Goal: Task Accomplishment & Management: Use online tool/utility

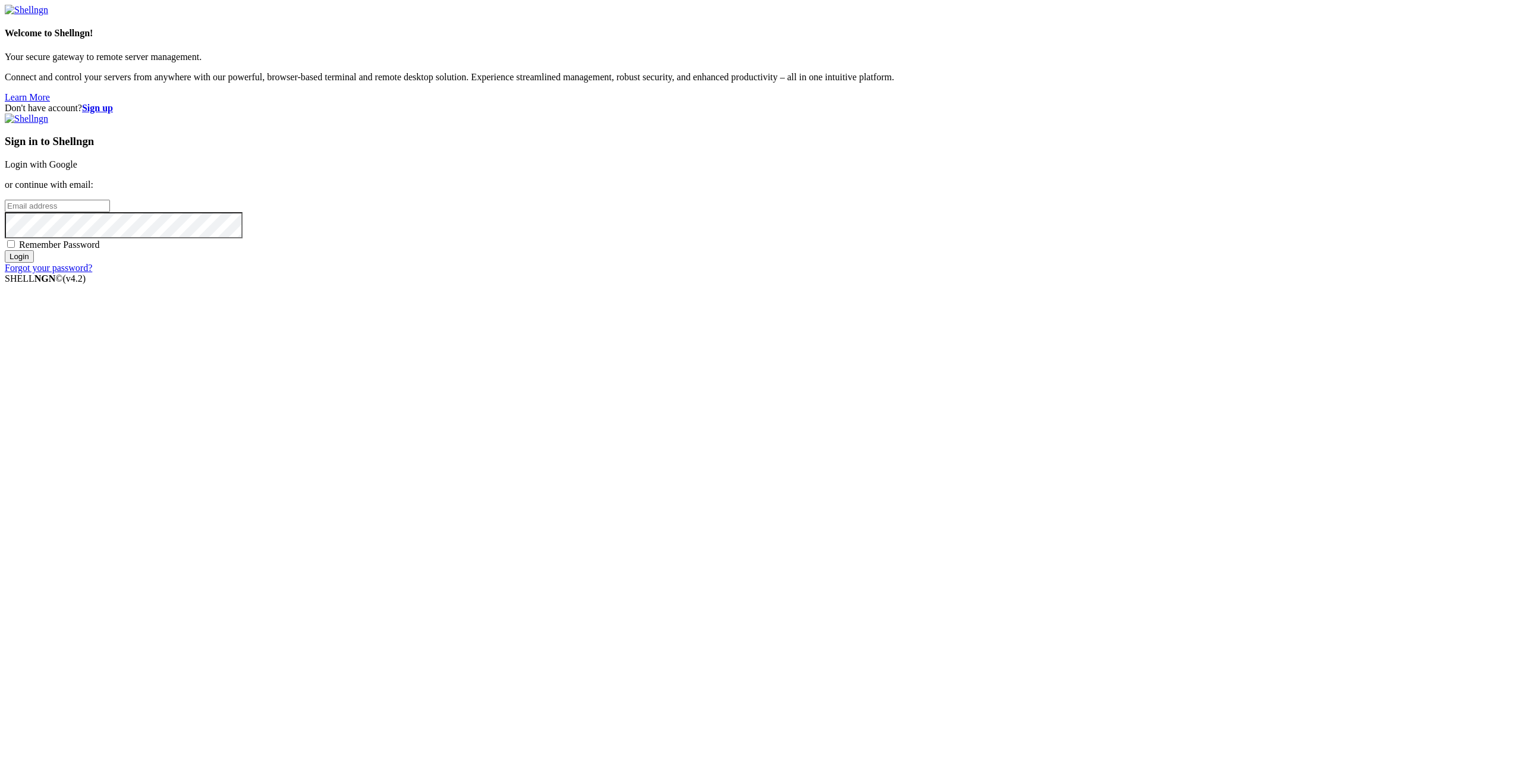
click at [77, 169] on link "Login with Google" at bounding box center [41, 164] width 72 height 10
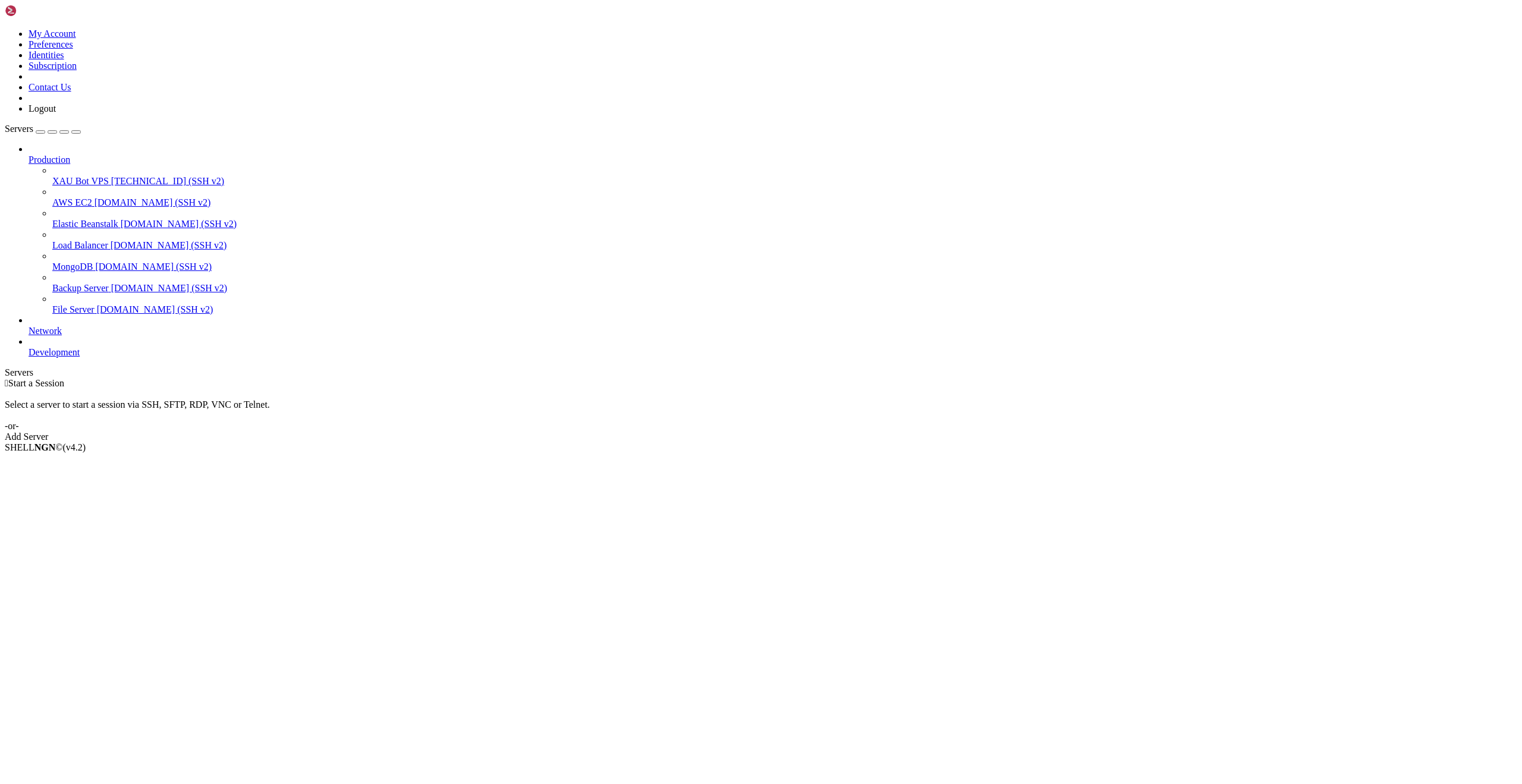
click at [95, 197] on span "[DOMAIN_NAME] (SSH v2)" at bounding box center [153, 202] width 117 height 10
click at [121, 219] on span "[DOMAIN_NAME] (SSH v2)" at bounding box center [179, 224] width 117 height 10
click at [97, 304] on span "[DOMAIN_NAME] (SSH v2)" at bounding box center [155, 309] width 117 height 10
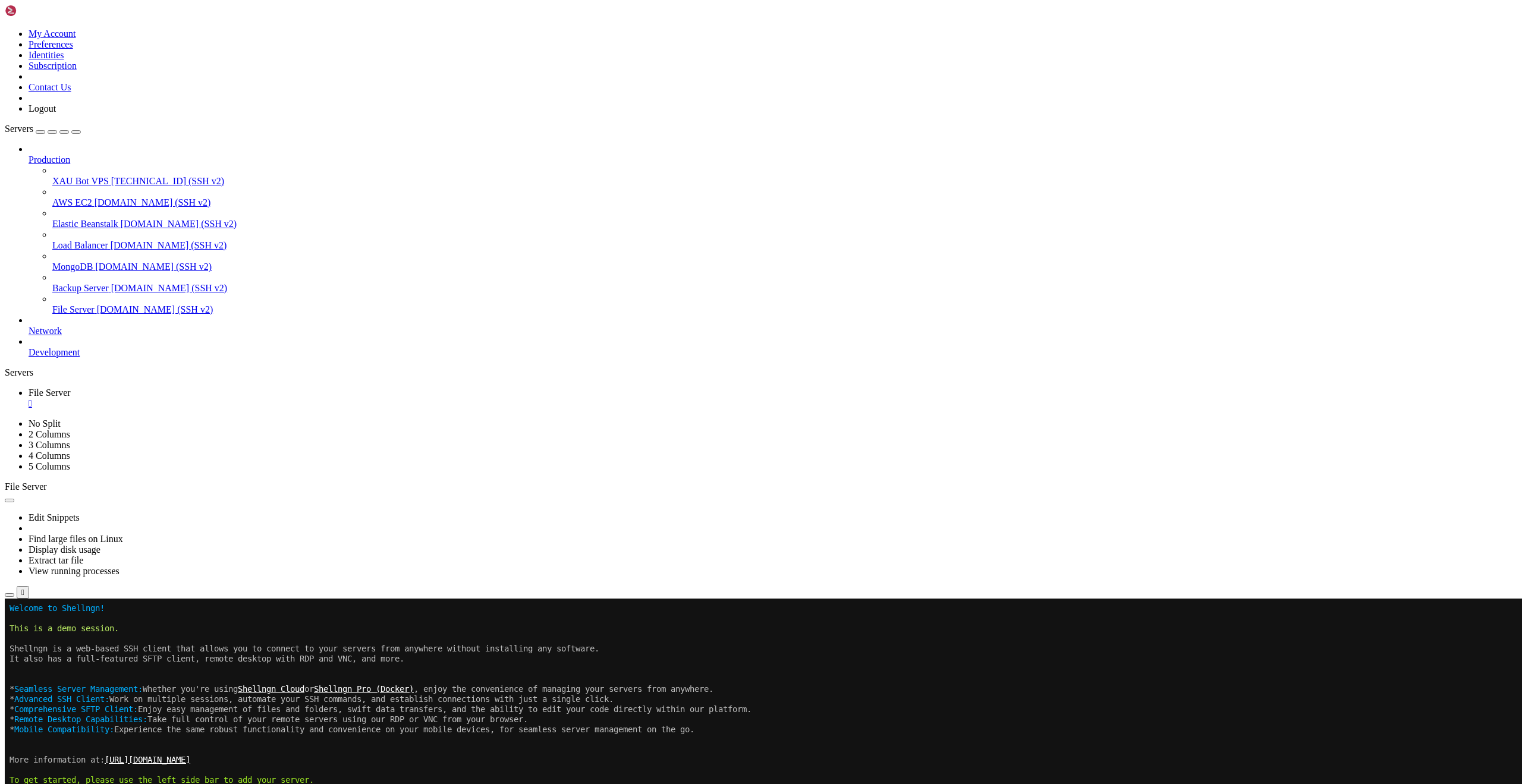
click at [62, 325] on span "Network" at bounding box center [45, 330] width 34 height 10
click at [217, 398] on div "" at bounding box center [773, 403] width 1489 height 11
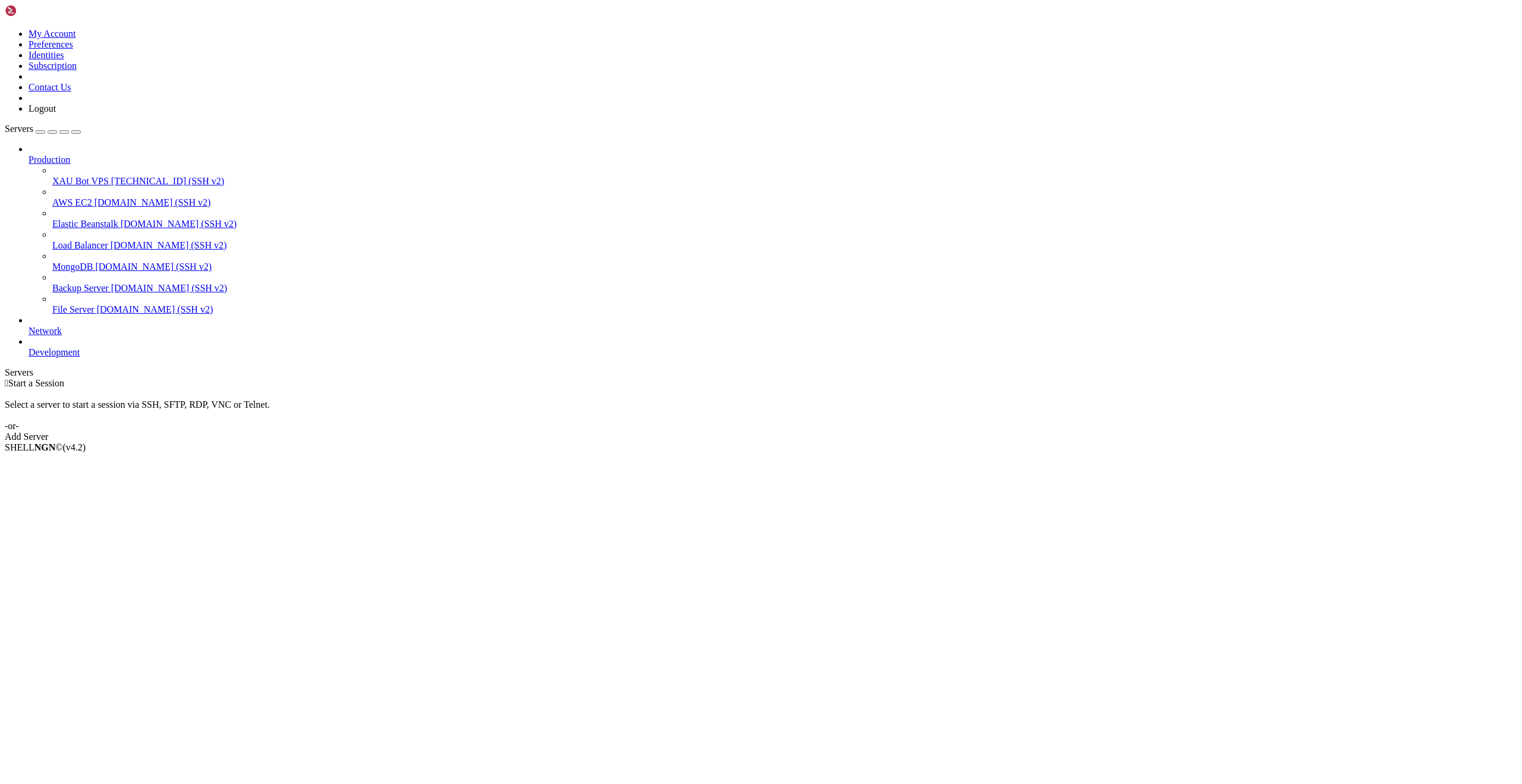
click at [29, 347] on icon at bounding box center [29, 347] width 0 height 0
click at [29, 325] on icon at bounding box center [29, 325] width 0 height 0
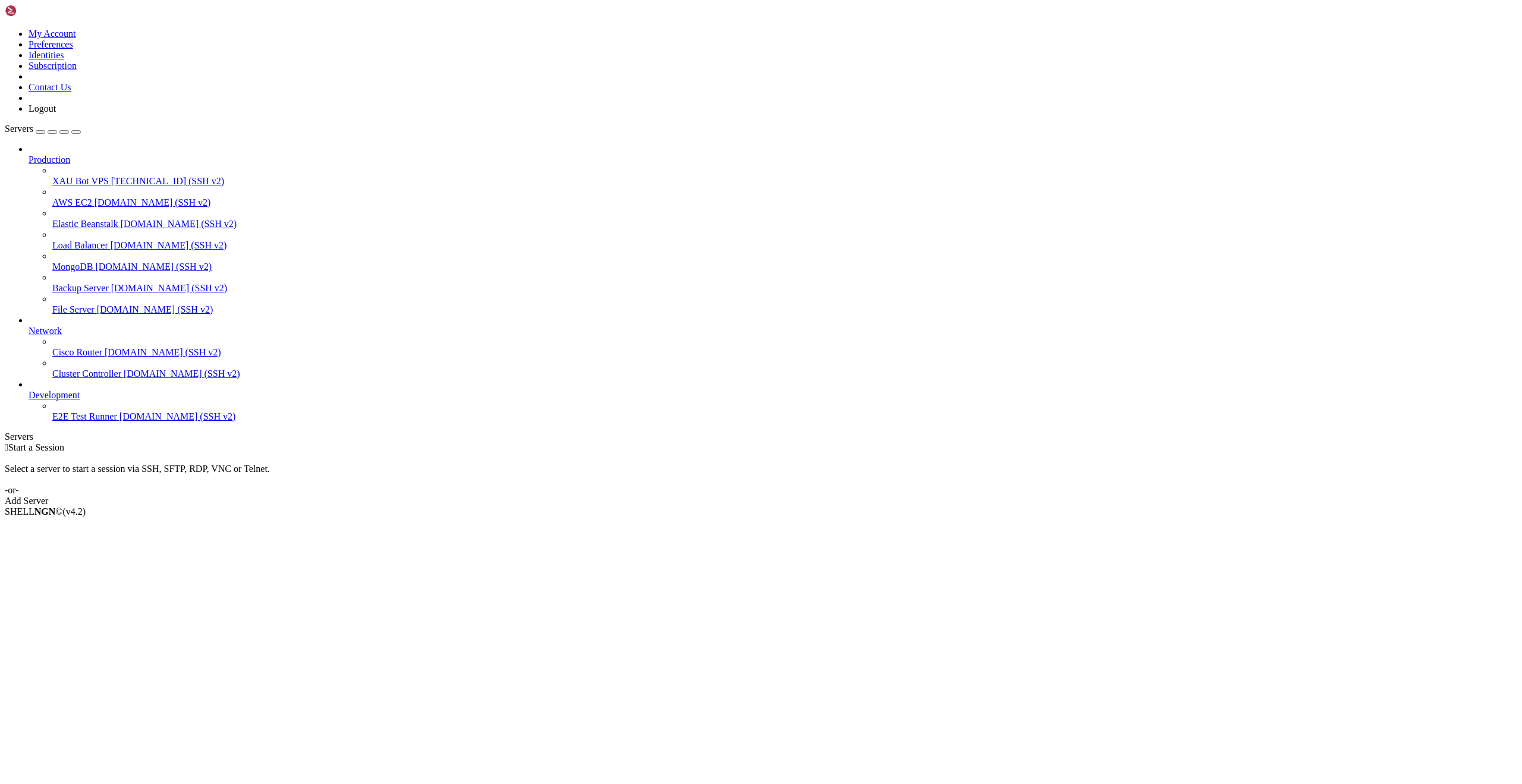
click at [591, 506] on div " Start a Session Select a server to start a session via SSH, SFTP, RDP, VNC or…" at bounding box center [761, 474] width 1513 height 65
click at [820, 496] on div "Add Server" at bounding box center [761, 501] width 1513 height 11
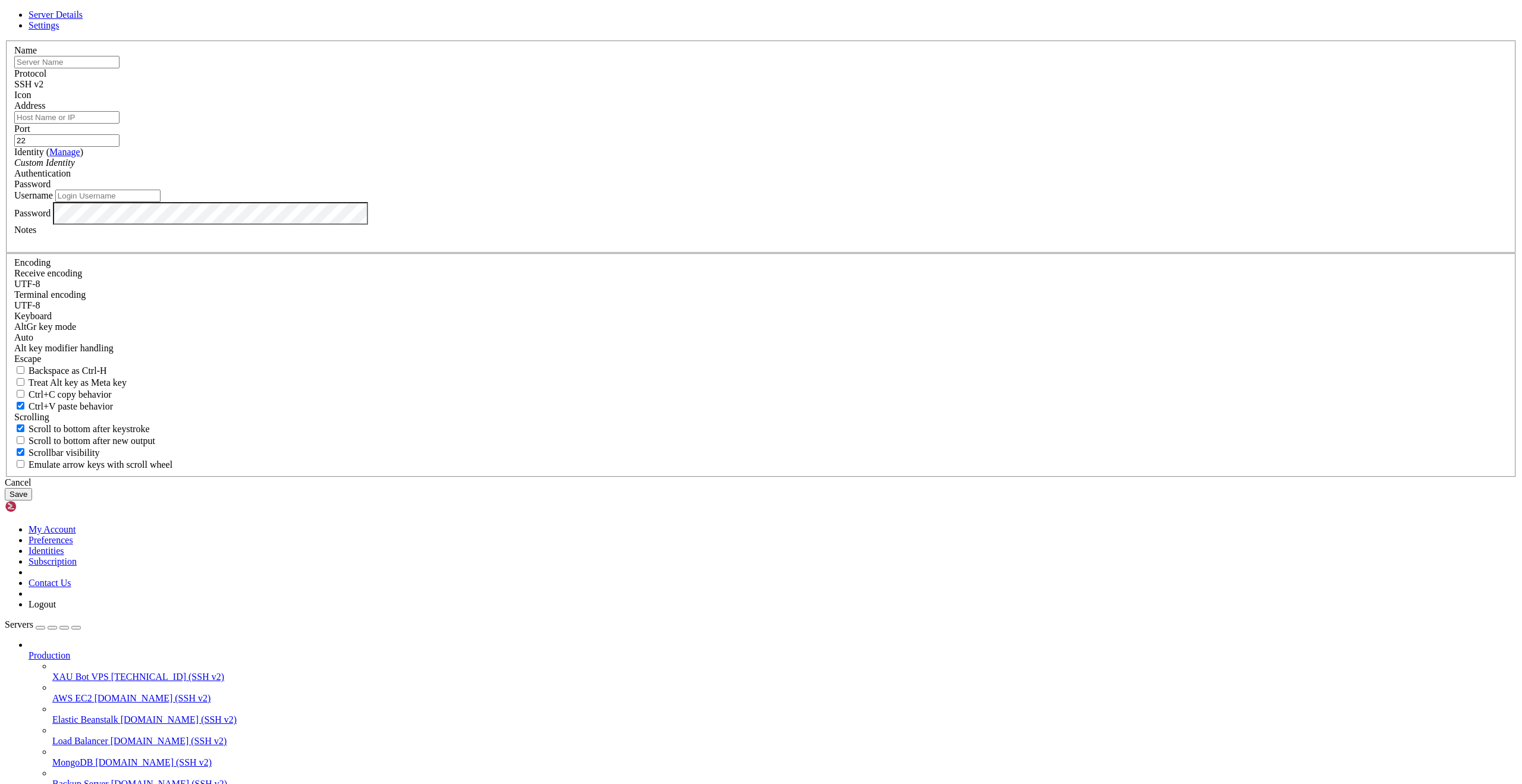
click at [5, 40] on link at bounding box center [5, 40] width 0 height 0
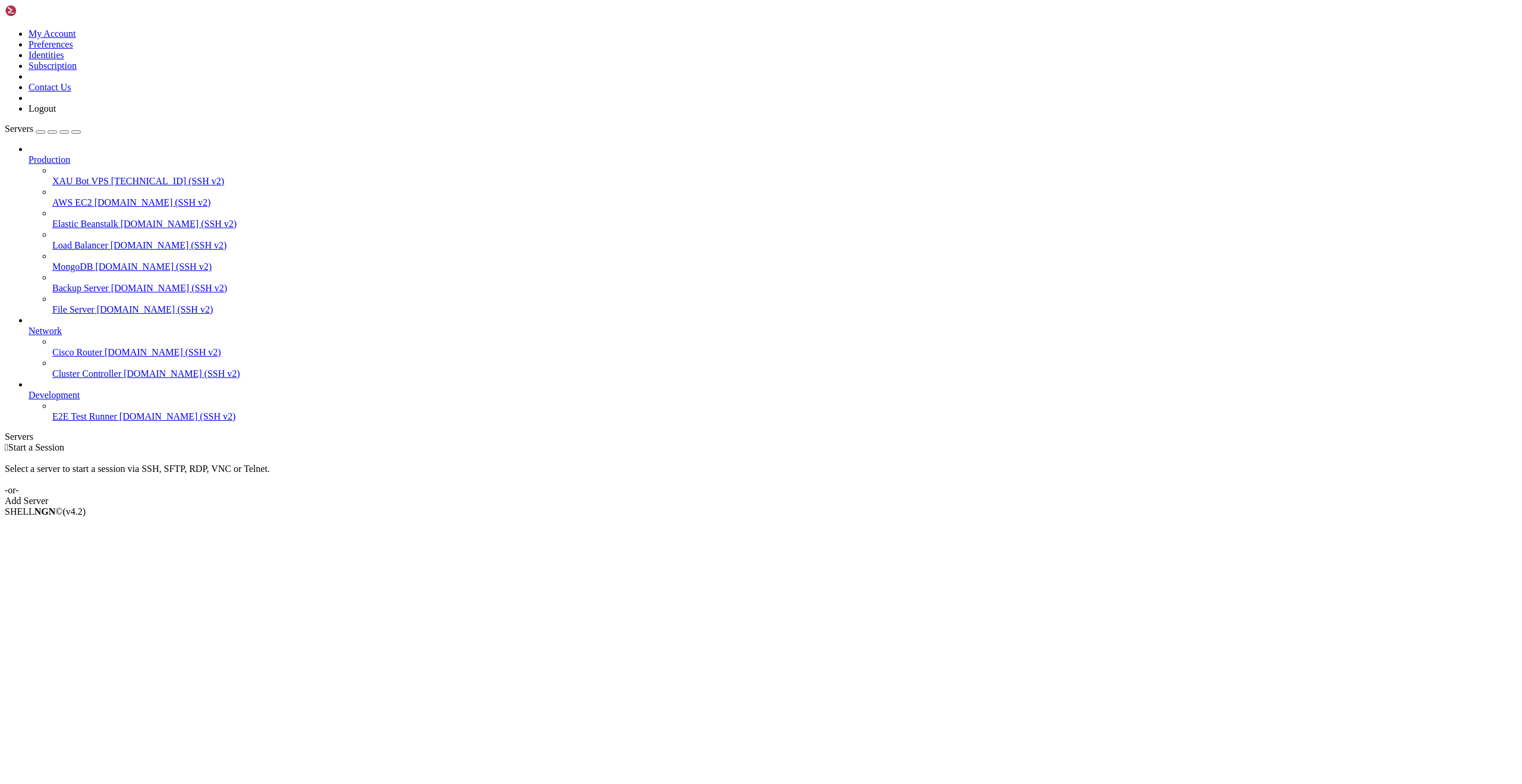
click at [851, 496] on div "Add Server" at bounding box center [761, 501] width 1513 height 11
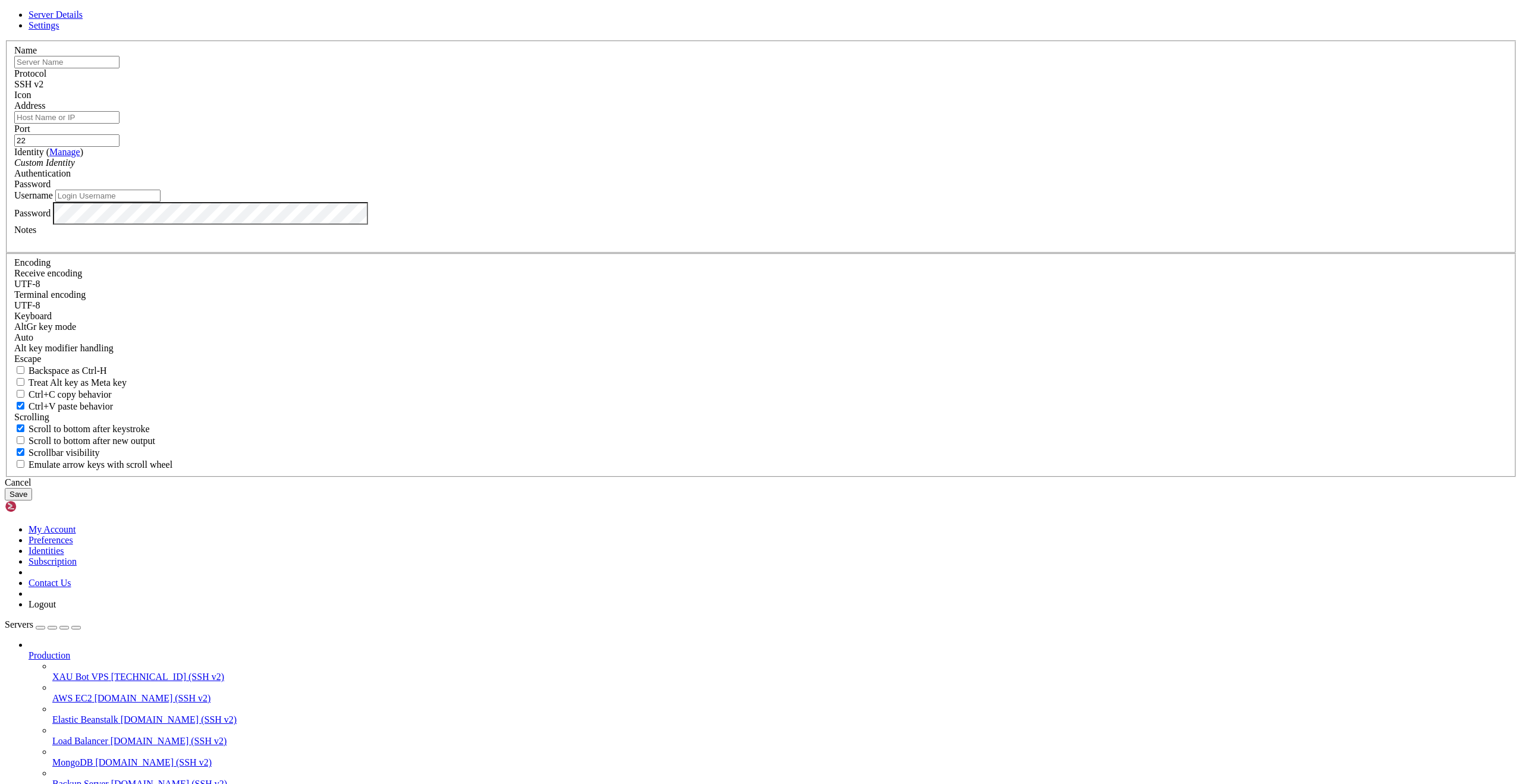
click at [119, 69] on input "text" at bounding box center [66, 62] width 105 height 13
paste input "Hetzner VPS"
type input "Hetzner VPS"
click at [119, 123] on input "Address" at bounding box center [66, 117] width 105 height 13
paste input "[TECHNICAL_ID]"
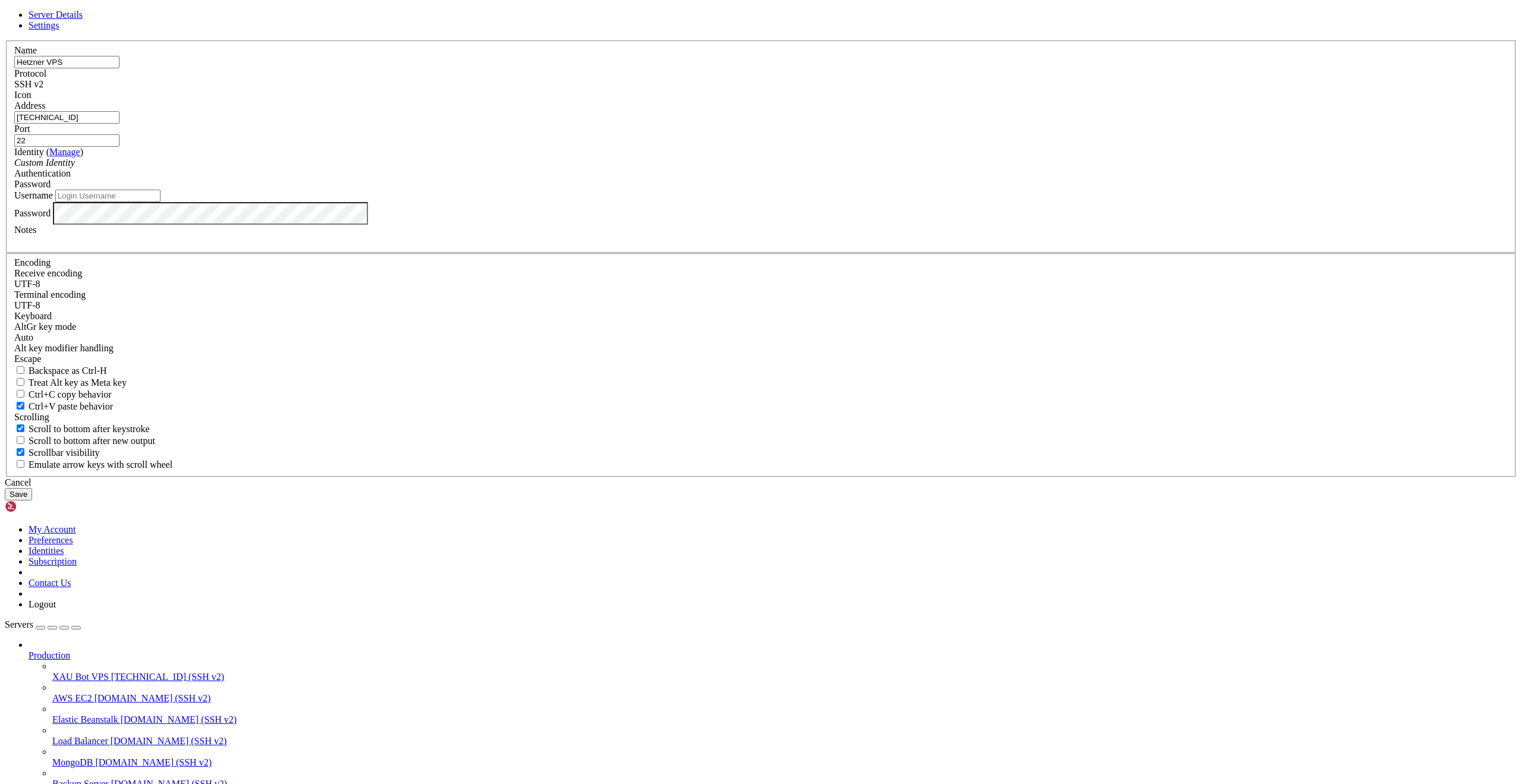
type input "[TECHNICAL_ID]"
click at [160, 202] on input "Username" at bounding box center [107, 195] width 105 height 13
type input "root"
click at [32, 501] on button "Save" at bounding box center [18, 494] width 28 height 13
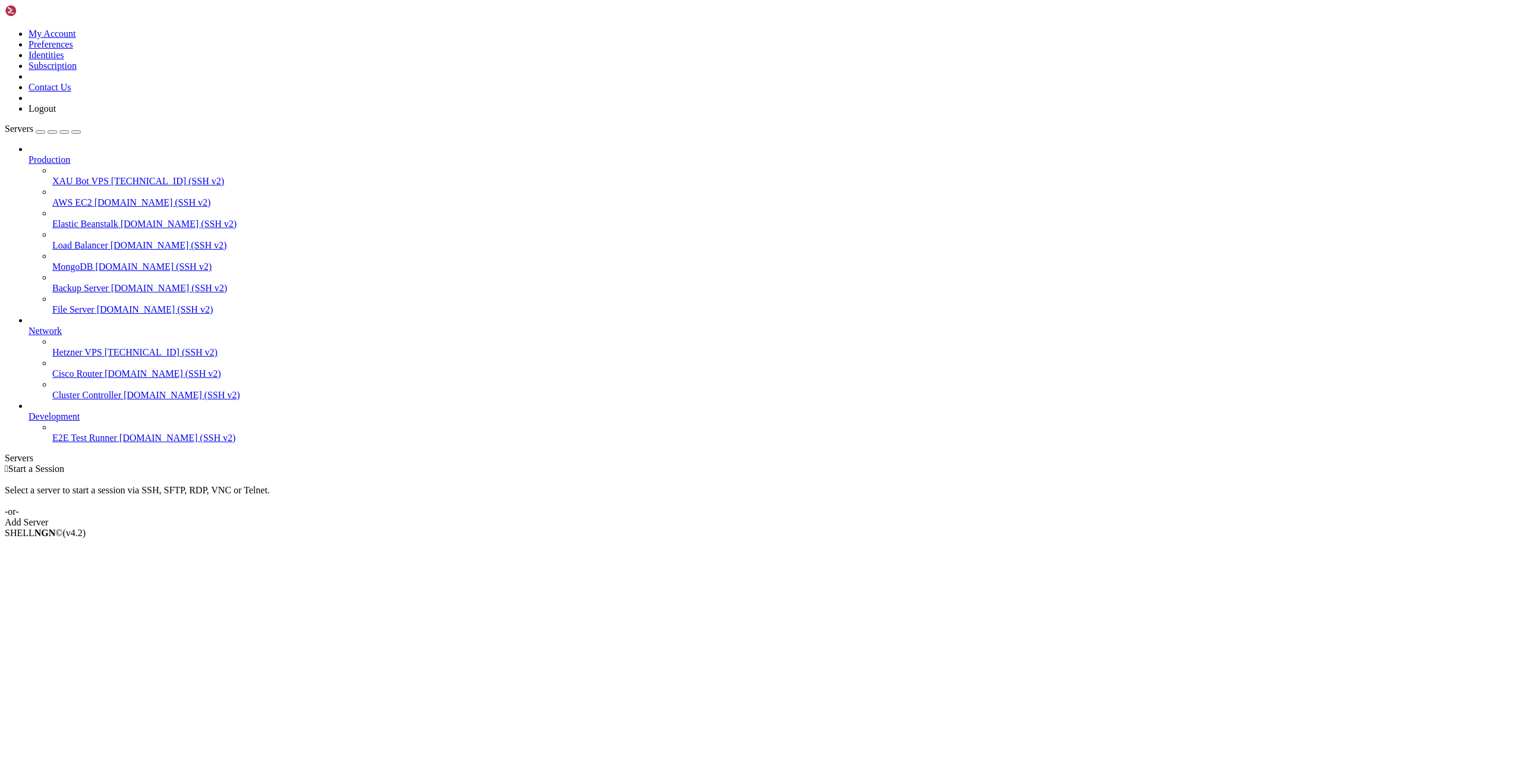
click at [105, 357] on span "[TECHNICAL_ID] (SSH v2)" at bounding box center [161, 352] width 113 height 10
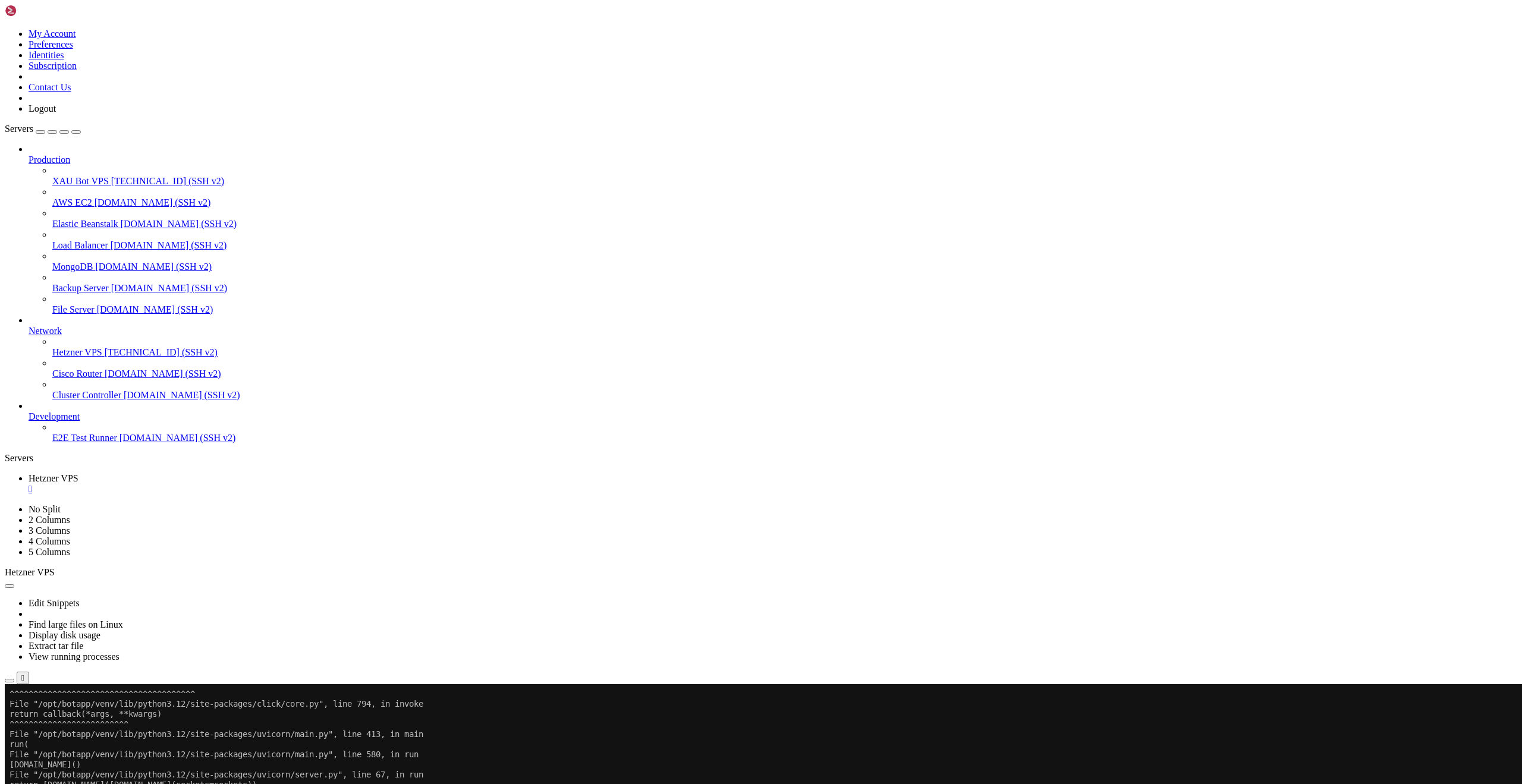
scroll to position [3041, 0]
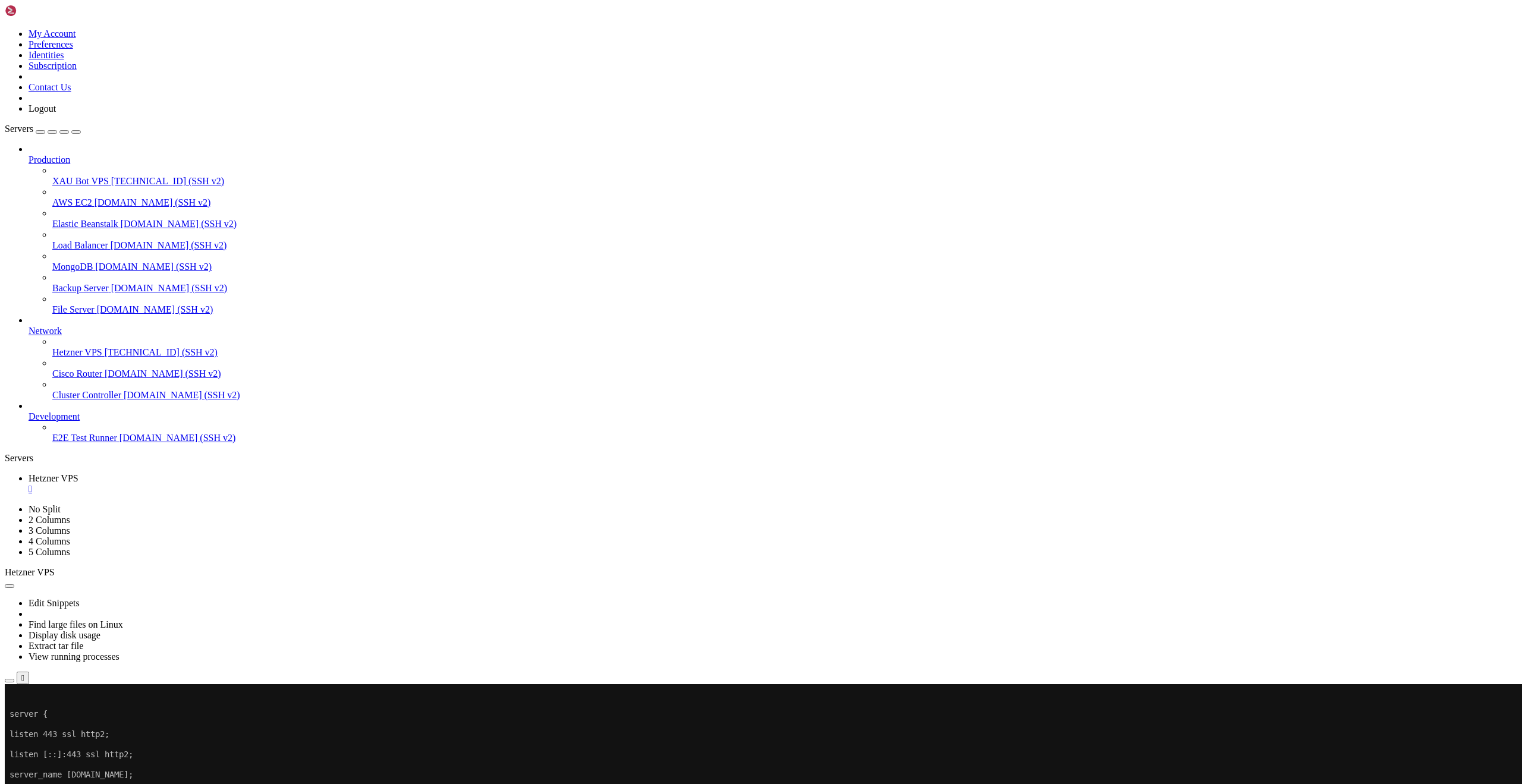
scroll to position [15044, 0]
drag, startPoint x: 122, startPoint y: 1368, endPoint x: 12, endPoint y: 1360, distance: 110.3
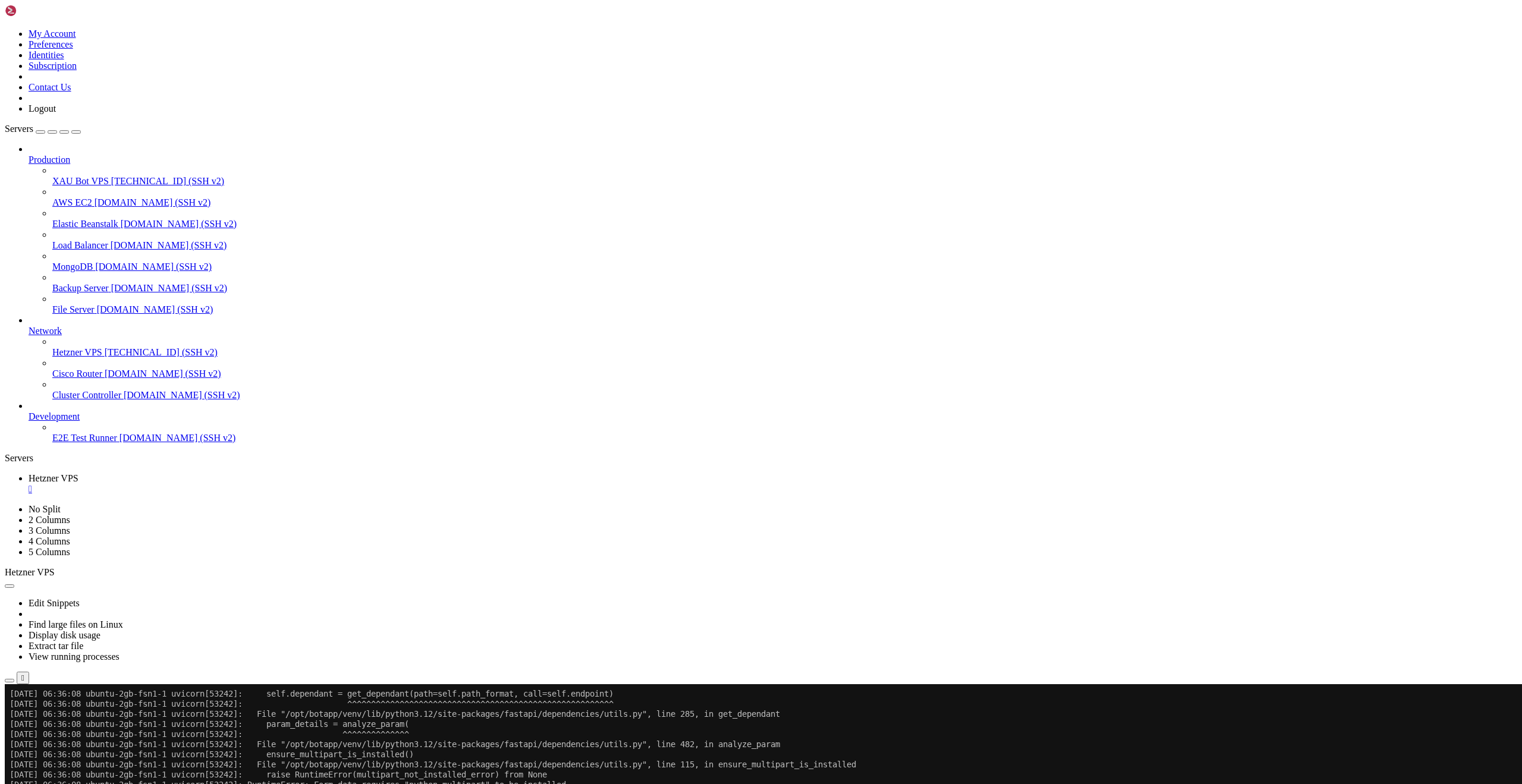
scroll to position [18368, 0]
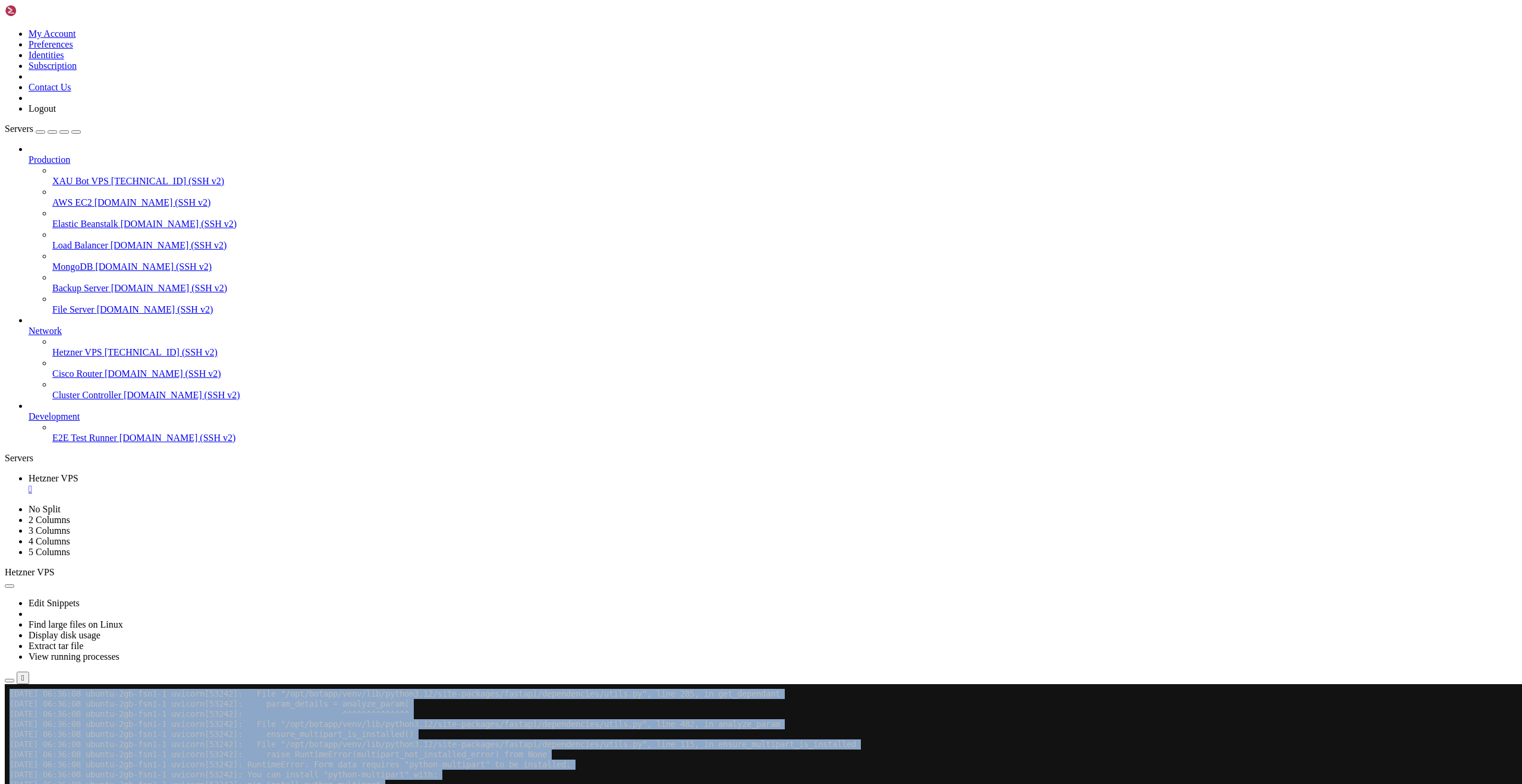
drag, startPoint x: 8, startPoint y: 1357, endPoint x: 107, endPoint y: 1368, distance: 99.6
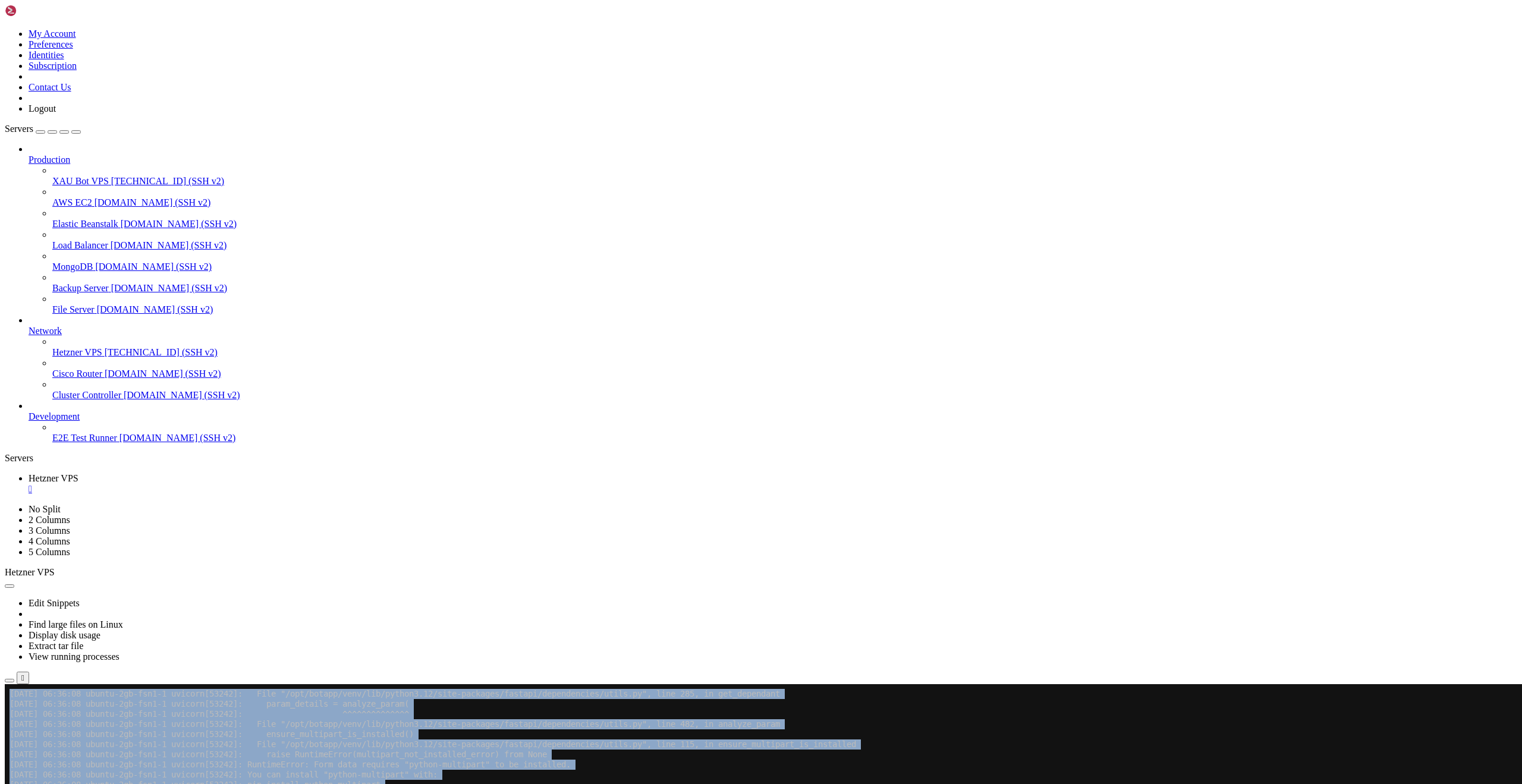
drag, startPoint x: 97, startPoint y: 1371, endPoint x: 13, endPoint y: 1362, distance: 84.5
click html "Page up [DATE] 06:36:08 ubuntu-2gb-fsn1-1 uvicorn[53242]: File "/opt/botapp/ven…"
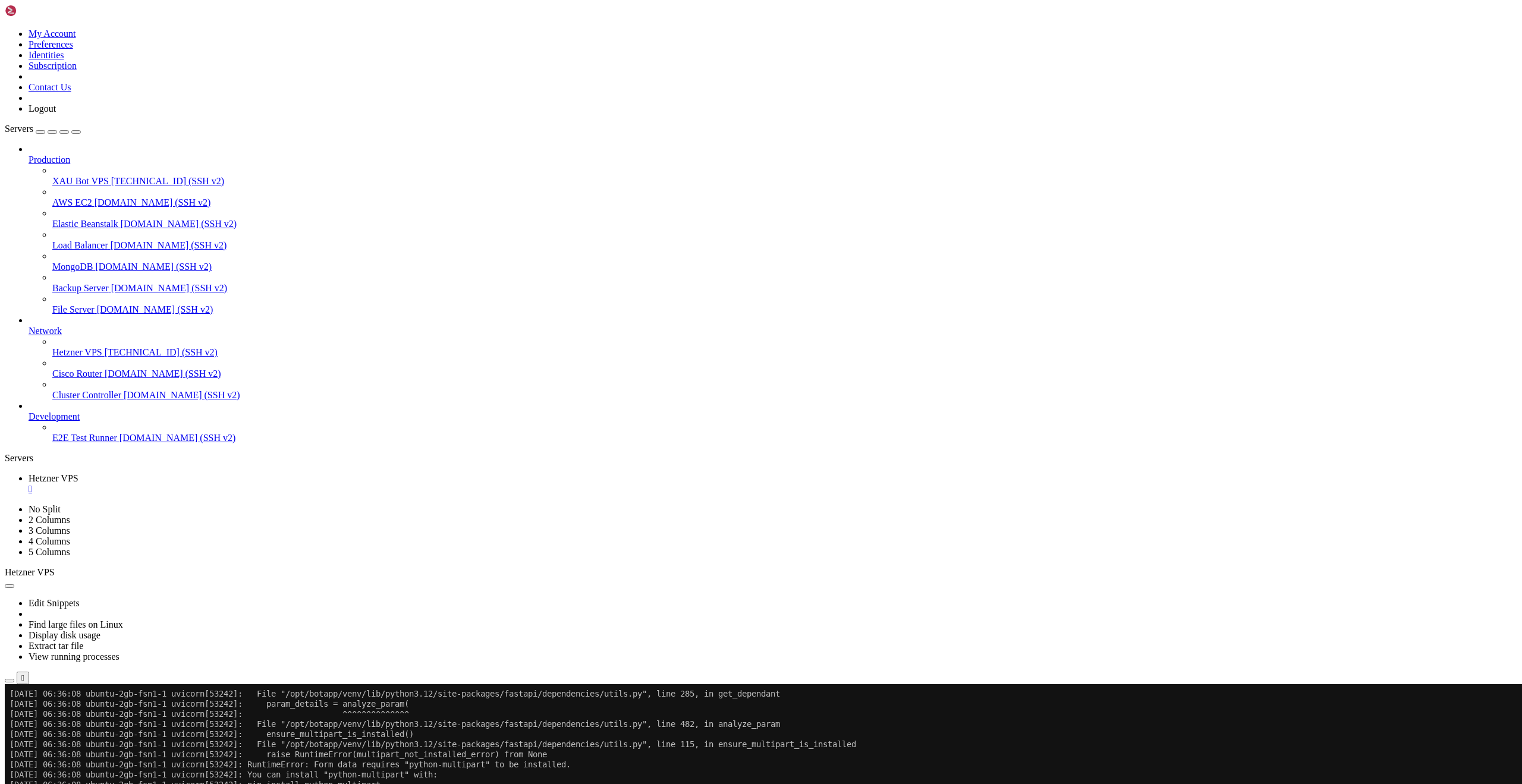
drag, startPoint x: 13, startPoint y: 1363, endPoint x: 96, endPoint y: 1373, distance: 83.6
copy div "nothing on 8000 no local response"
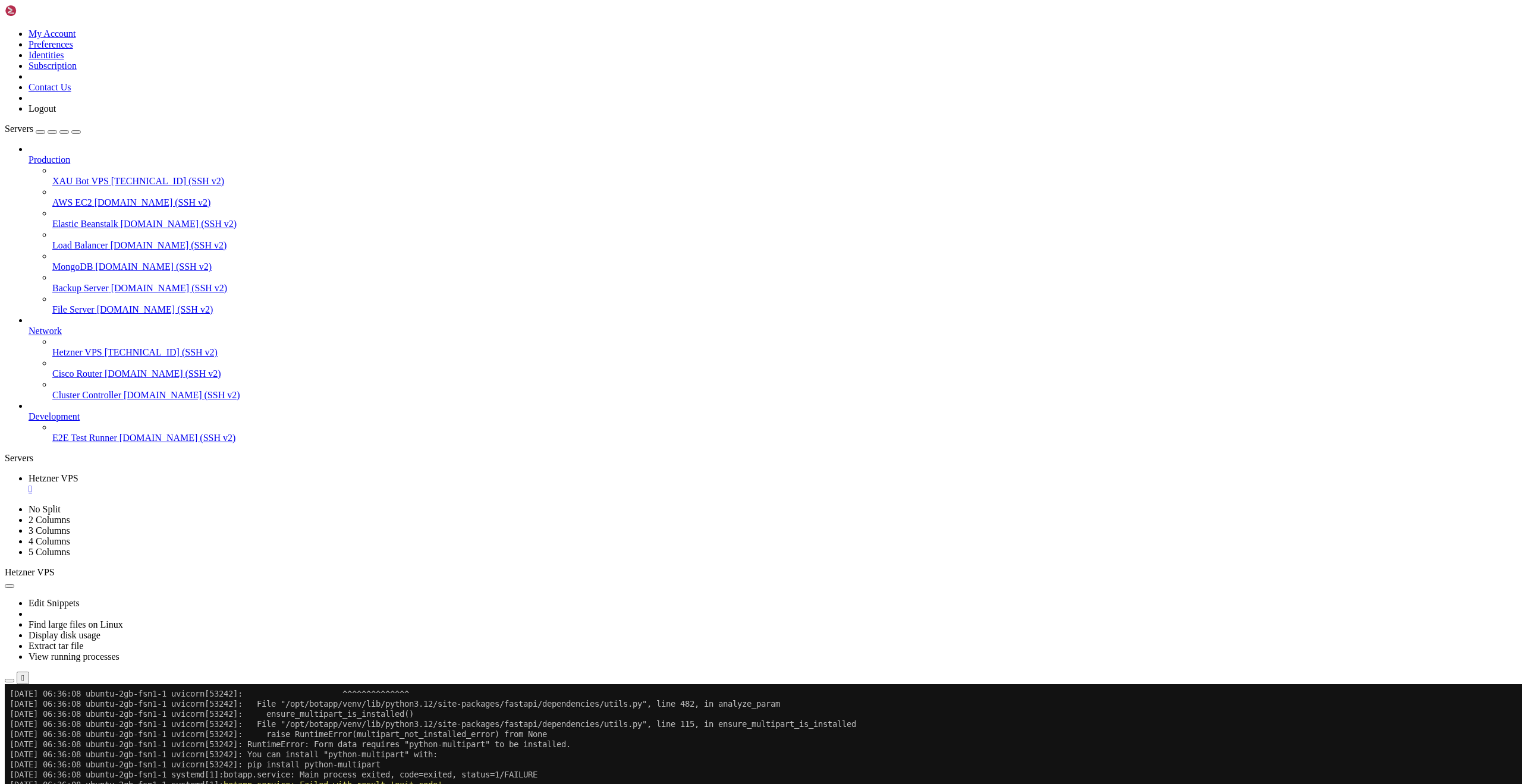
drag, startPoint x: 265, startPoint y: 1389, endPoint x: 226, endPoint y: 1359, distance: 49.2
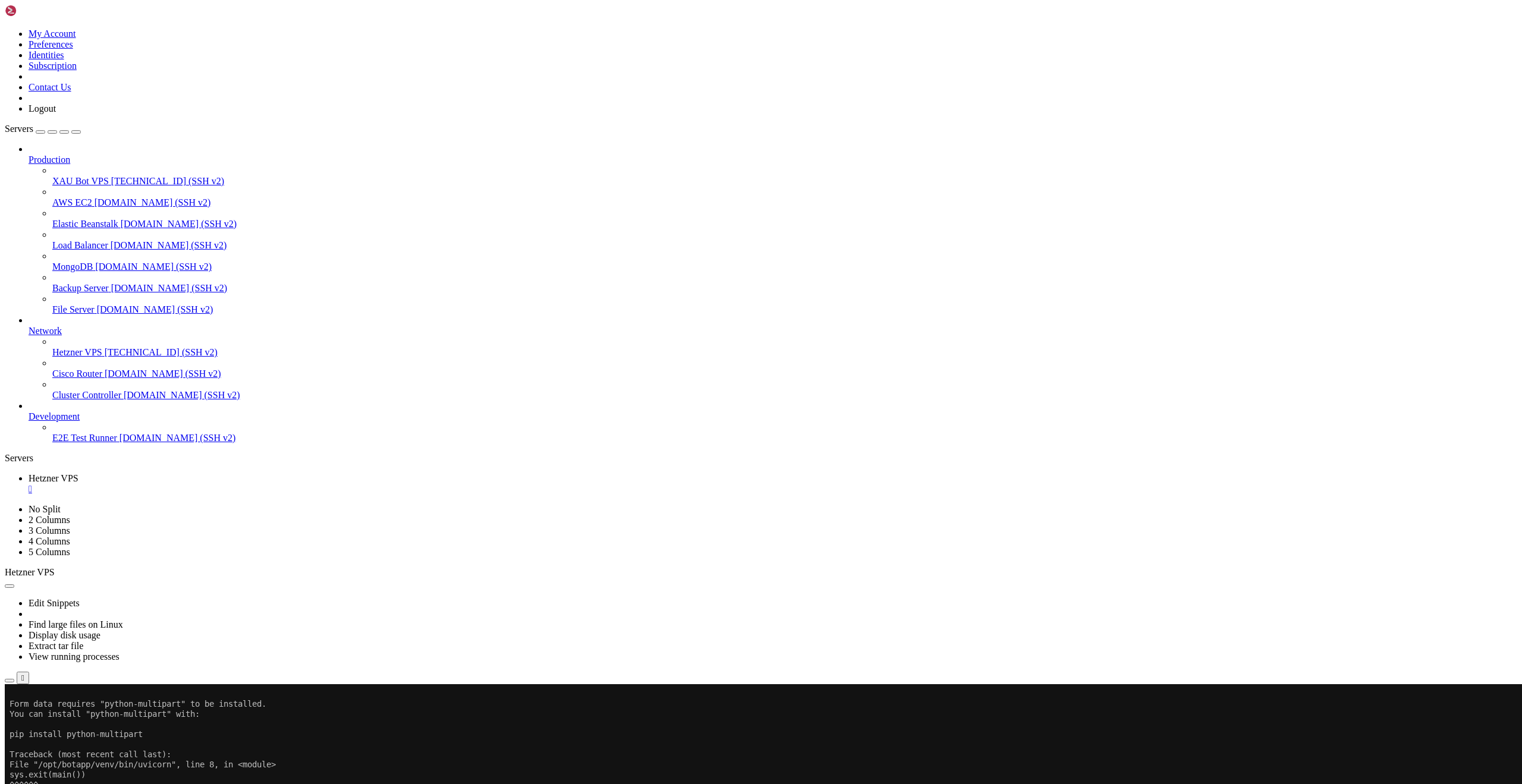
scroll to position [19601, 0]
drag, startPoint x: 152, startPoint y: 1360, endPoint x: 13, endPoint y: 1363, distance: 139.0
drag, startPoint x: 10, startPoint y: 1358, endPoint x: 149, endPoint y: 1361, distance: 139.0
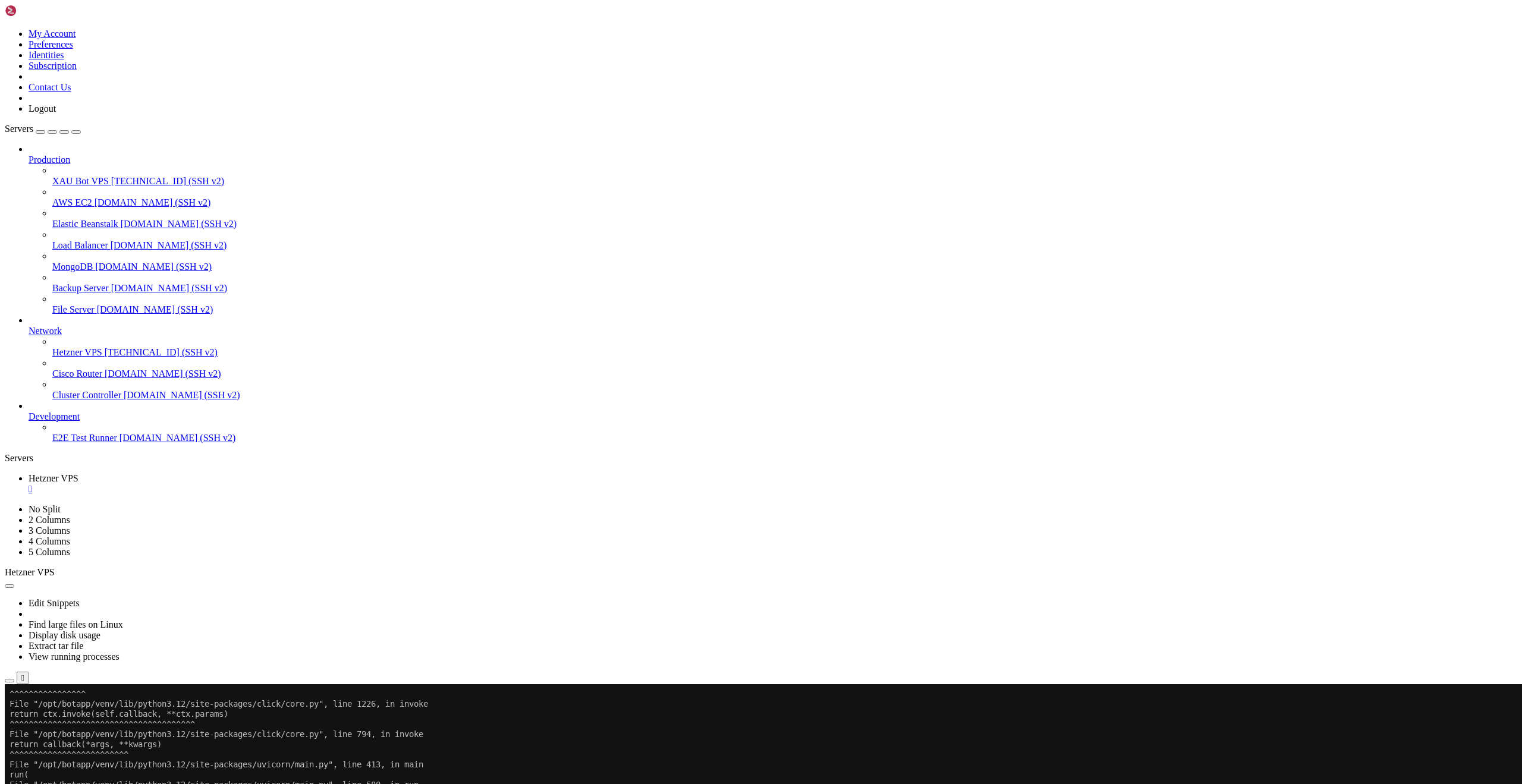
scroll to position [19641, 0]
drag, startPoint x: 155, startPoint y: 1321, endPoint x: 11, endPoint y: 1322, distance: 144.0
copy x-row "pip install python-multipart"
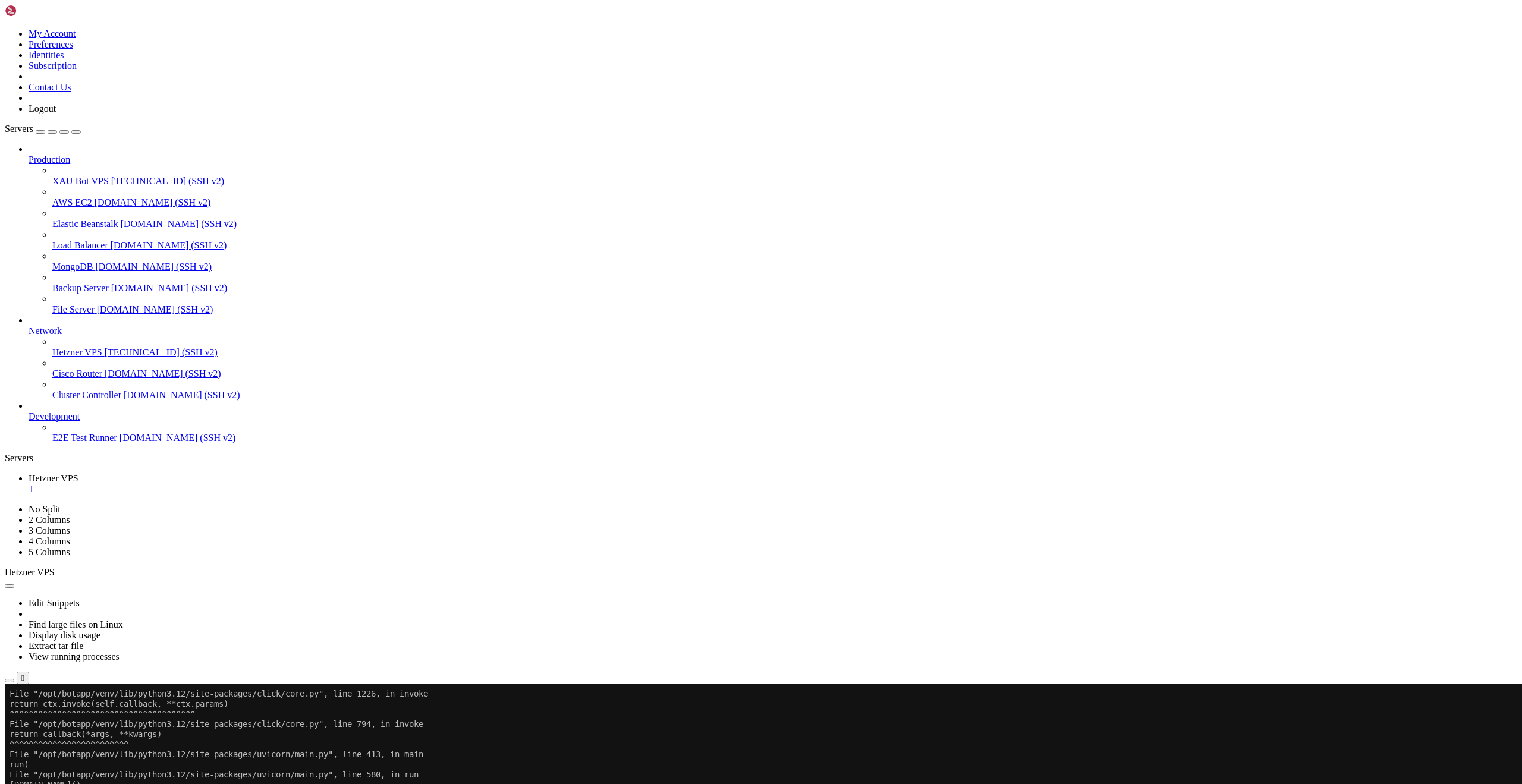
drag, startPoint x: 399, startPoint y: 1384, endPoint x: 390, endPoint y: 1384, distance: 9.0
drag, startPoint x: 378, startPoint y: 1383, endPoint x: 337, endPoint y: 1384, distance: 41.0
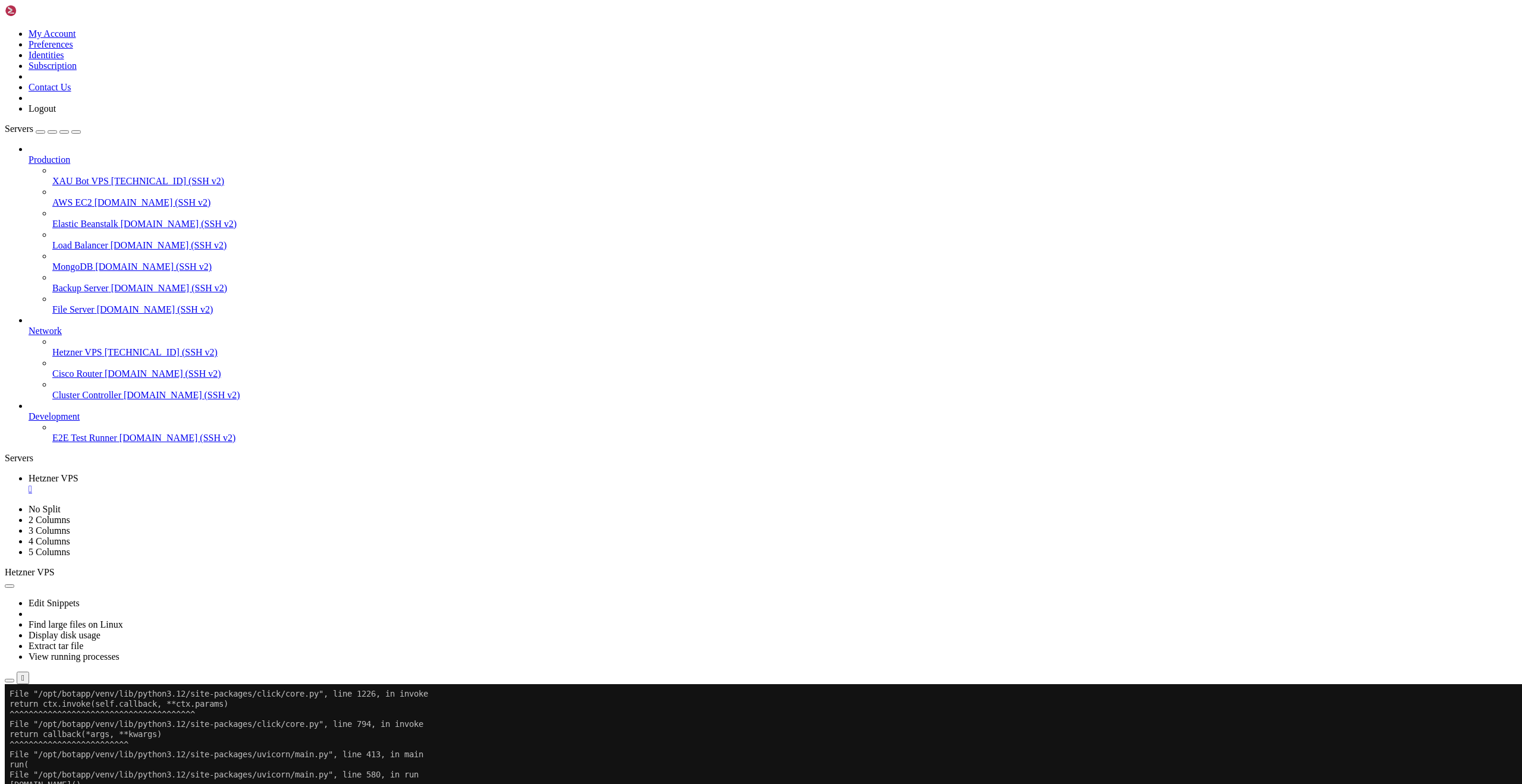
drag, startPoint x: 254, startPoint y: 1374, endPoint x: 411, endPoint y: 1383, distance: 157.3
drag, startPoint x: 9, startPoint y: 1368, endPoint x: 420, endPoint y: 1370, distance: 411.0
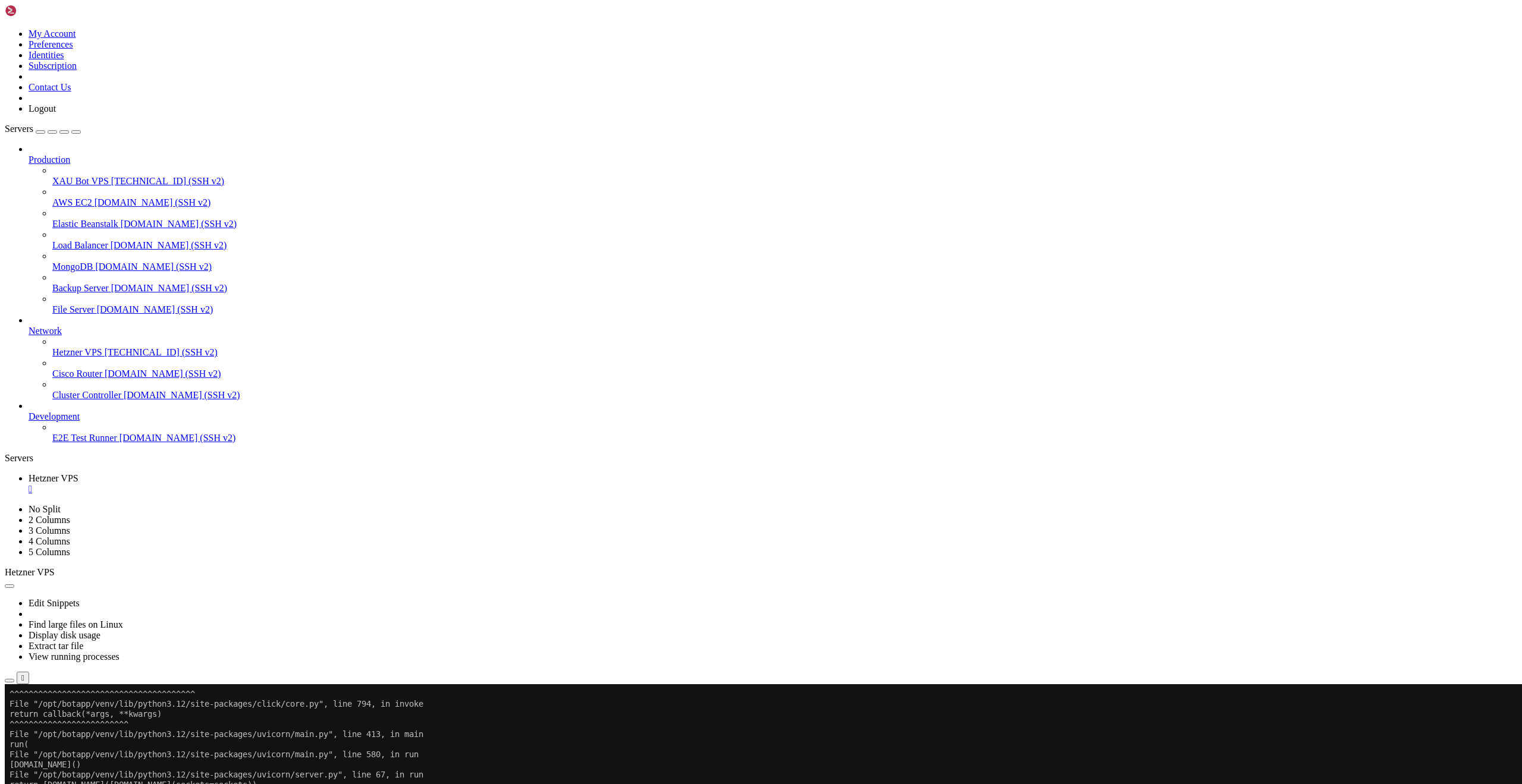
copy x-row "-bash: syntax error near unexpected token `root@ubuntu-2gb-fsn1-1:/opt/botapp#'"
drag, startPoint x: 282, startPoint y: 1391, endPoint x: 256, endPoint y: 1384, distance: 26.9
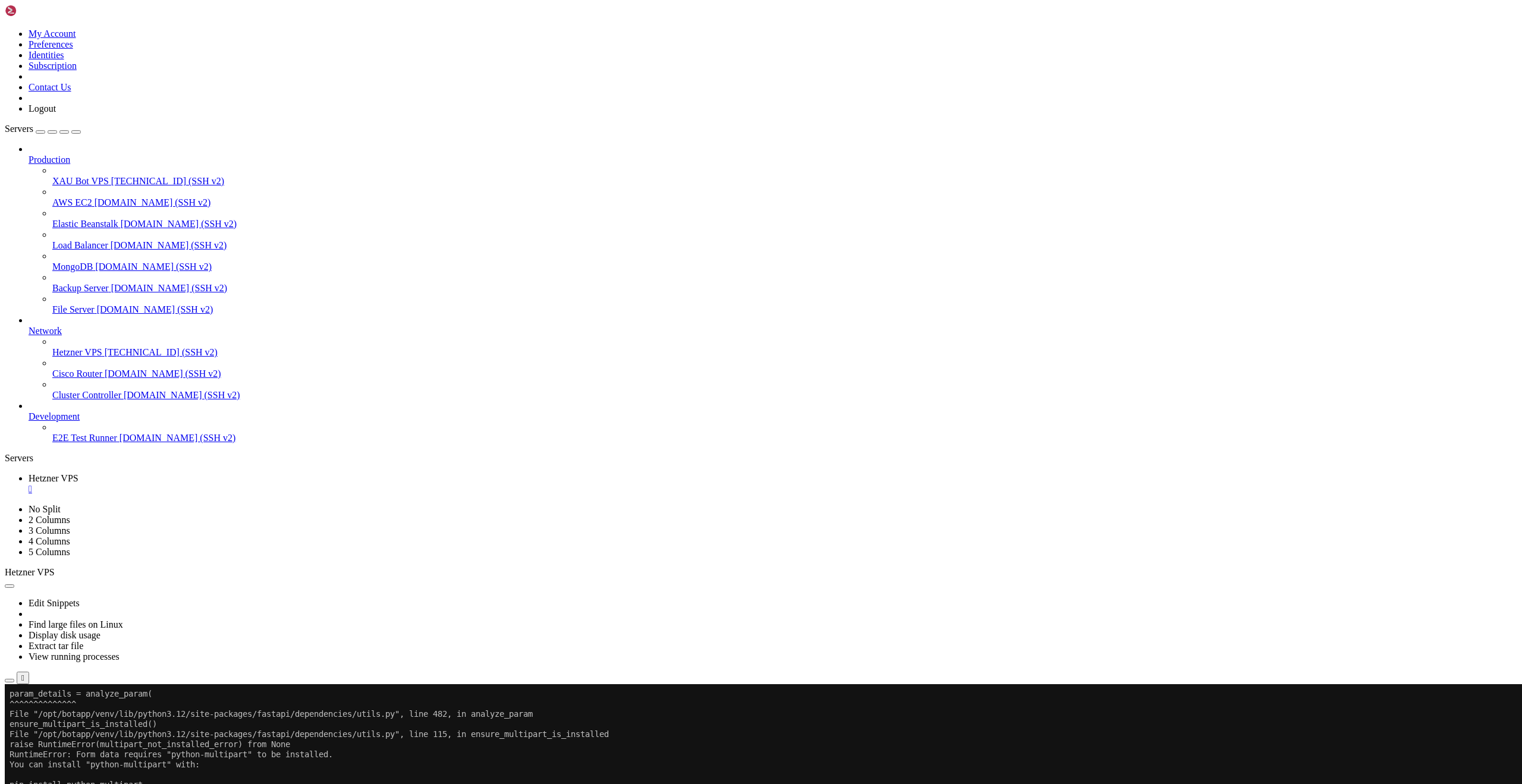
drag, startPoint x: 602, startPoint y: 1276, endPoint x: 595, endPoint y: 1275, distance: 7.1
drag, startPoint x: 467, startPoint y: 1270, endPoint x: 731, endPoint y: 1263, distance: 264.1
copy span "[URL][DOMAIN_NAME]"
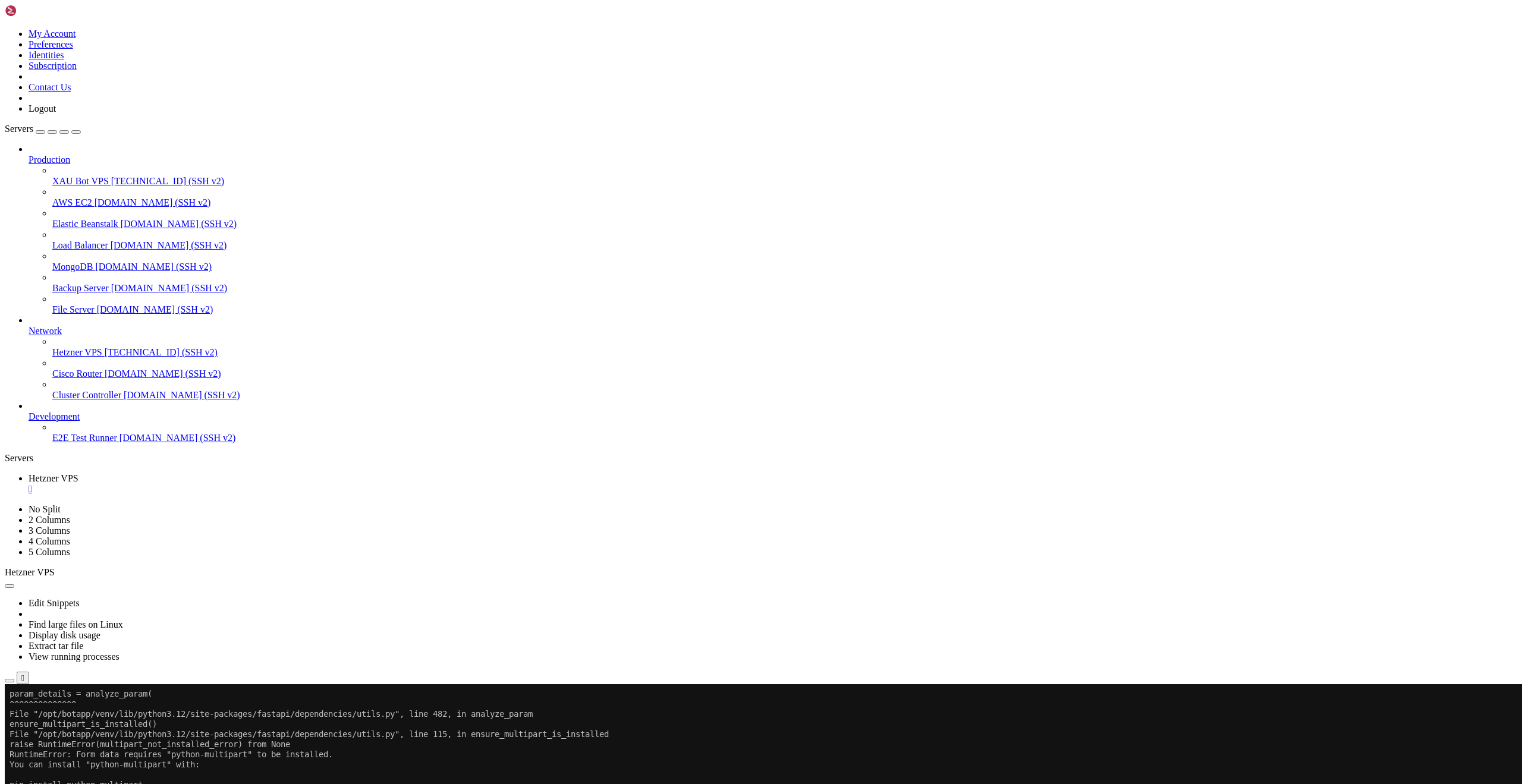
drag, startPoint x: 608, startPoint y: 1381, endPoint x: 444, endPoint y: 1373, distance: 164.2
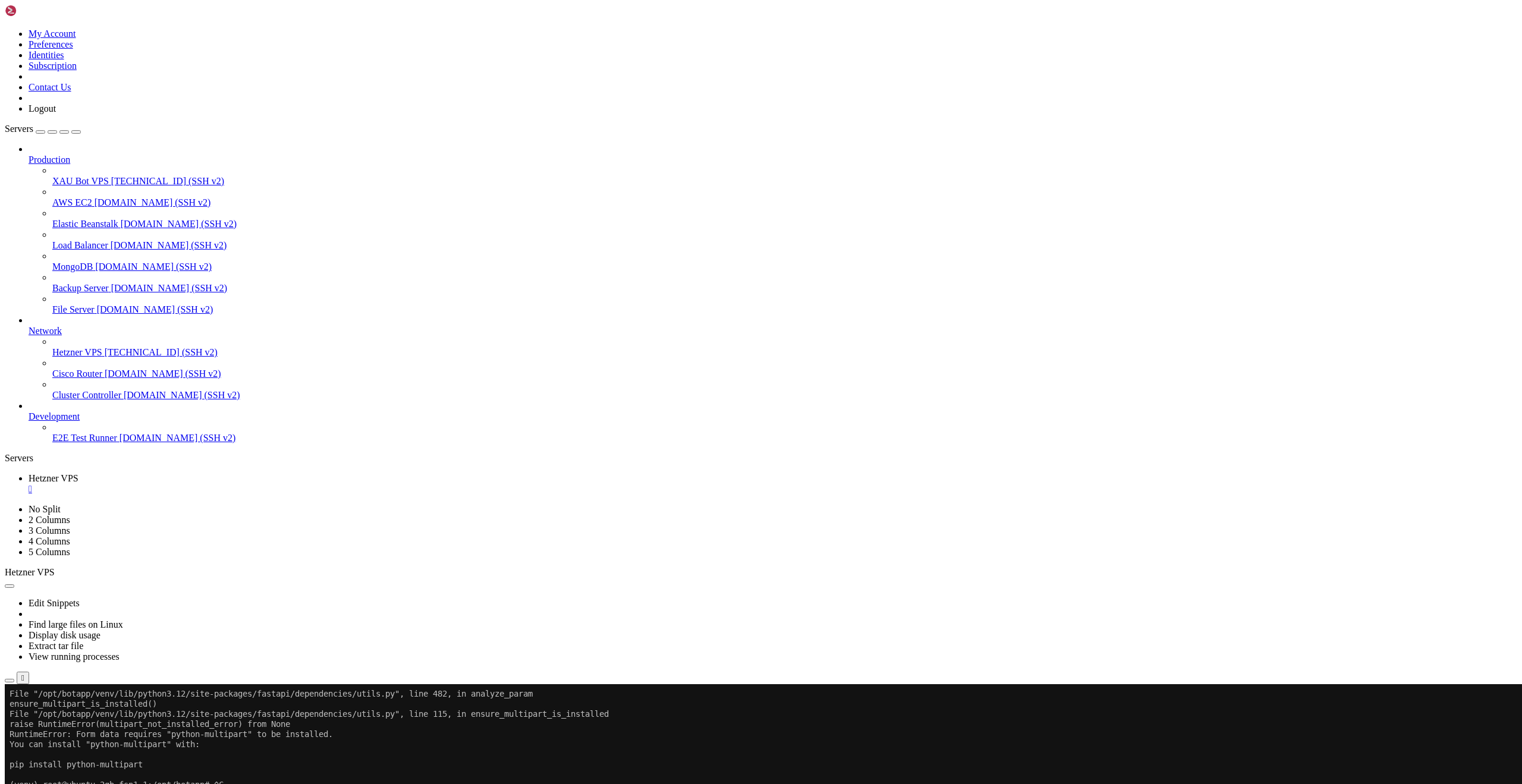
click at [9, 681] on icon "button" at bounding box center [9, 681] width 0 height 0
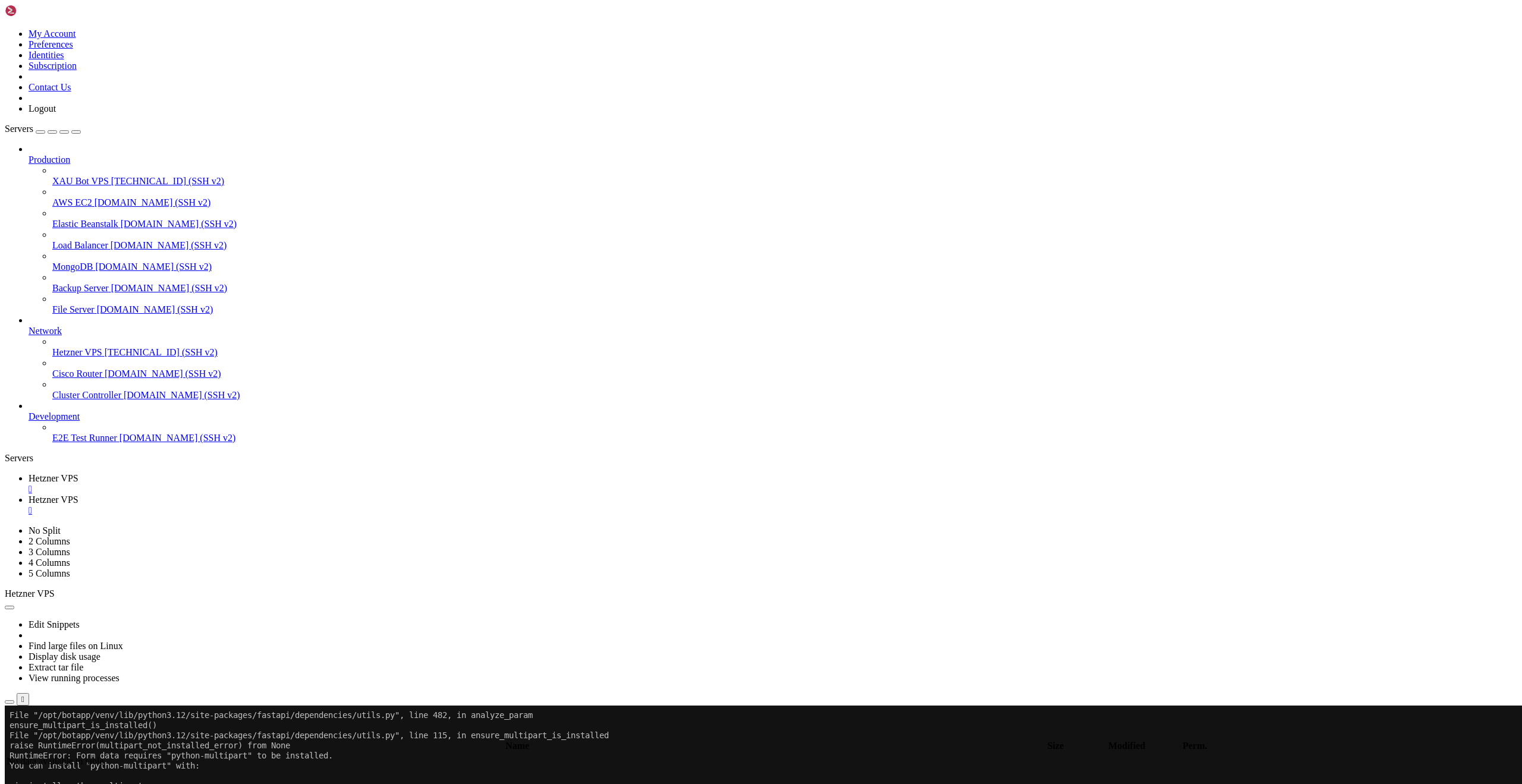
type input "/root"
click at [65, 353] on span "Hetzner VPS" at bounding box center [77, 352] width 50 height 10
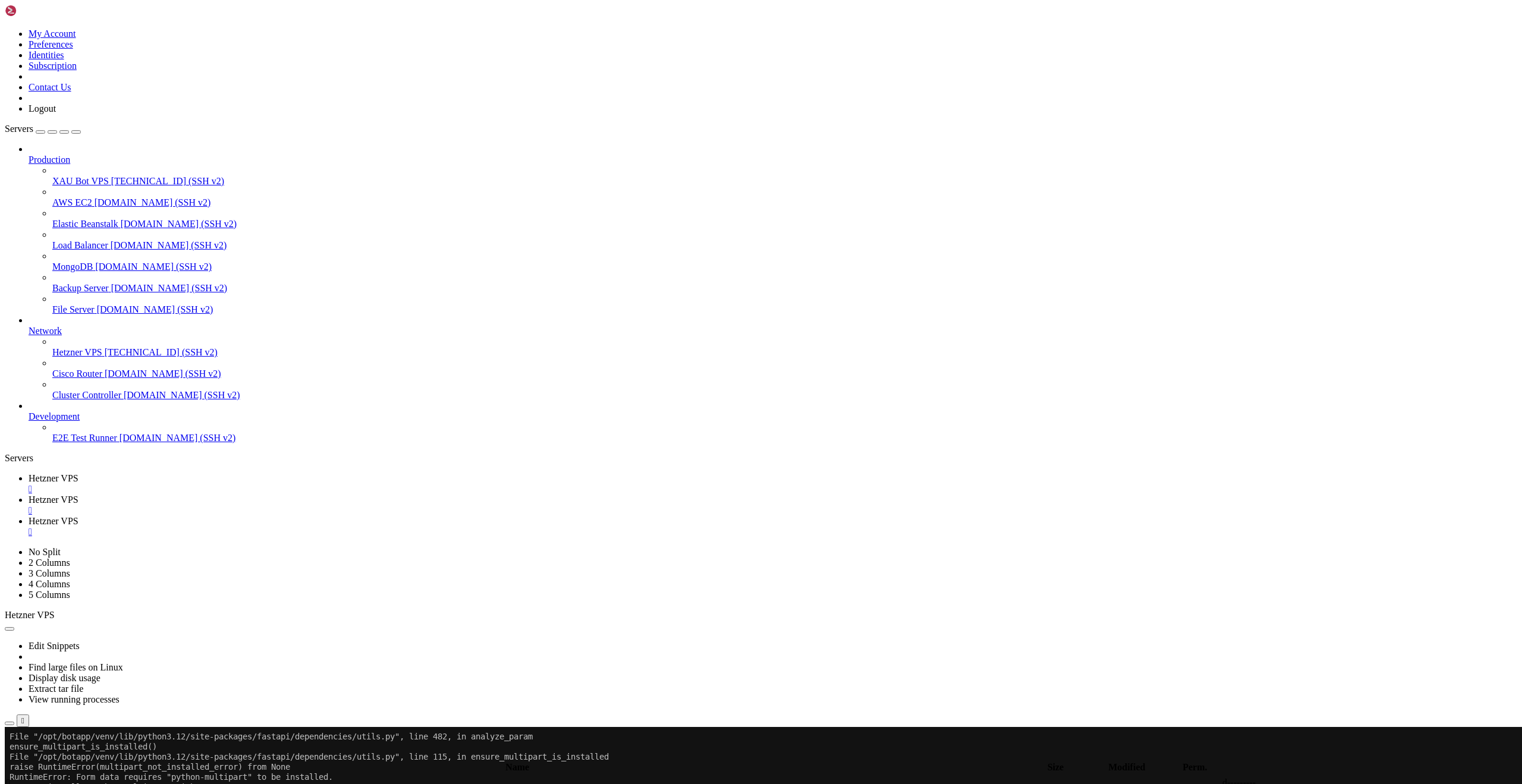
scroll to position [0, 0]
click at [408, 527] on div "" at bounding box center [773, 532] width 1489 height 11
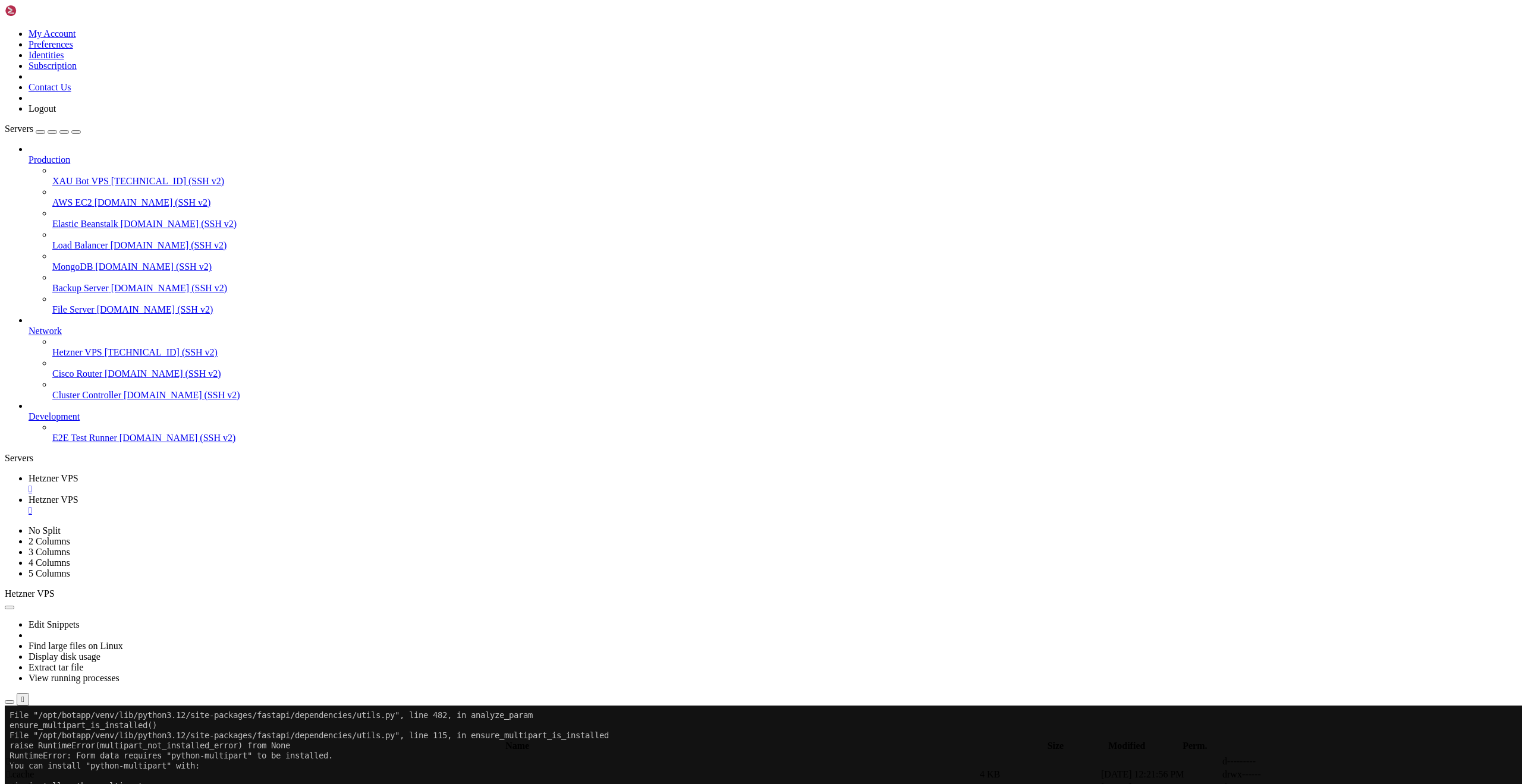
click at [317, 505] on div "" at bounding box center [773, 510] width 1489 height 11
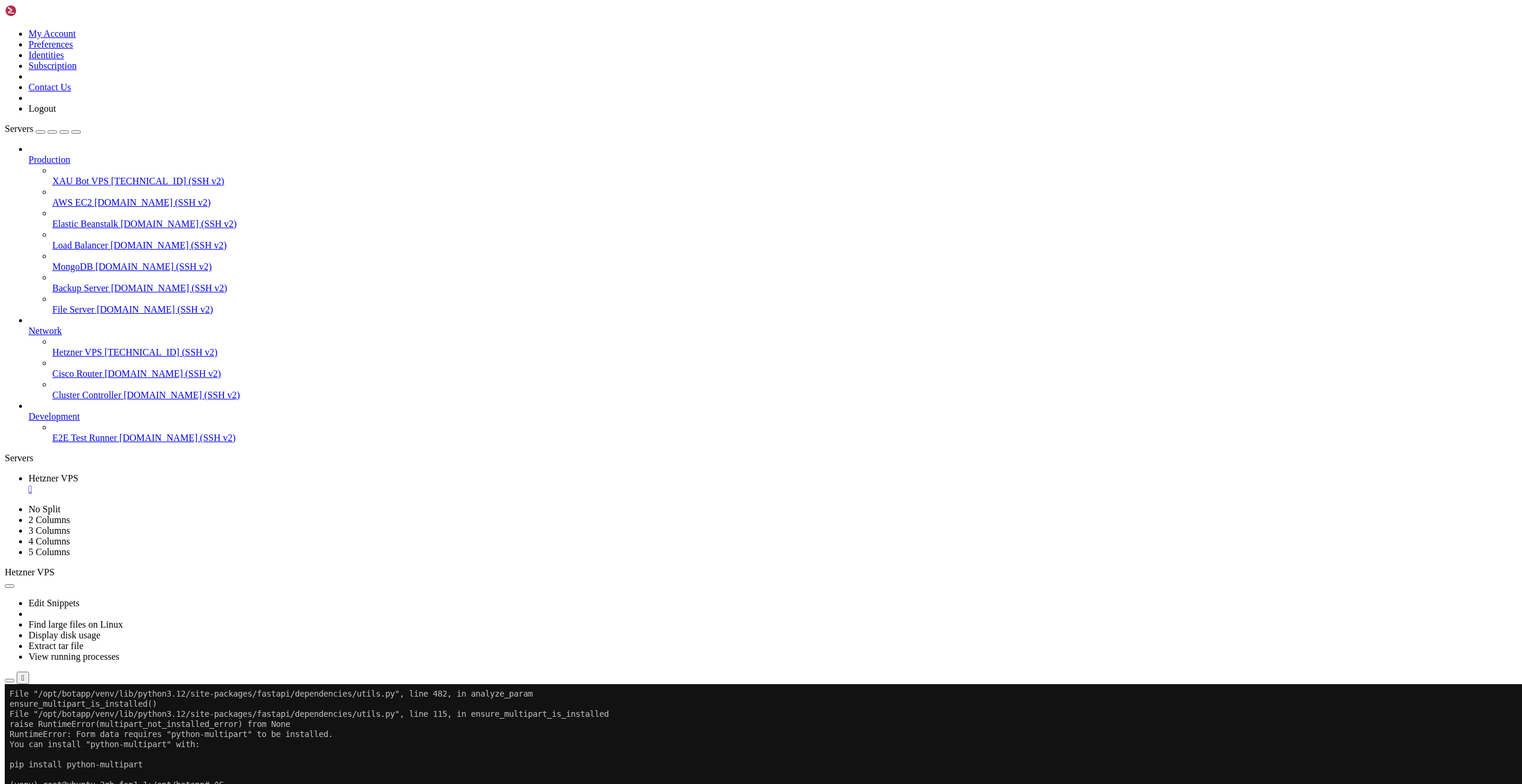
scroll to position [20217, 0]
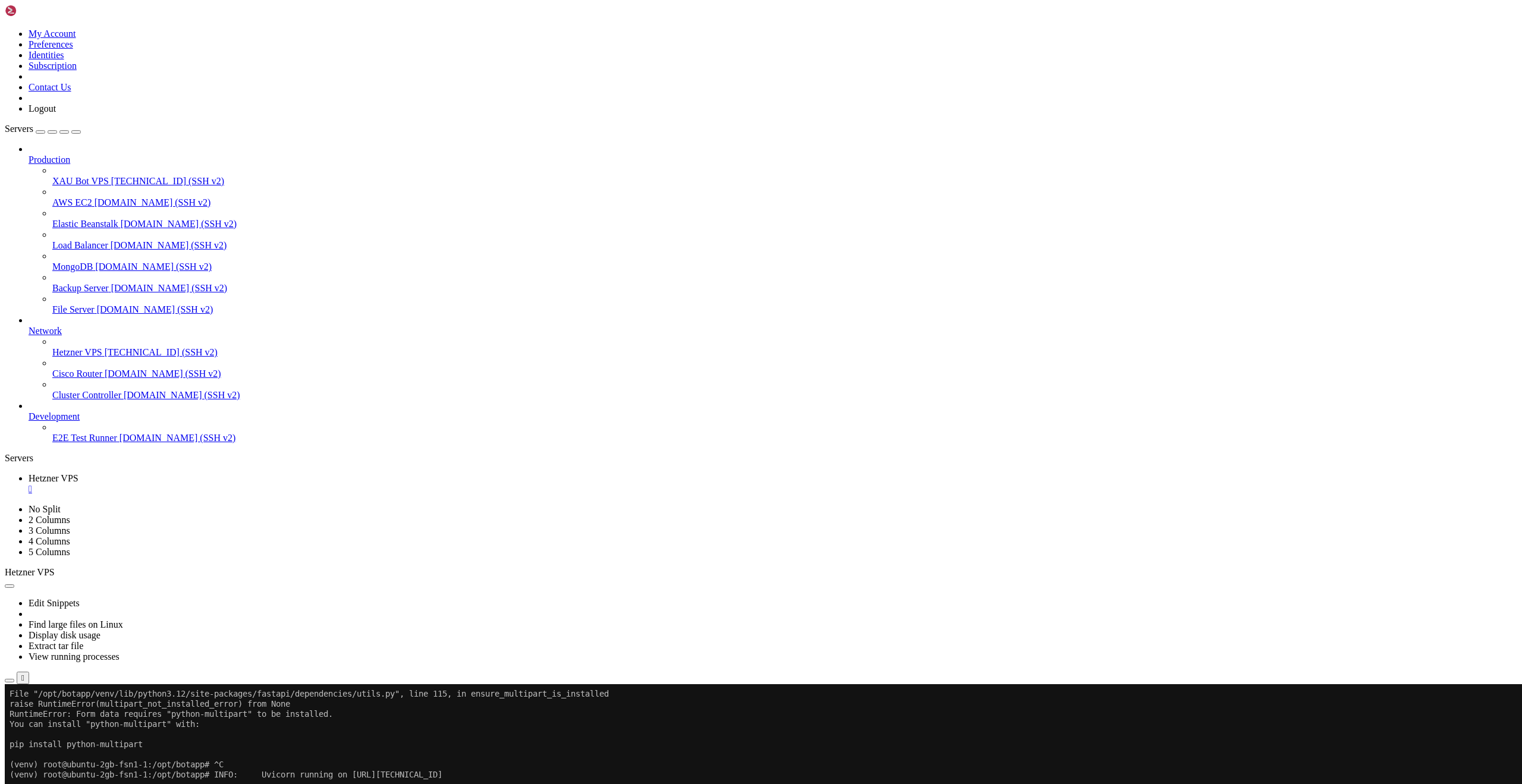
click at [9, 681] on icon "button" at bounding box center [9, 681] width 0 height 0
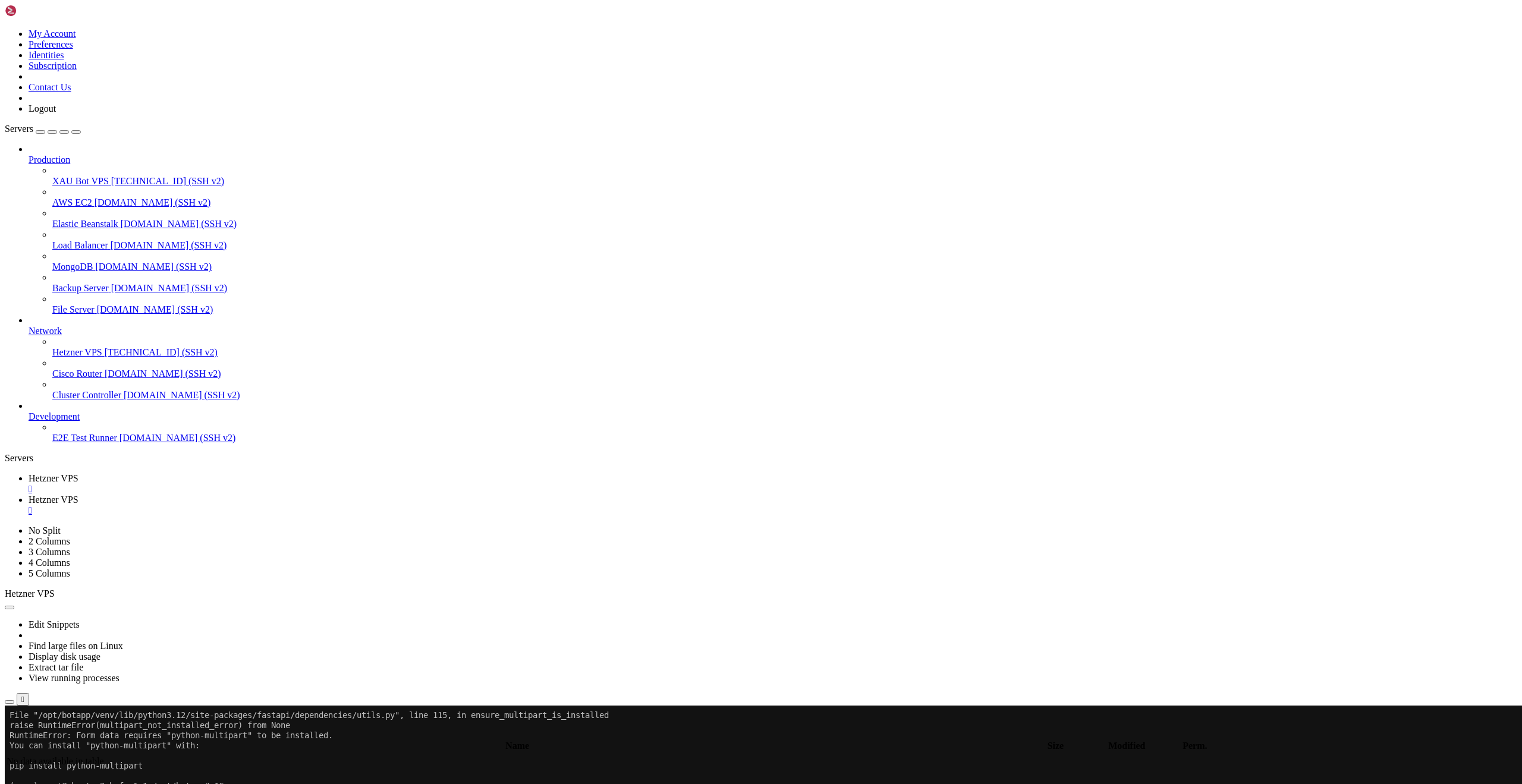
type input "/root"
drag, startPoint x: 1278, startPoint y: 527, endPoint x: 1248, endPoint y: 526, distance: 30.0
click at [180, 473] on link "Hetzner VPS " at bounding box center [773, 484] width 1489 height 22
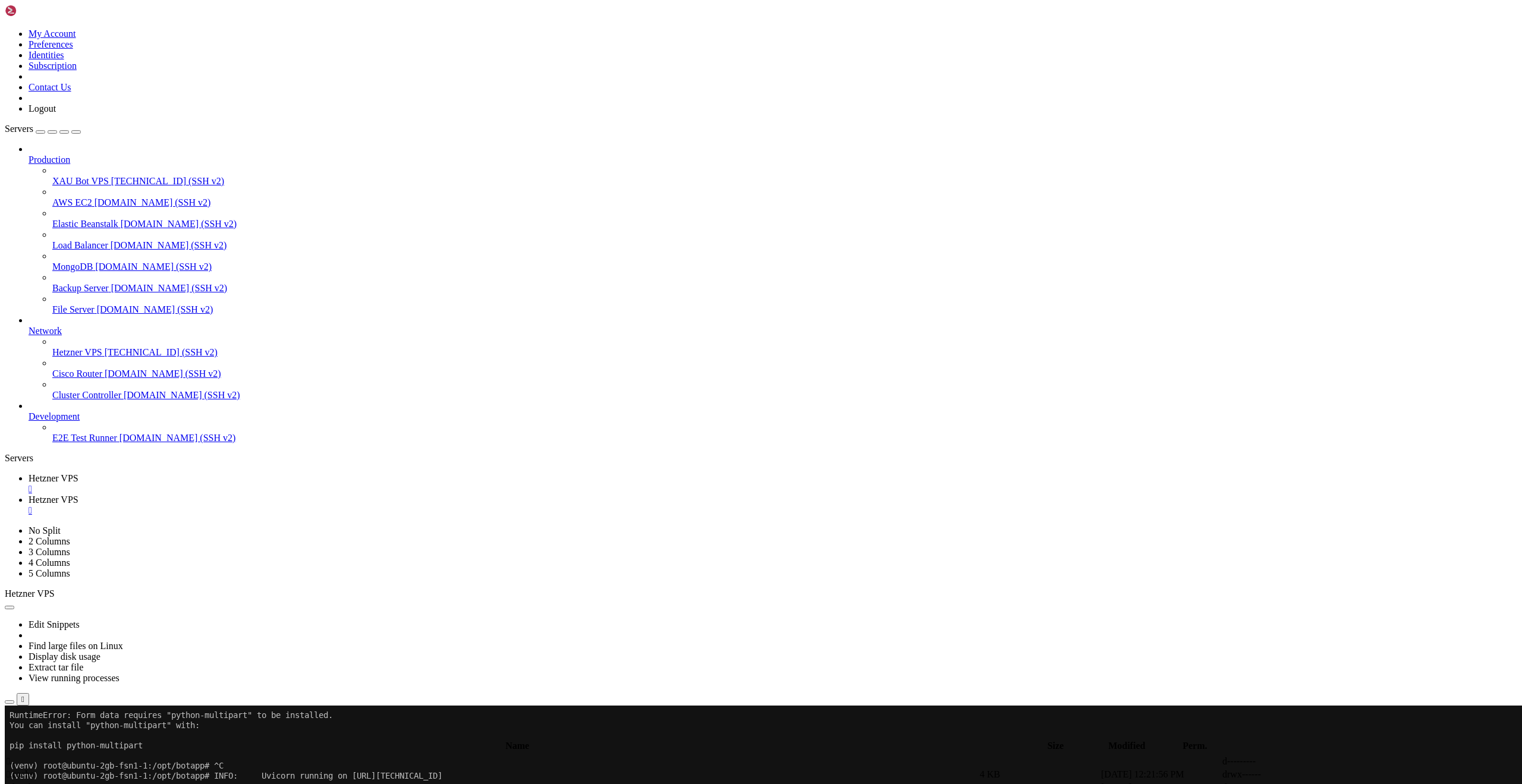
click at [279, 495] on link "Hetzner VPS " at bounding box center [773, 506] width 1489 height 22
click at [317, 505] on div "" at bounding box center [773, 510] width 1489 height 11
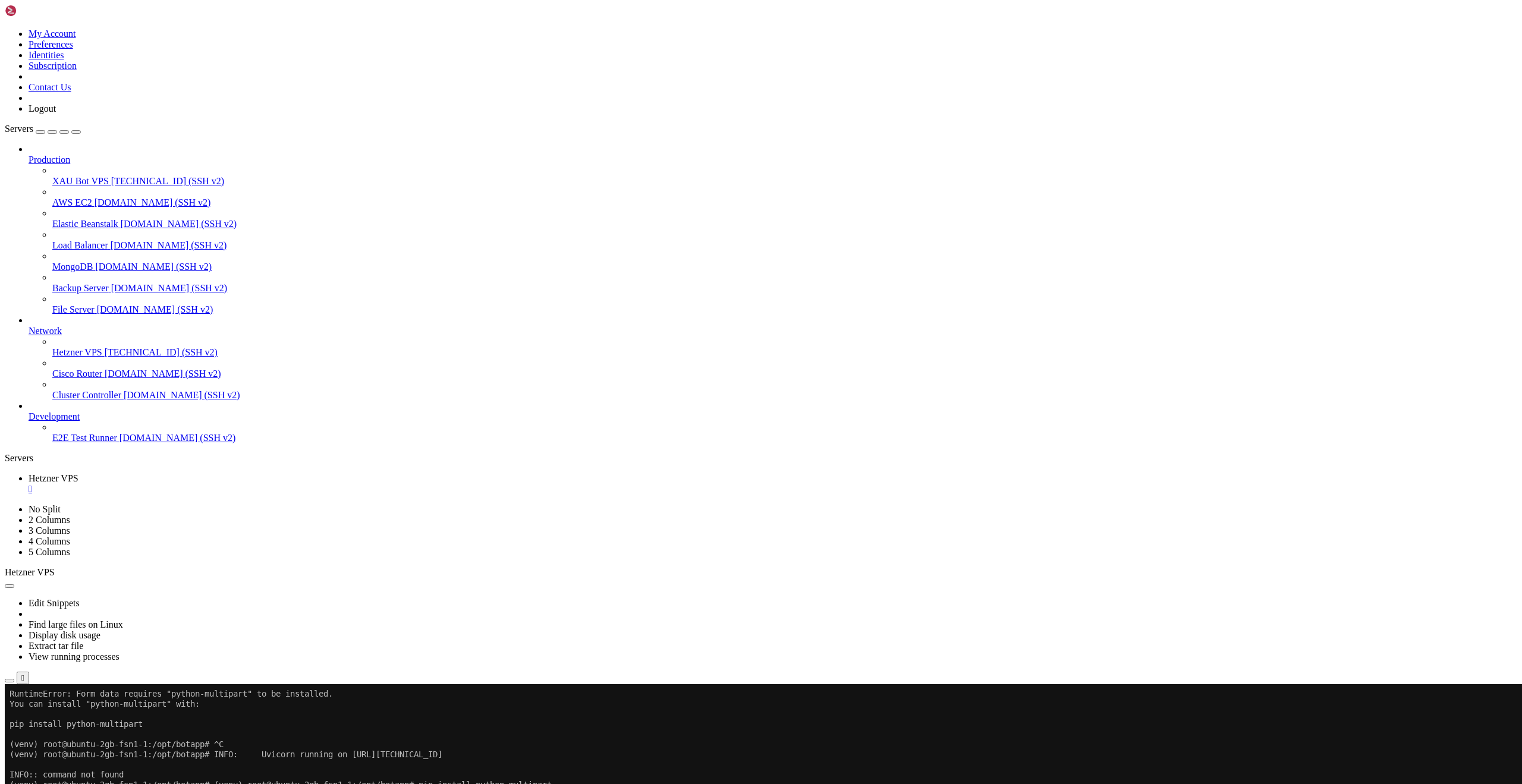
click at [9, 681] on icon "button" at bounding box center [9, 681] width 0 height 0
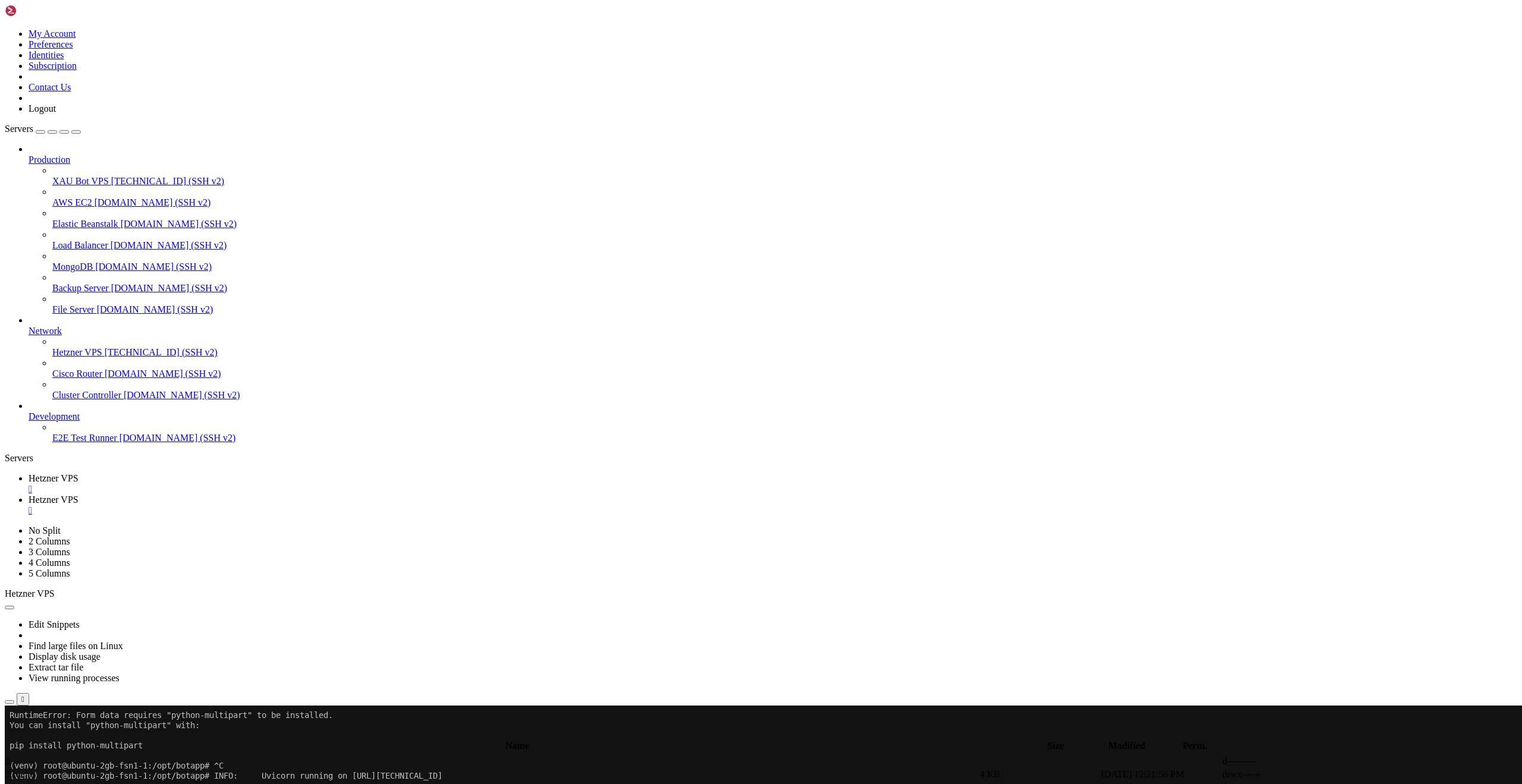
click at [31, 782] on span " .local" at bounding box center [18, 787] width 24 height 10
click at [30, 769] on span " share" at bounding box center [18, 774] width 23 height 10
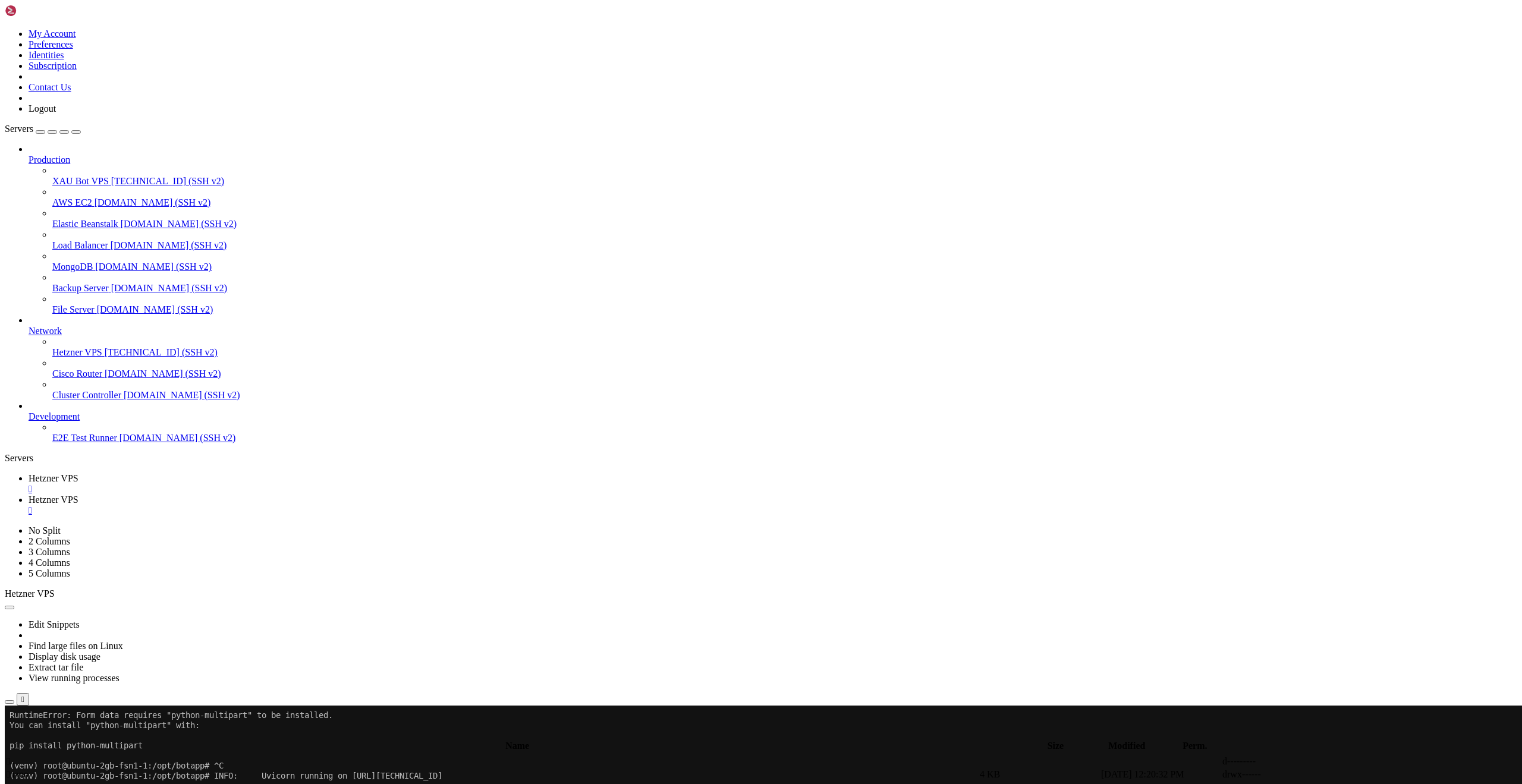
click at [29, 769] on span " nano" at bounding box center [18, 774] width 22 height 10
click at [202, 755] on td " .." at bounding box center [492, 761] width 972 height 12
click at [187, 755] on td " .." at bounding box center [492, 761] width 972 height 12
click at [15, 756] on span " .." at bounding box center [11, 761] width 8 height 10
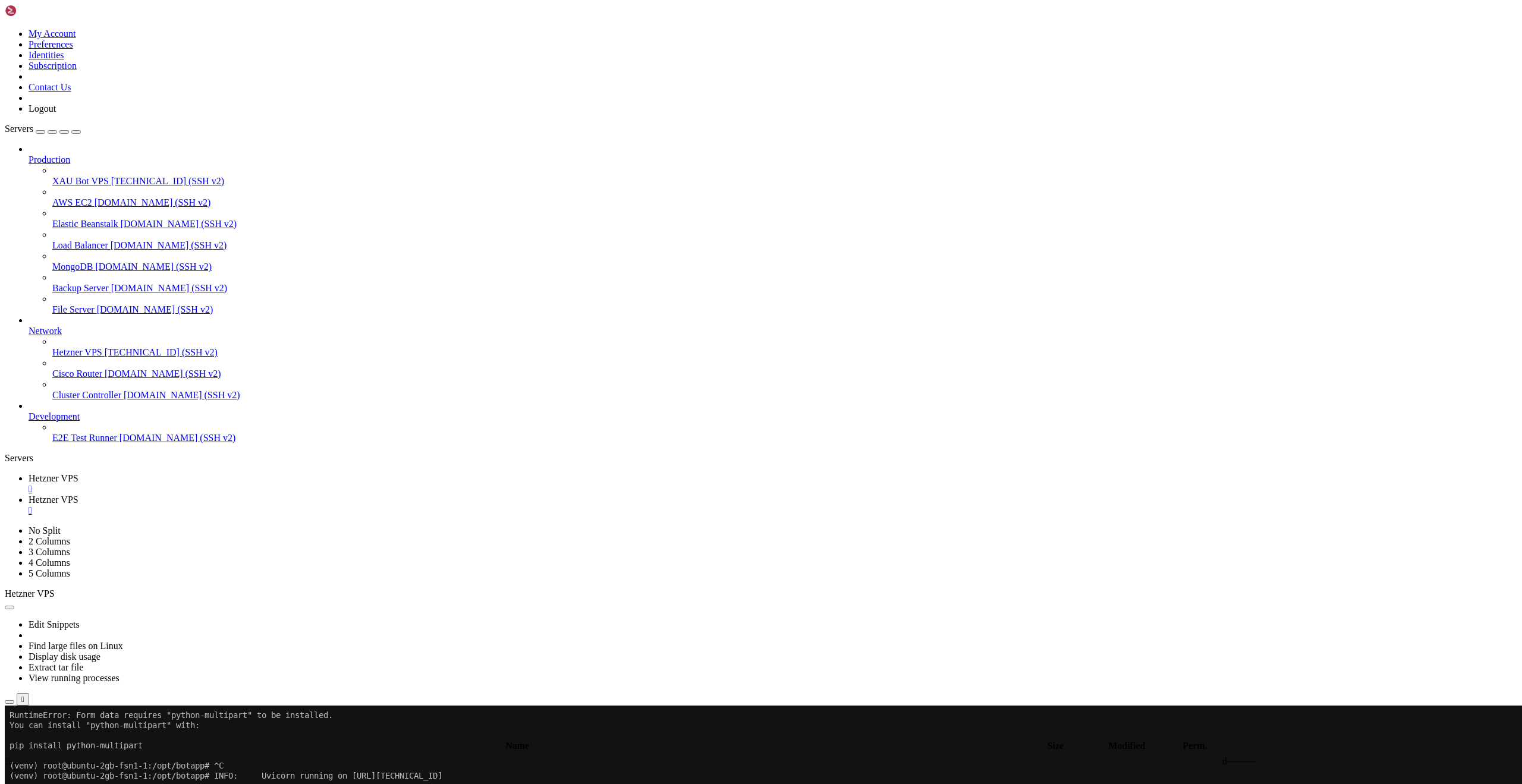
click at [15, 756] on span " .." at bounding box center [11, 761] width 8 height 10
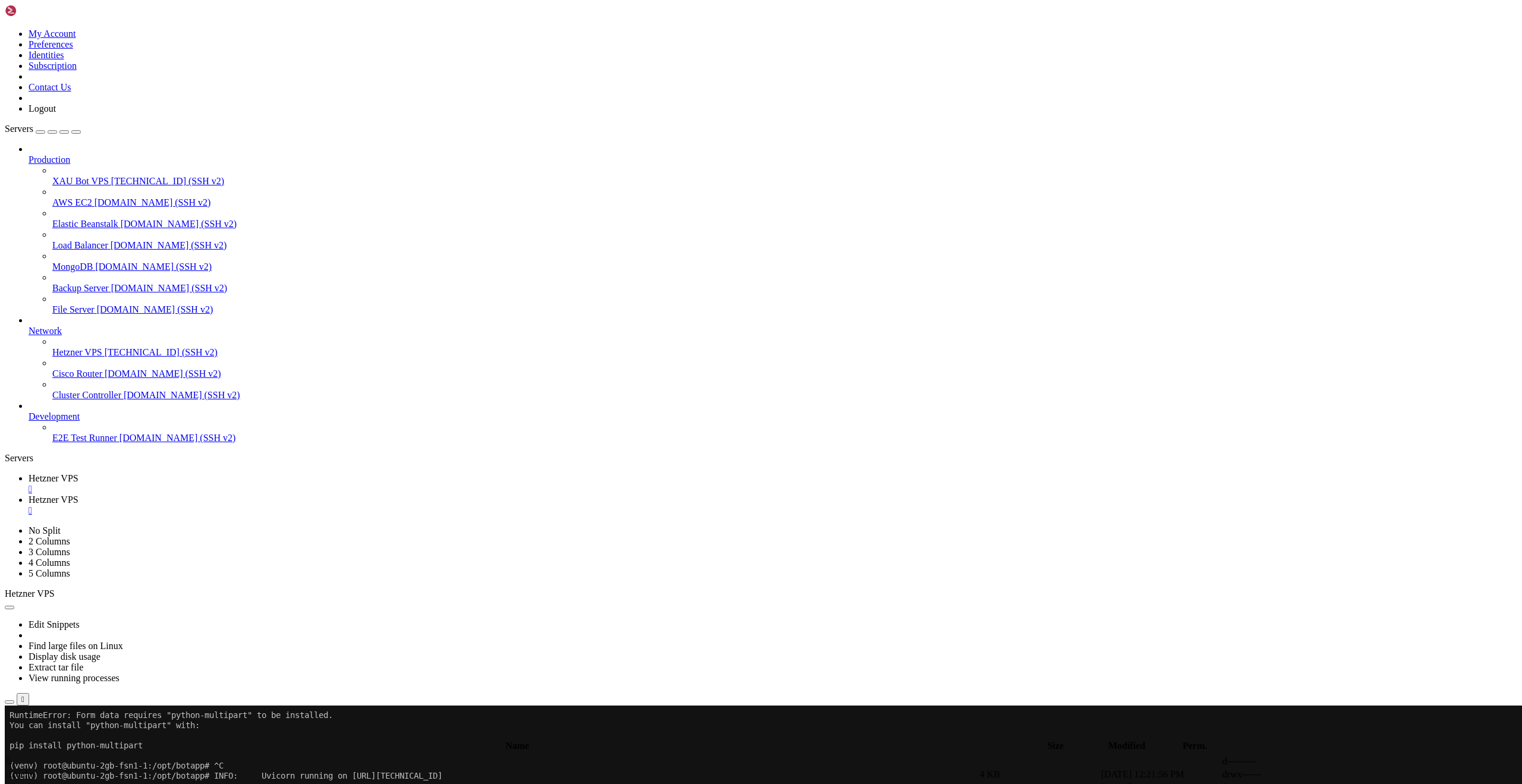
click at [10, 756] on span "" at bounding box center [8, 761] width 3 height 10
type input "/root"
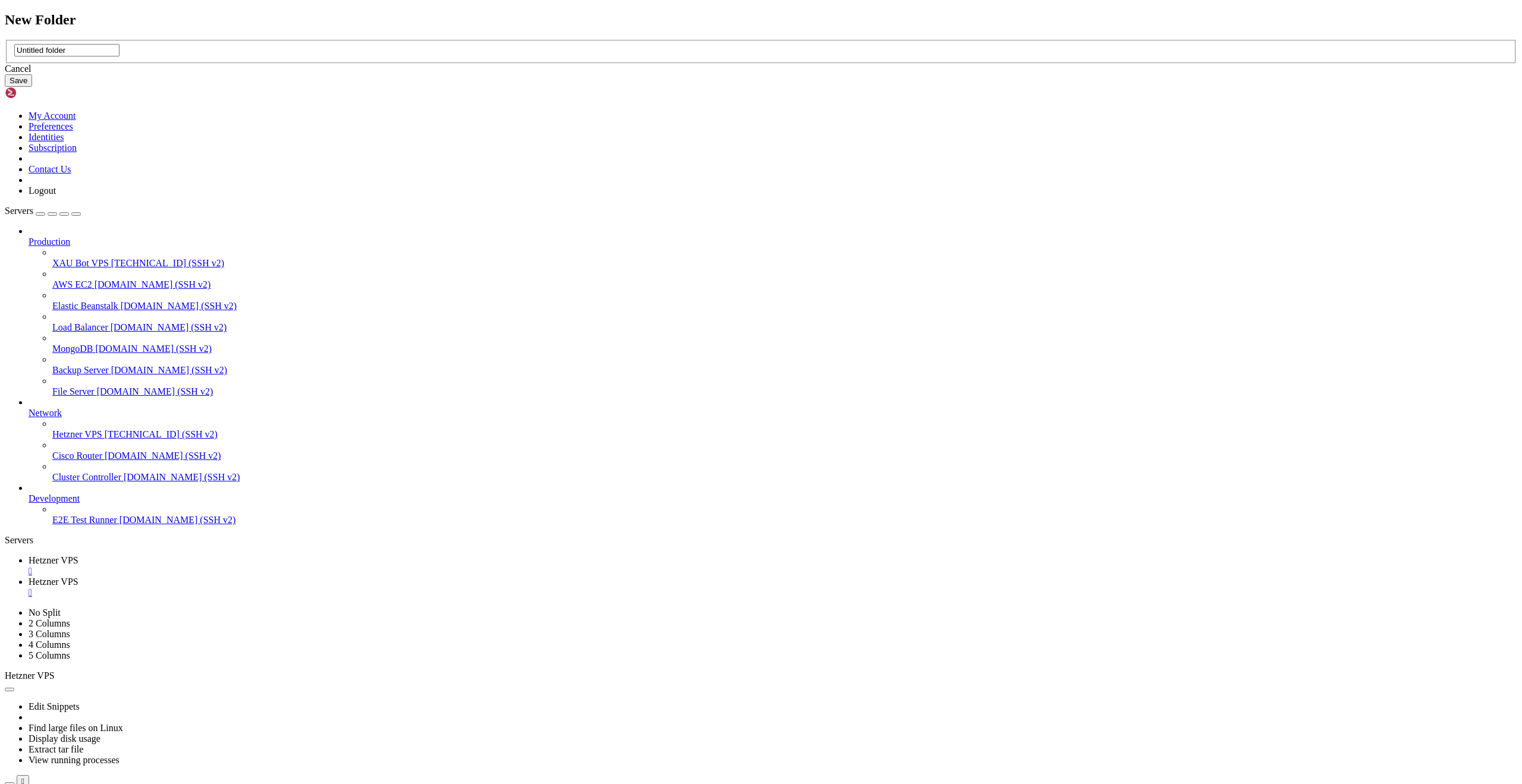
drag, startPoint x: 814, startPoint y: 418, endPoint x: 803, endPoint y: 428, distance: 14.9
click at [814, 86] on div "Cancel Save" at bounding box center [761, 75] width 1513 height 23
click at [801, 75] on div "Cancel" at bounding box center [761, 69] width 1513 height 11
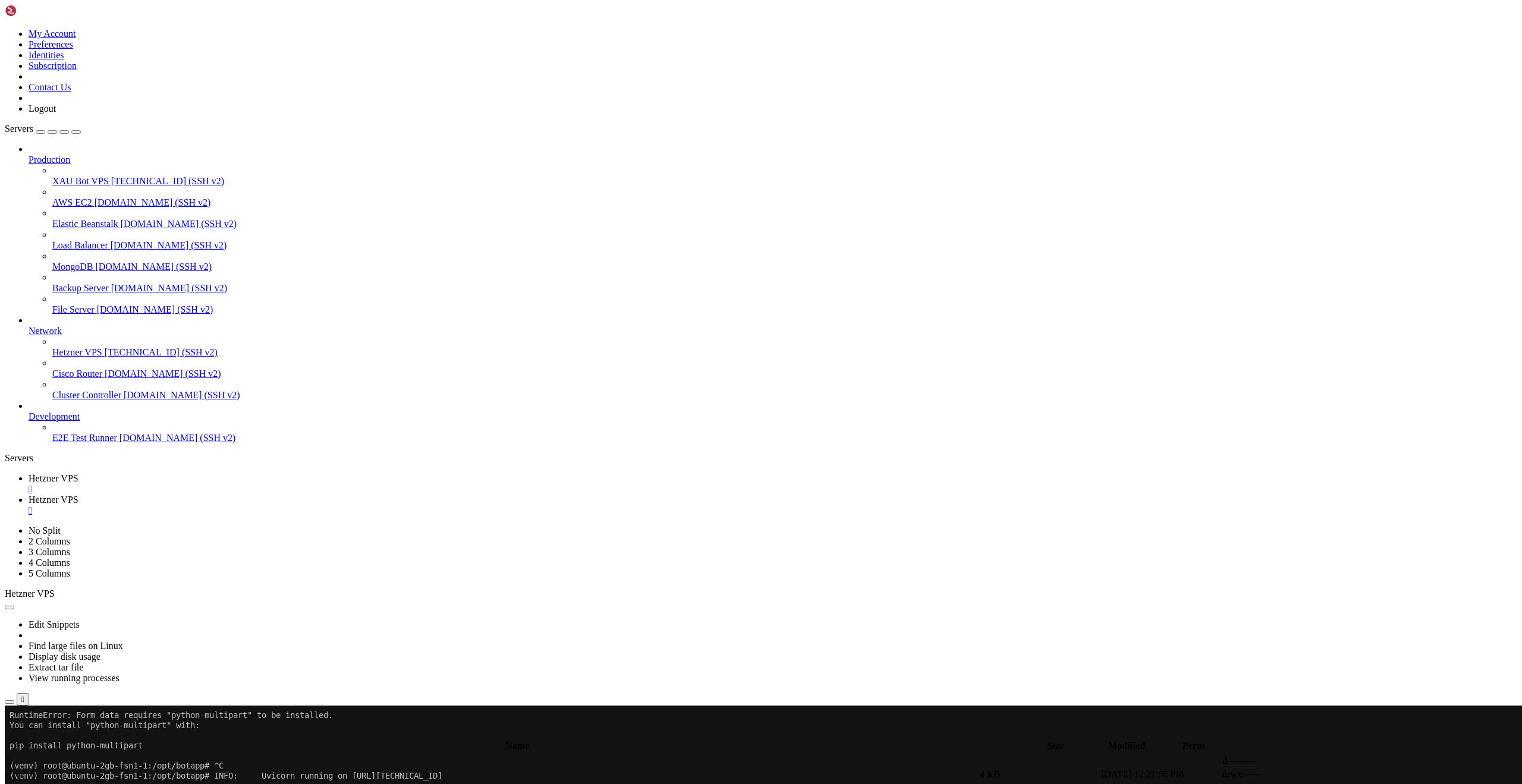
click at [122, 726] on input "/root" at bounding box center [69, 732] width 105 height 13
click at [79, 473] on span "Hetzner VPS" at bounding box center [54, 478] width 50 height 10
click at [79, 495] on span "Hetzner VPS" at bounding box center [54, 500] width 50 height 10
click at [321, 505] on div "" at bounding box center [773, 510] width 1489 height 11
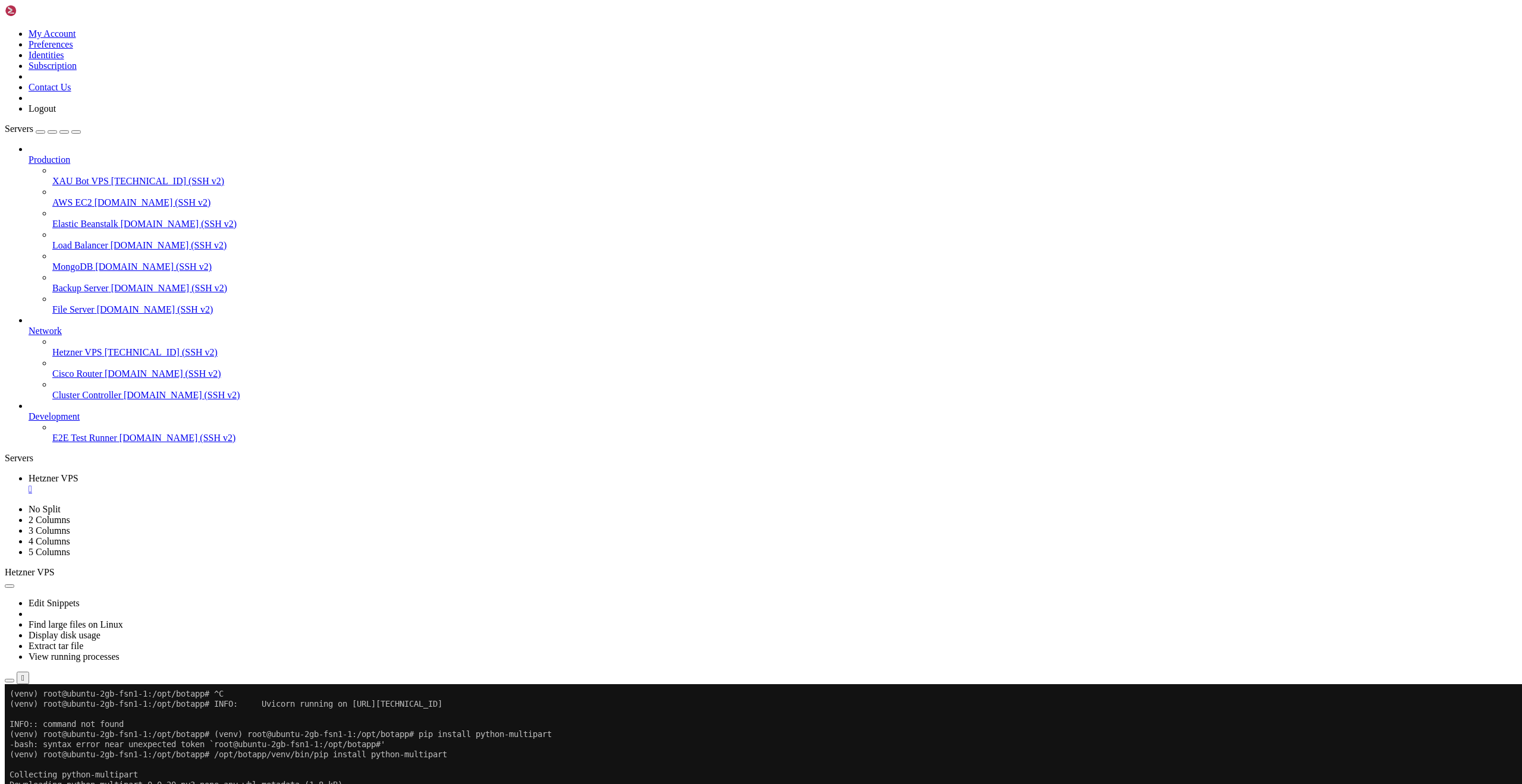
click at [9, 681] on icon "button" at bounding box center [9, 681] width 0 height 0
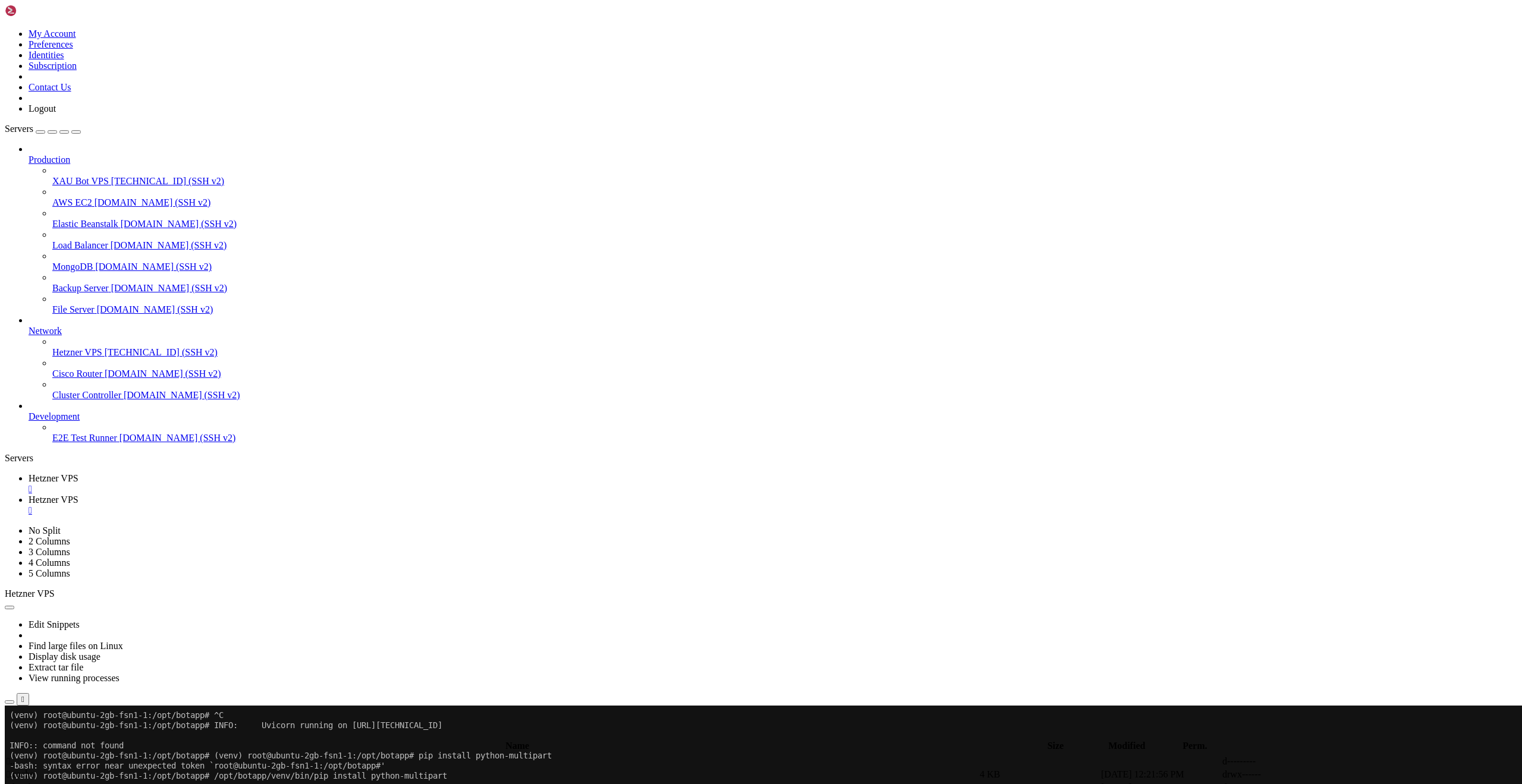
click at [29, 769] on span " venv" at bounding box center [18, 774] width 22 height 10
click at [15, 756] on span " .." at bounding box center [11, 761] width 8 height 10
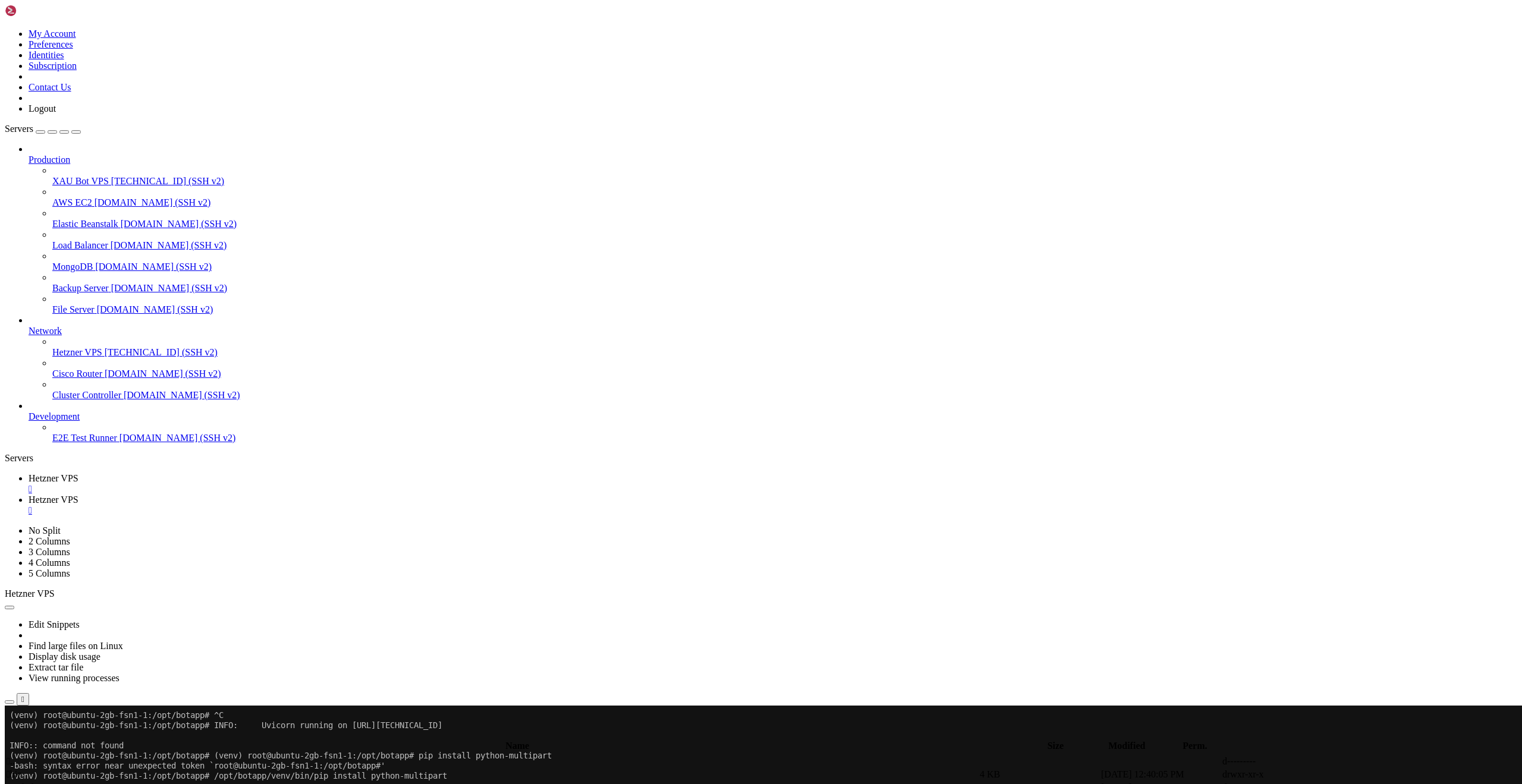
click at [15, 756] on span " .." at bounding box center [11, 761] width 8 height 10
type input "/root"
click at [196, 473] on link "Hetzner VPS " at bounding box center [773, 484] width 1489 height 22
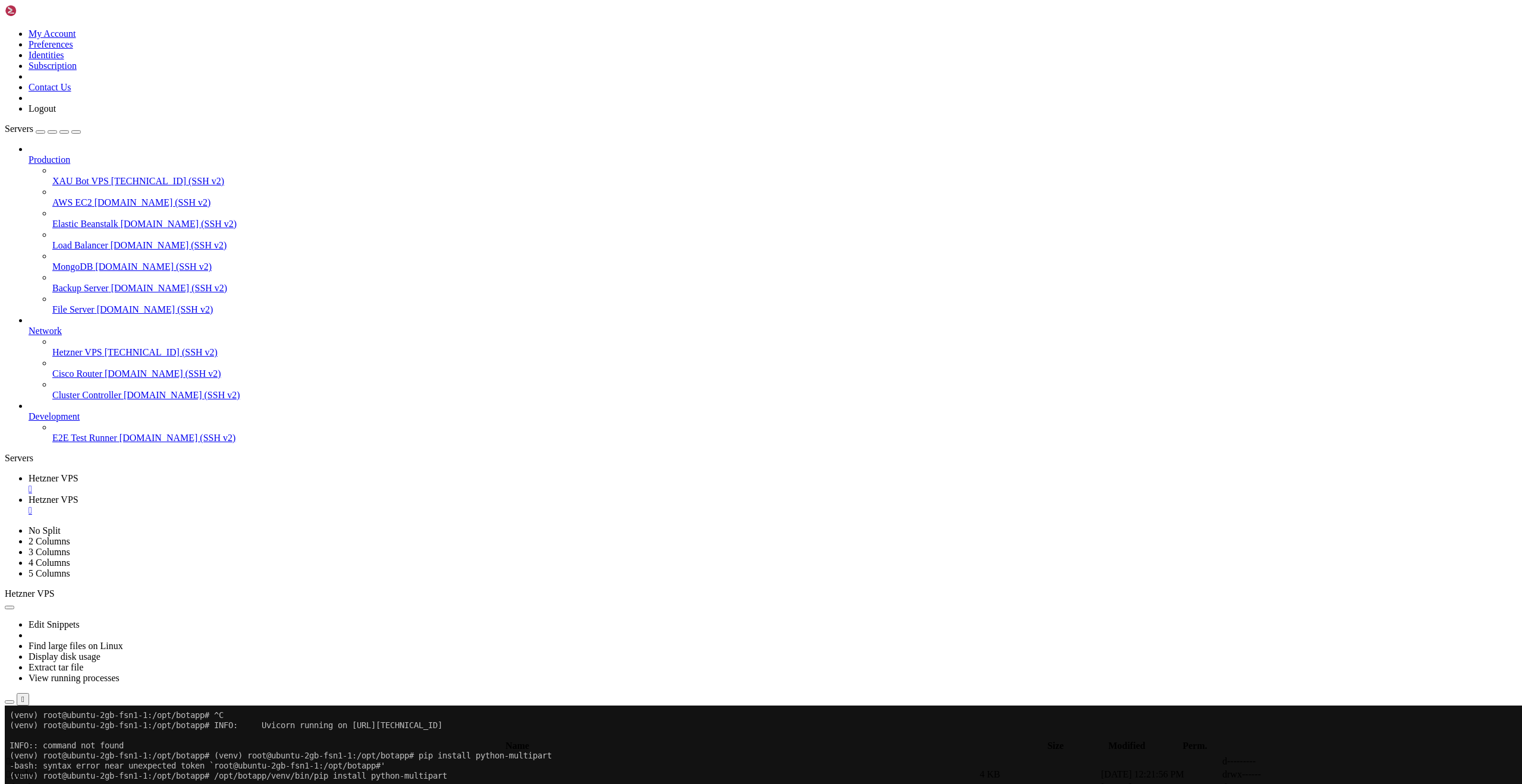
drag, startPoint x: 220, startPoint y: 1390, endPoint x: 317, endPoint y: 1392, distance: 97.0
click at [5, 29] on link at bounding box center [5, 29] width 0 height 0
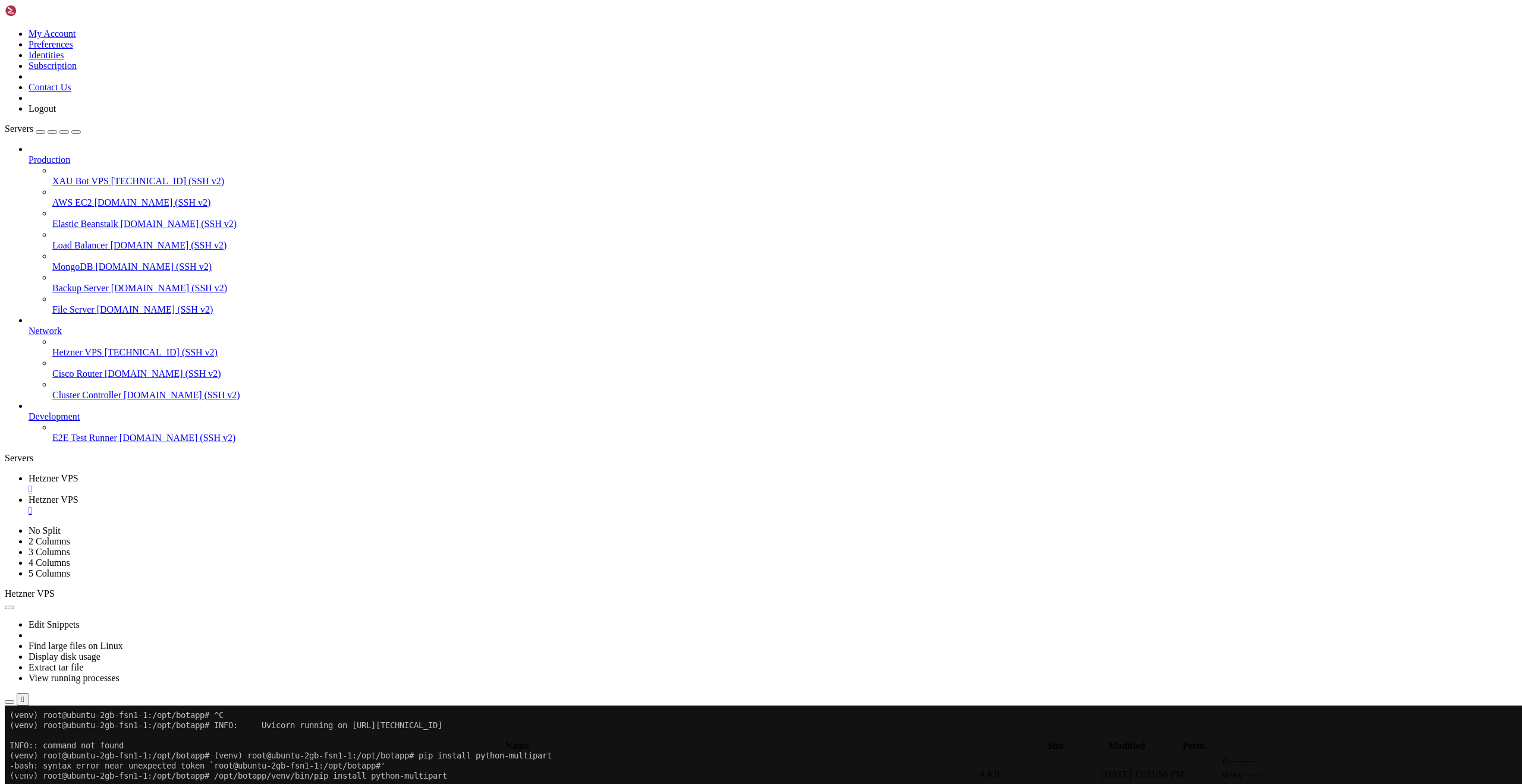
click at [5, 29] on icon at bounding box center [5, 29] width 0 height 0
click at [79, 495] on span "Hetzner VPS" at bounding box center [54, 500] width 50 height 10
click at [129, 735] on div "submit" at bounding box center [129, 735] width 0 height 0
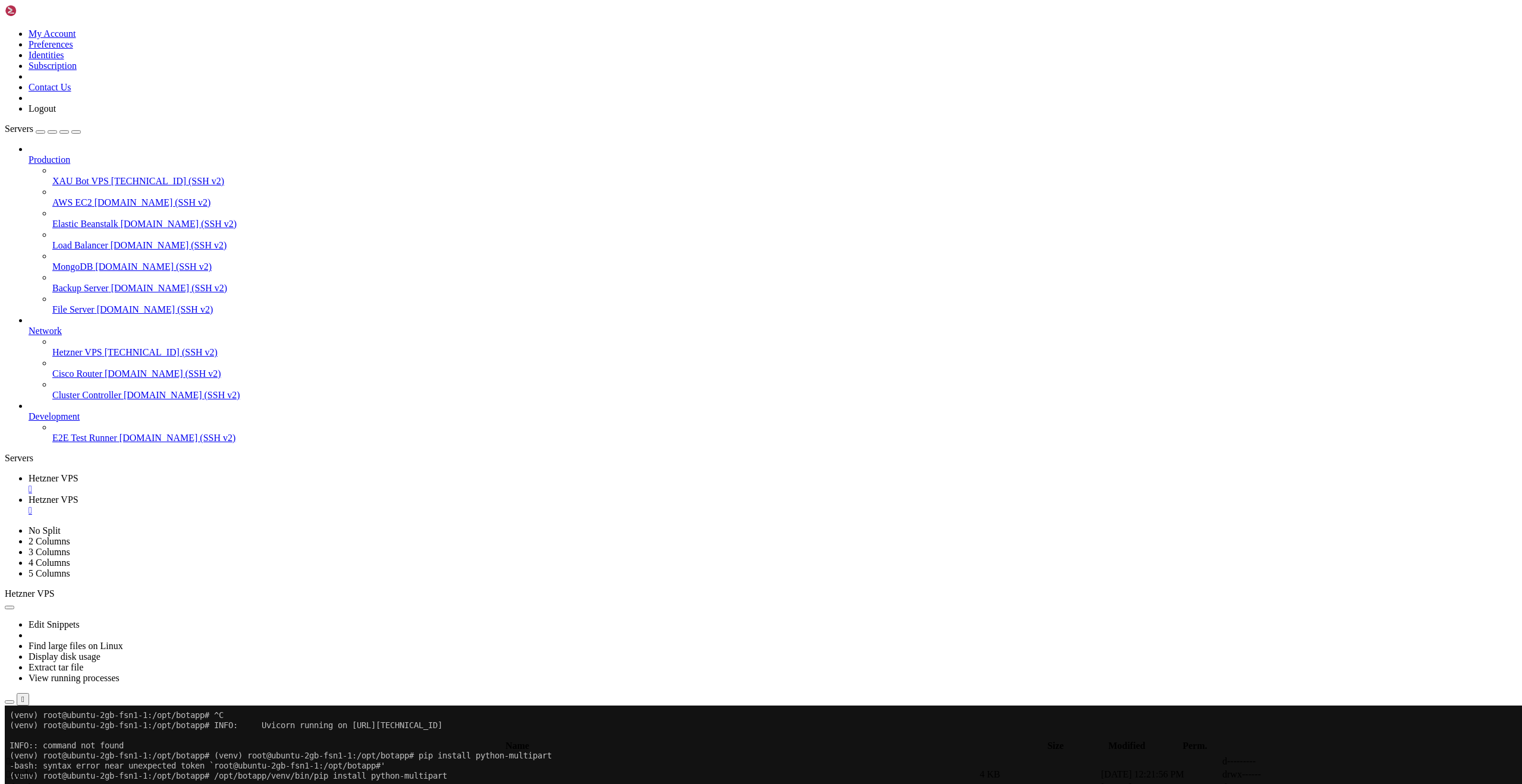
click at [129, 735] on div "submit" at bounding box center [129, 735] width 0 height 0
click at [320, 505] on div "" at bounding box center [773, 510] width 1489 height 11
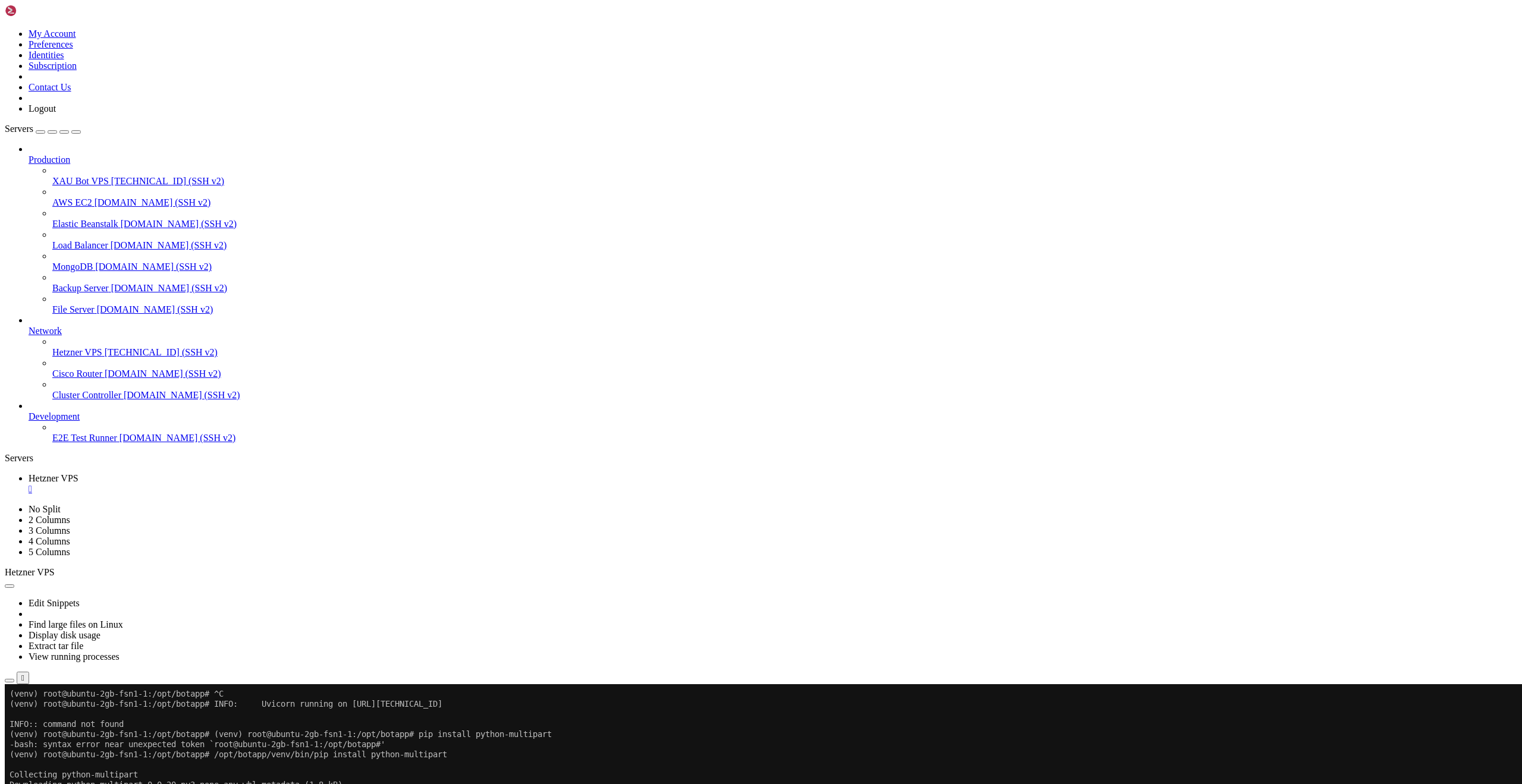
drag, startPoint x: 315, startPoint y: 1368, endPoint x: 9, endPoint y: 1370, distance: 306.0
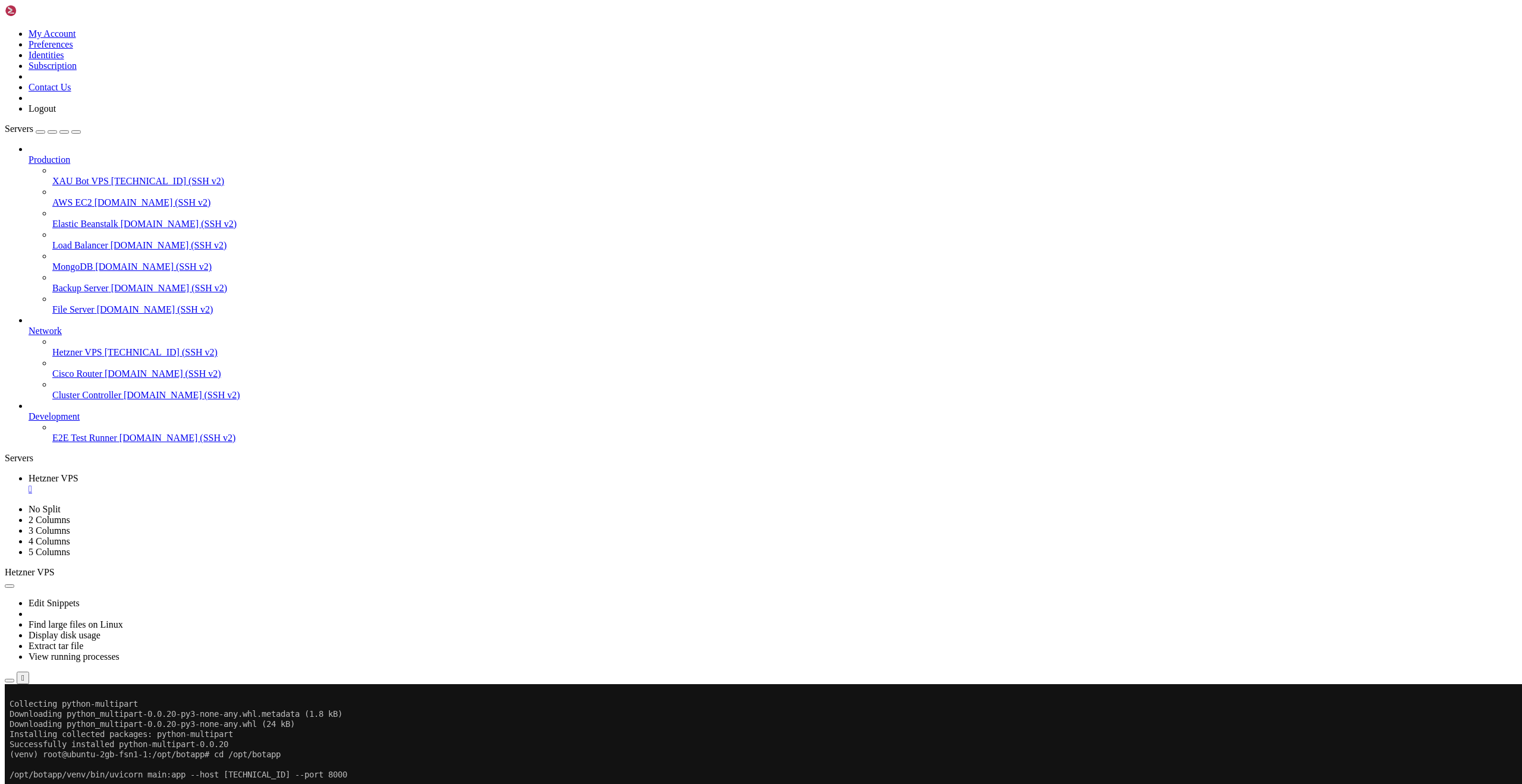
click at [9, 681] on icon "button" at bounding box center [9, 681] width 0 height 0
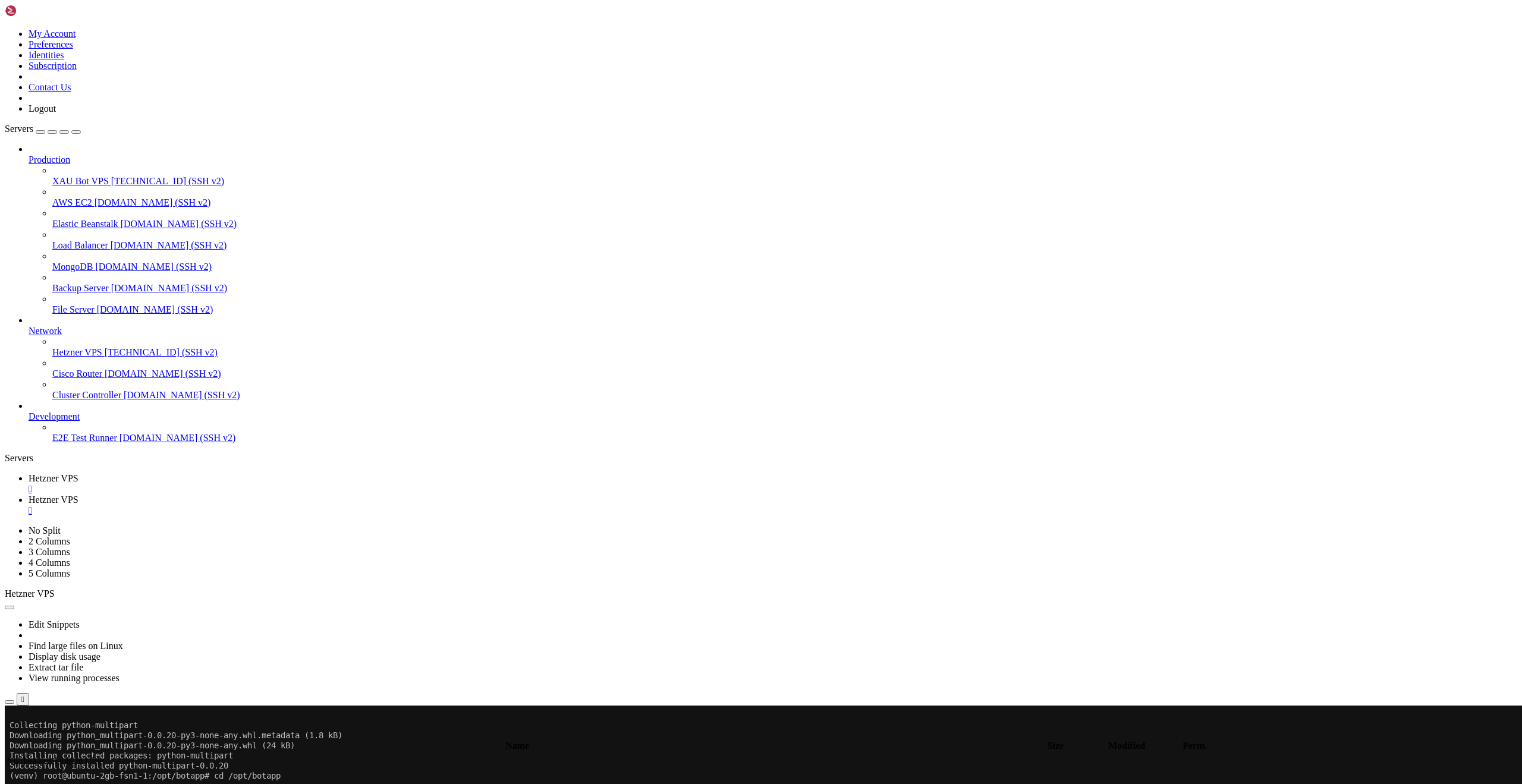
type input "/root"
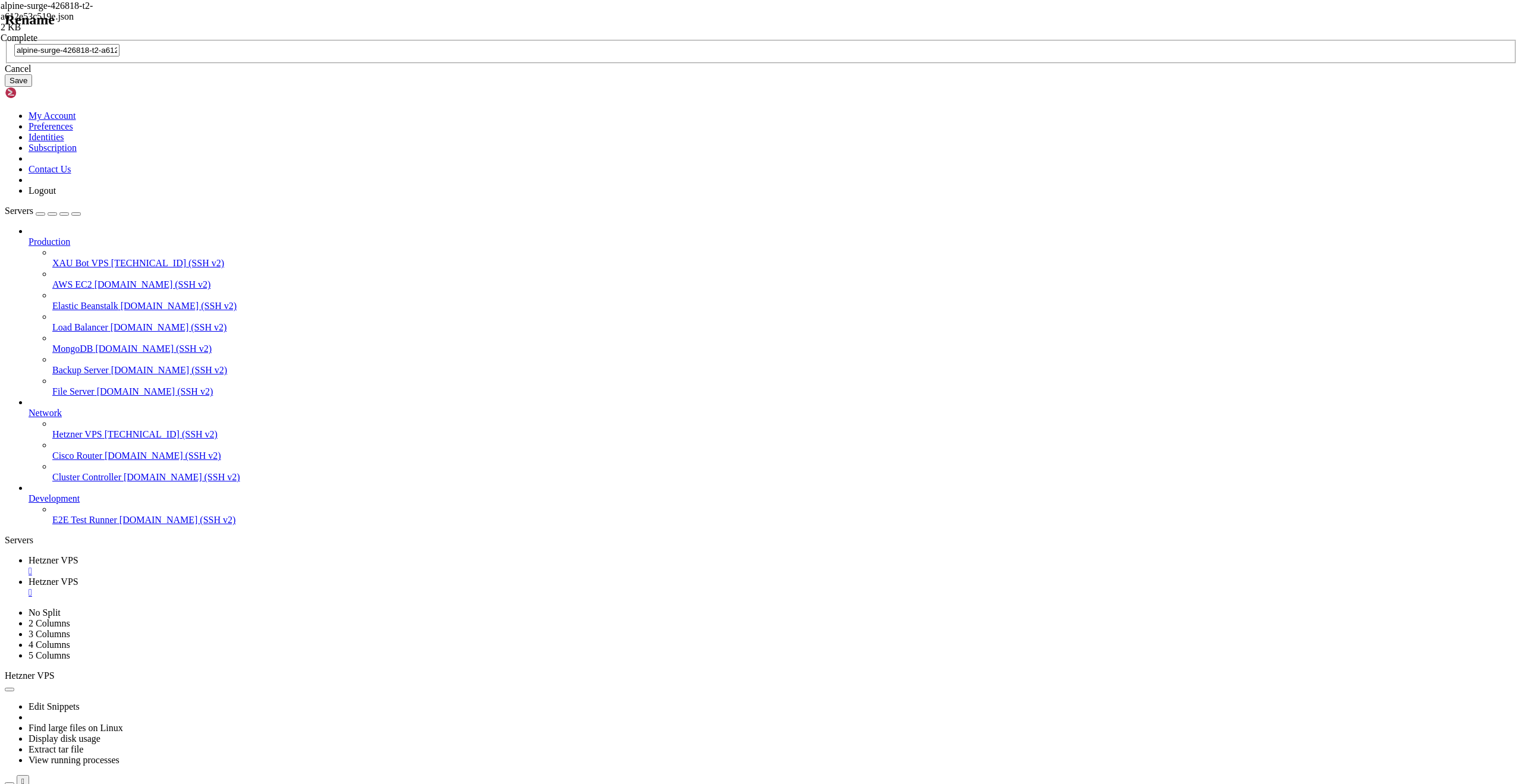
paste input "service_account"
type input "service_account.json"
click at [32, 86] on button "Save" at bounding box center [18, 80] width 28 height 13
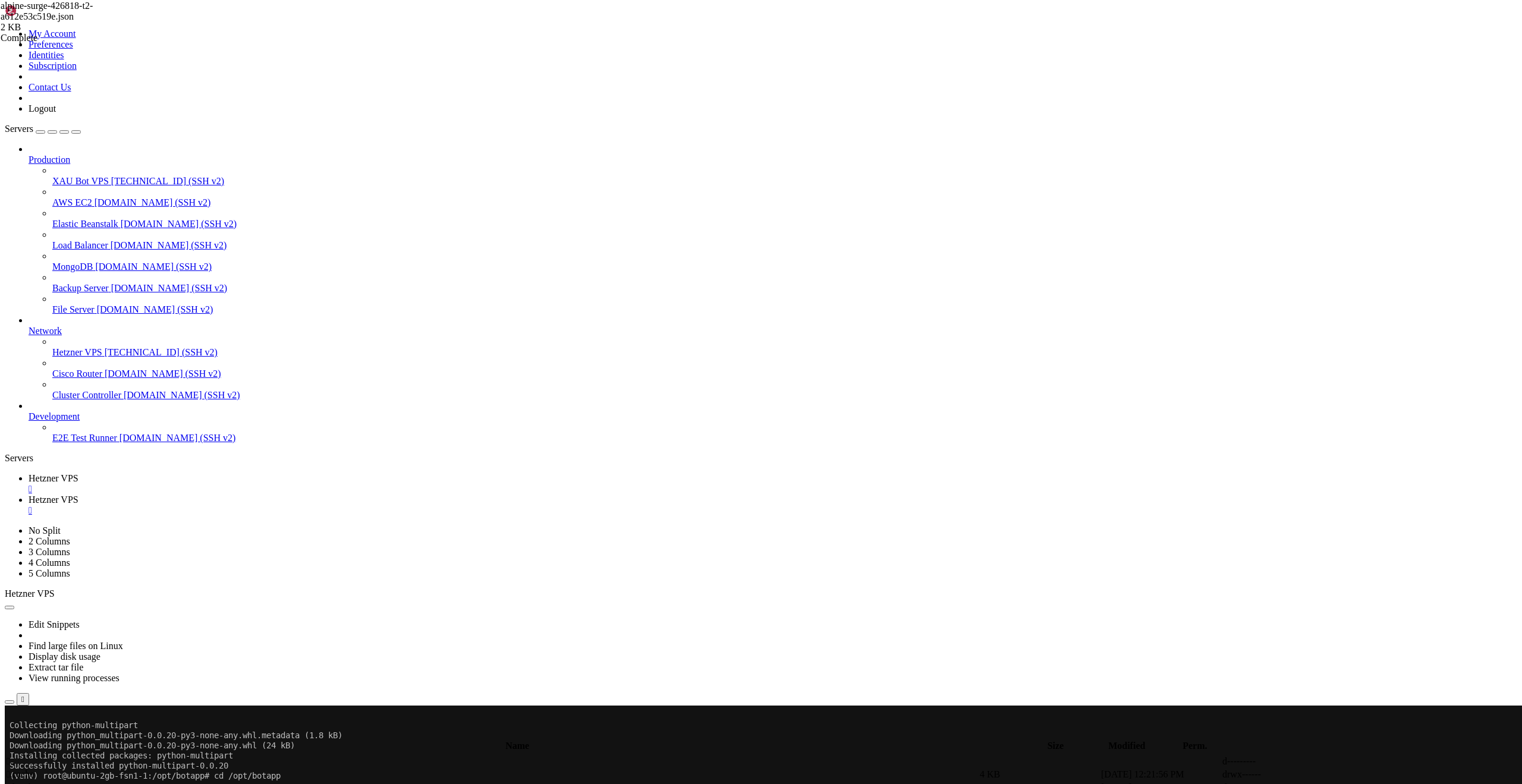
click at [79, 473] on span "Hetzner VPS" at bounding box center [54, 478] width 50 height 10
click at [79, 495] on span "Hetzner VPS" at bounding box center [54, 500] width 50 height 10
click at [79, 473] on span "Hetzner VPS" at bounding box center [54, 478] width 50 height 10
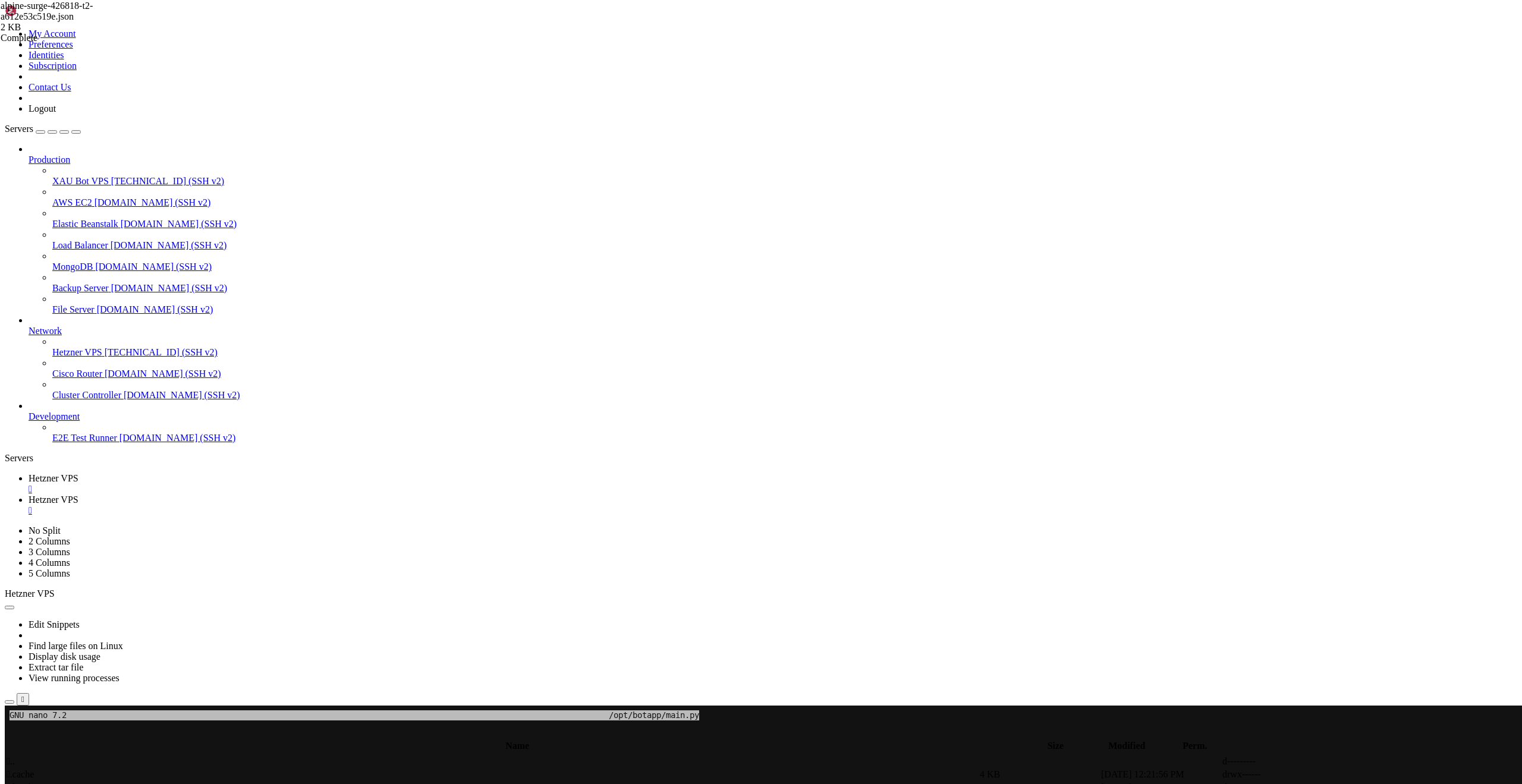
scroll to position [20429, 0]
click at [1012, 705] on div at bounding box center [761, 705] width 1513 height 0
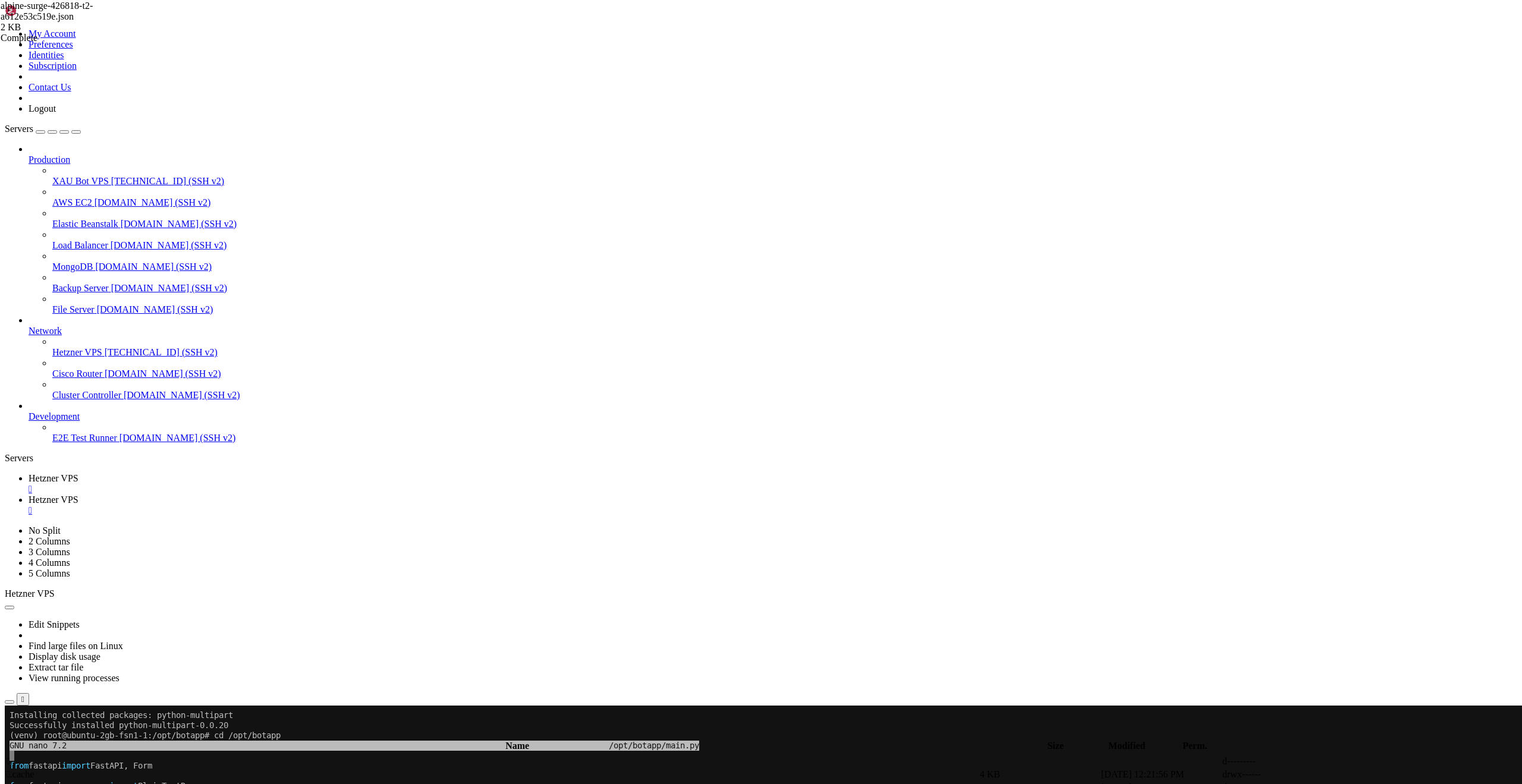
scroll to position [20368, 0]
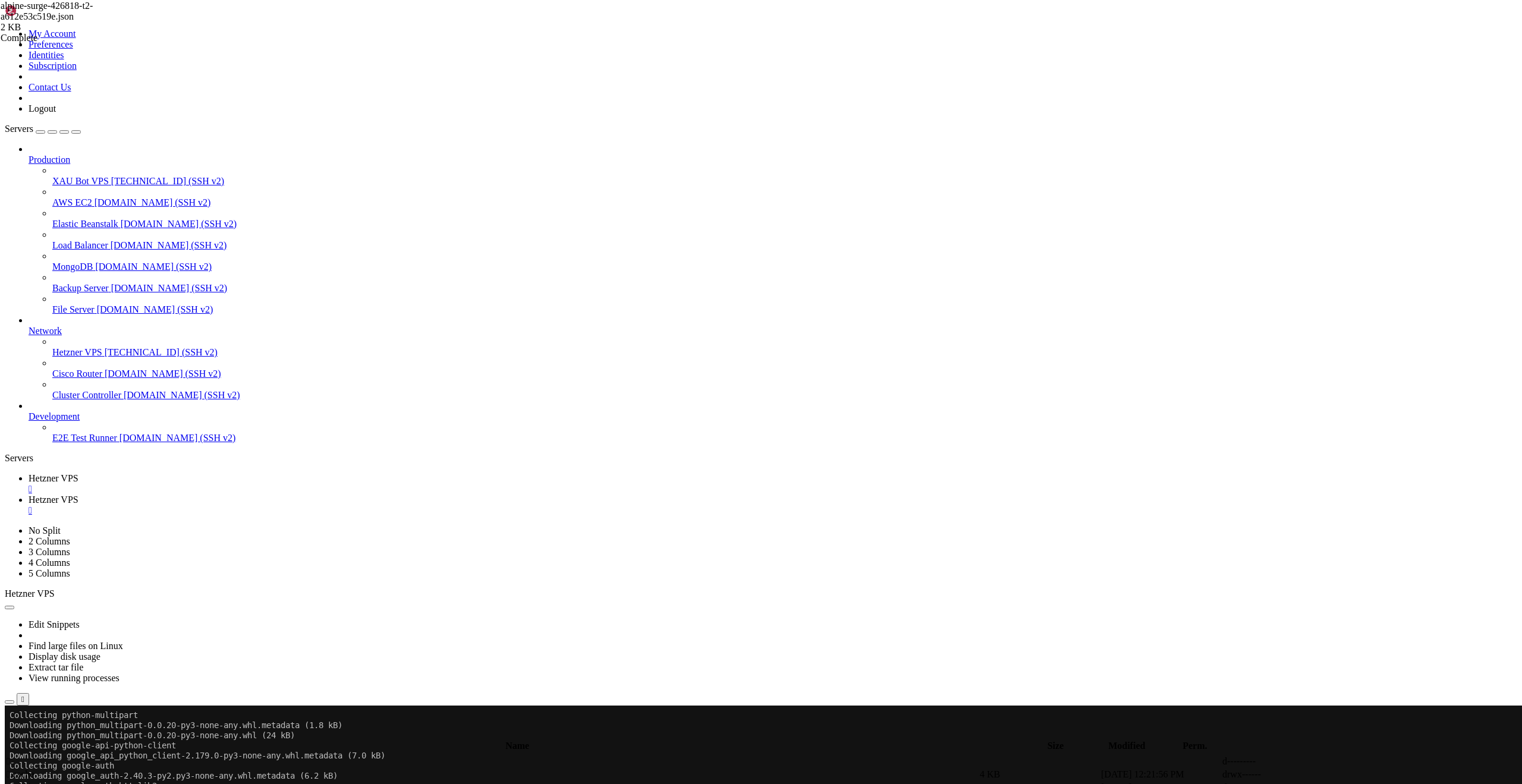
drag, startPoint x: 371, startPoint y: 1413, endPoint x: 349, endPoint y: 1413, distance: 22.0
drag, startPoint x: 262, startPoint y: 9, endPoint x: 285, endPoint y: 8, distance: 23.0
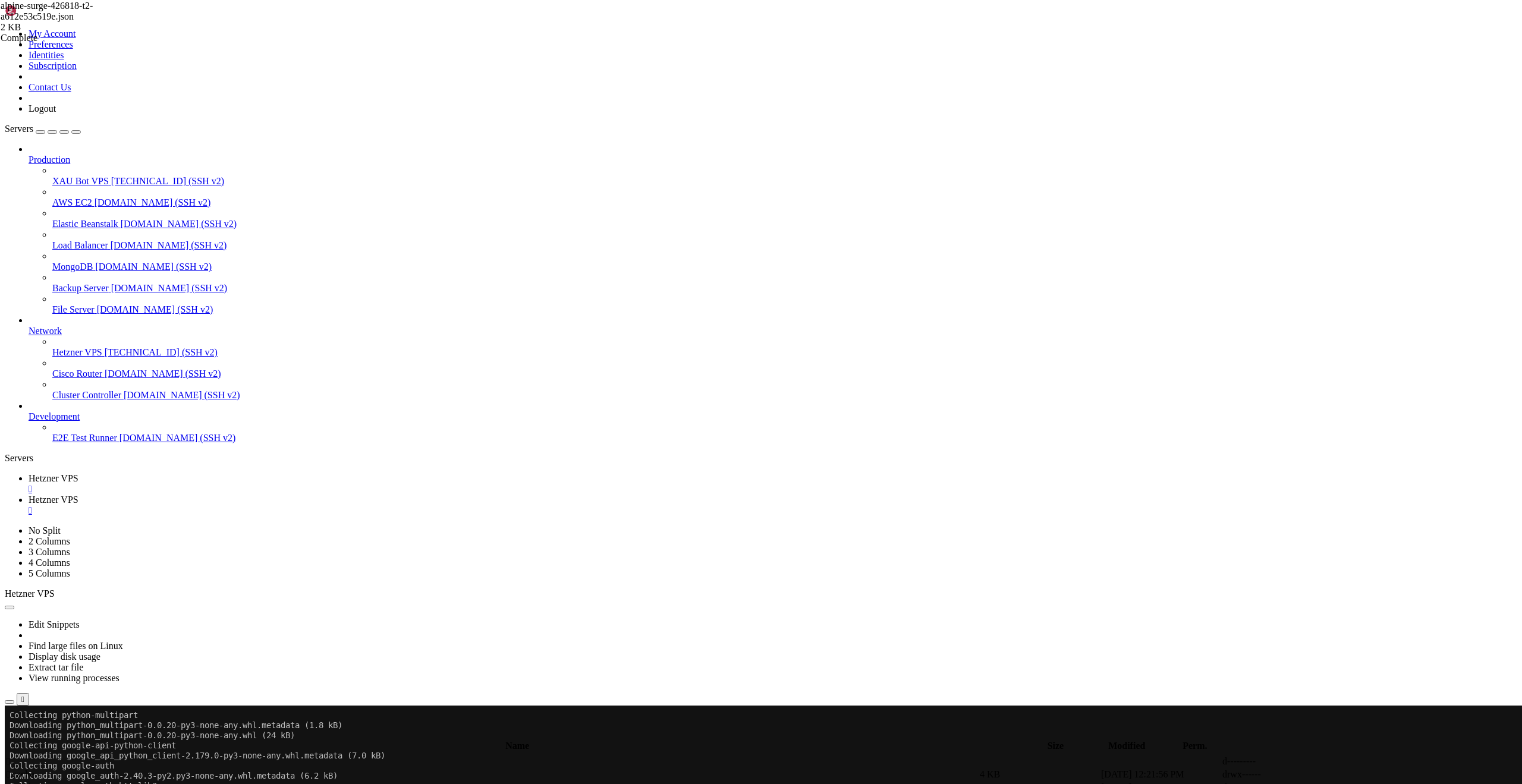
click at [79, 495] on span "Hetzner VPS" at bounding box center [54, 500] width 50 height 10
click at [314, 505] on div "" at bounding box center [773, 510] width 1489 height 11
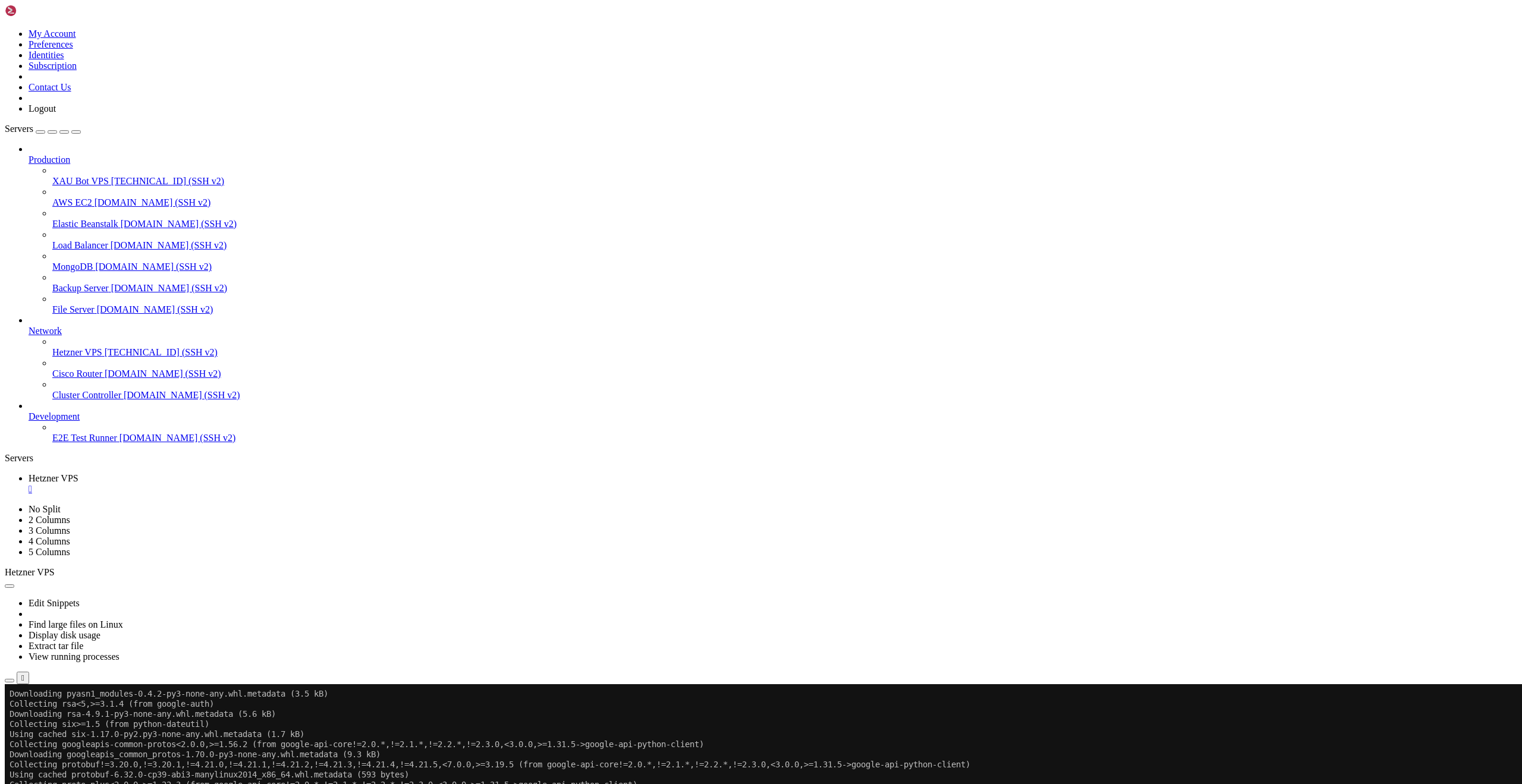
scroll to position [20611, 0]
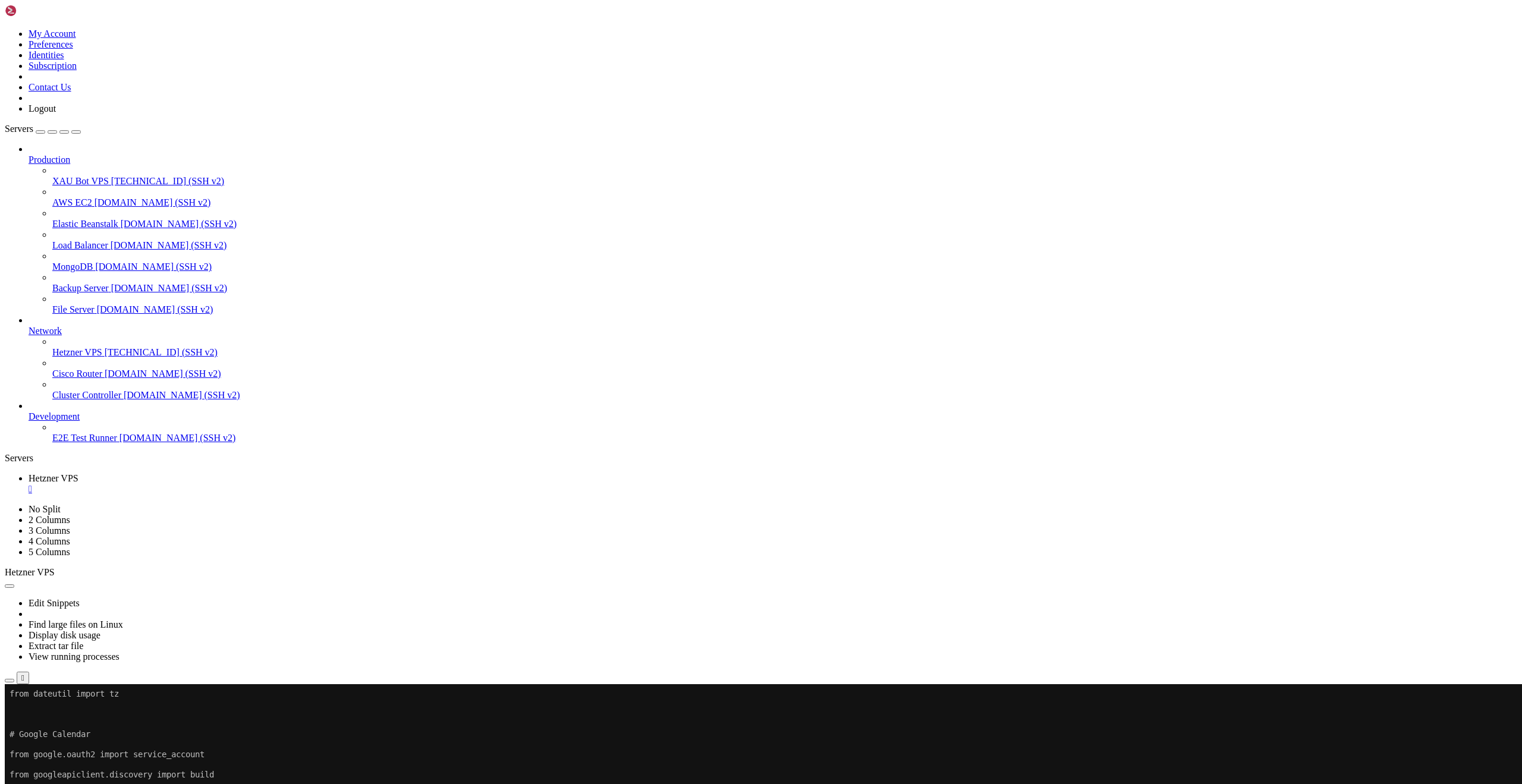
scroll to position [21430, 0]
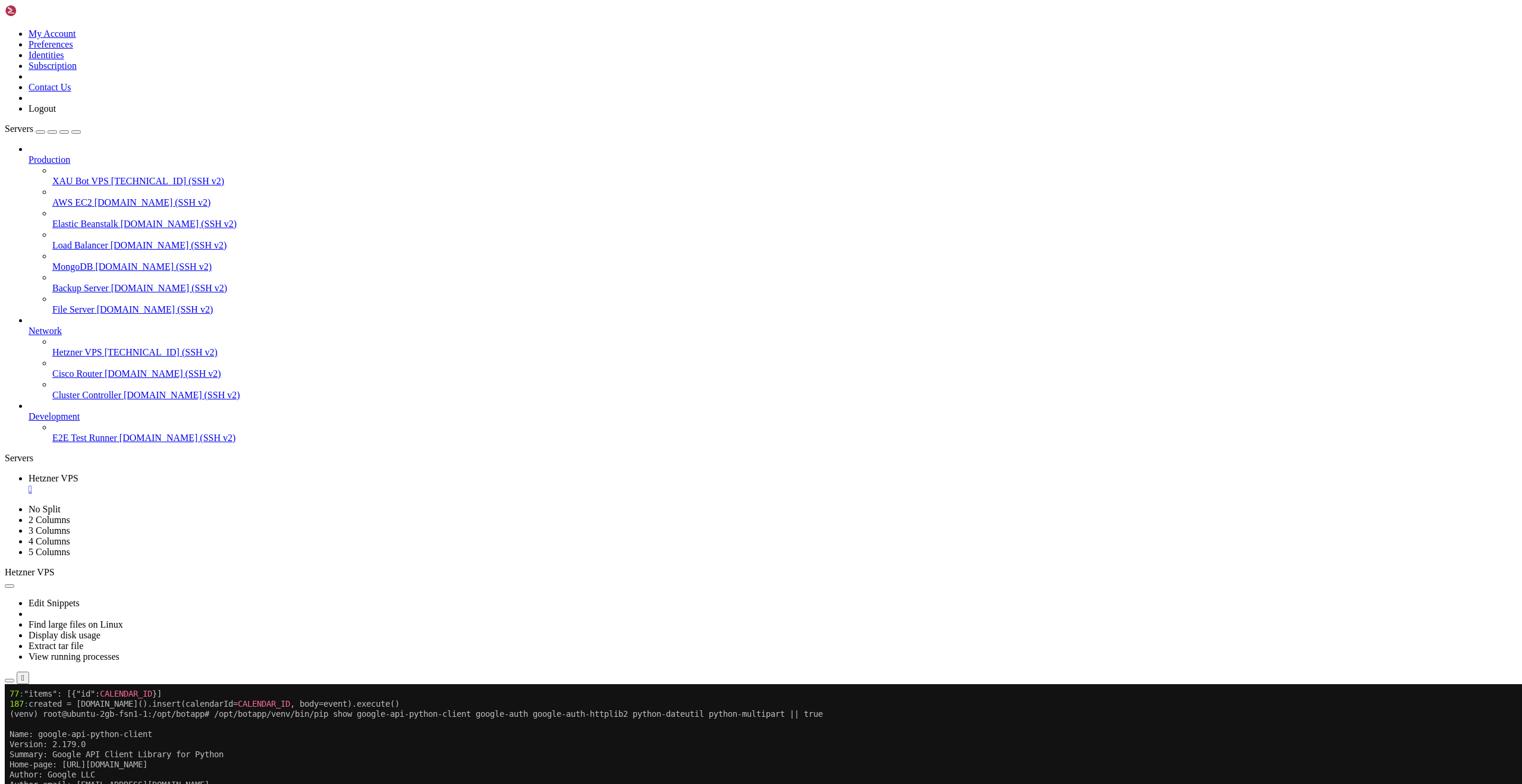
scroll to position [25642, 0]
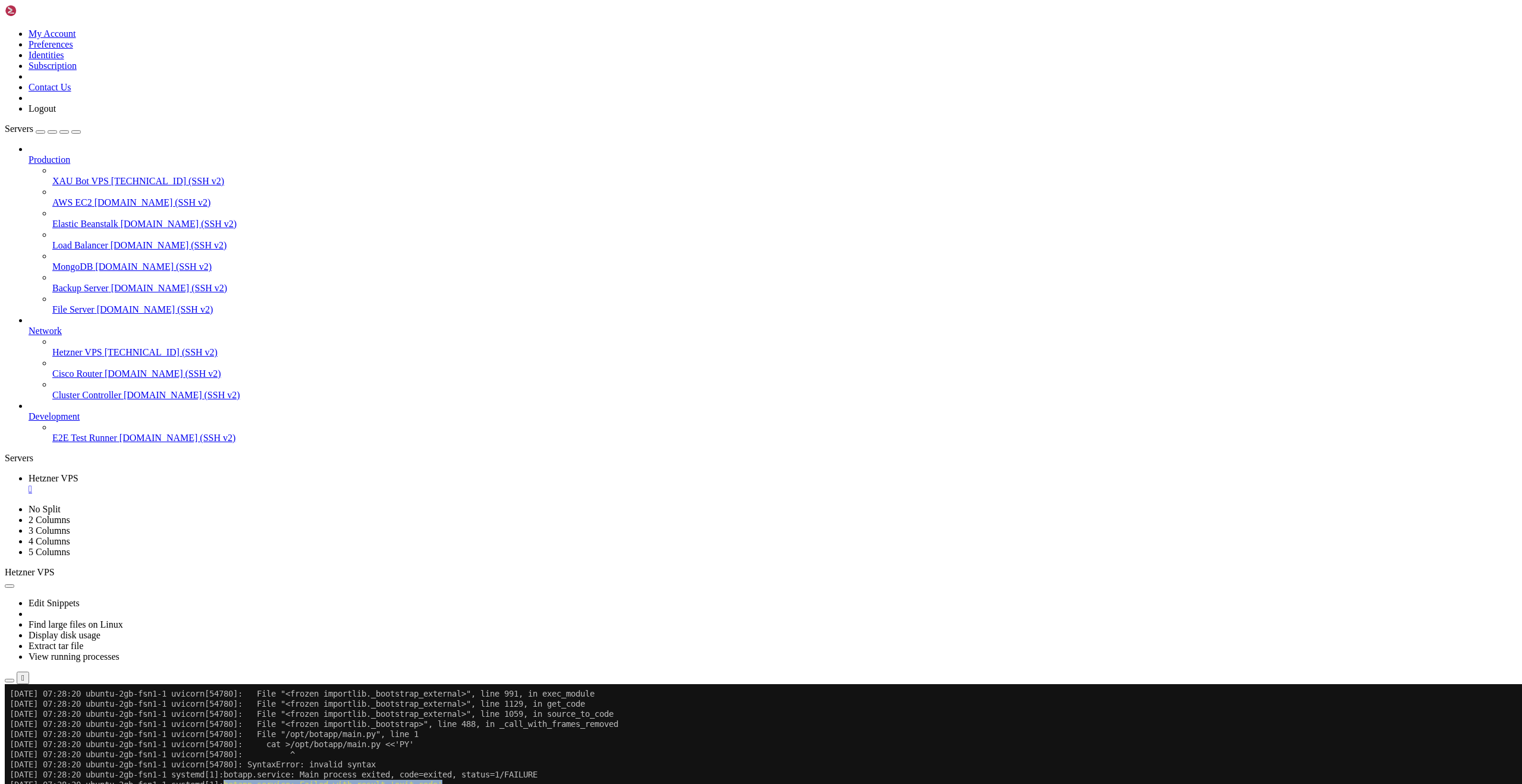
drag, startPoint x: 238, startPoint y: 785, endPoint x: 472, endPoint y: 789, distance: 234.0
click at [472, 783] on x-row "[DATE] 07:28:20 ubuntu-2gb-fsn1-1 systemd[1]: botapp.service: Failed with resul…" at bounding box center [691, 785] width 1363 height 10
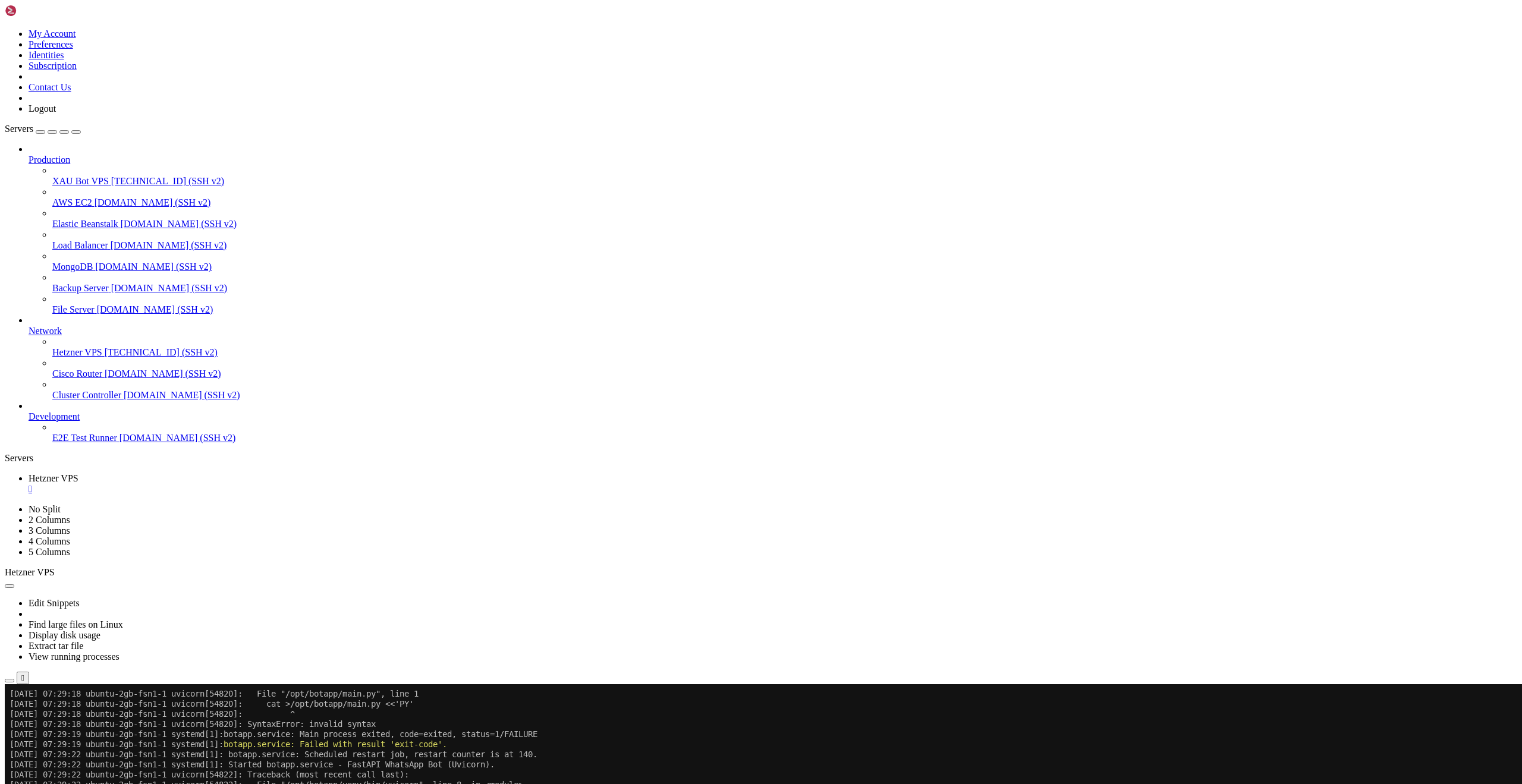
scroll to position [27653, 0]
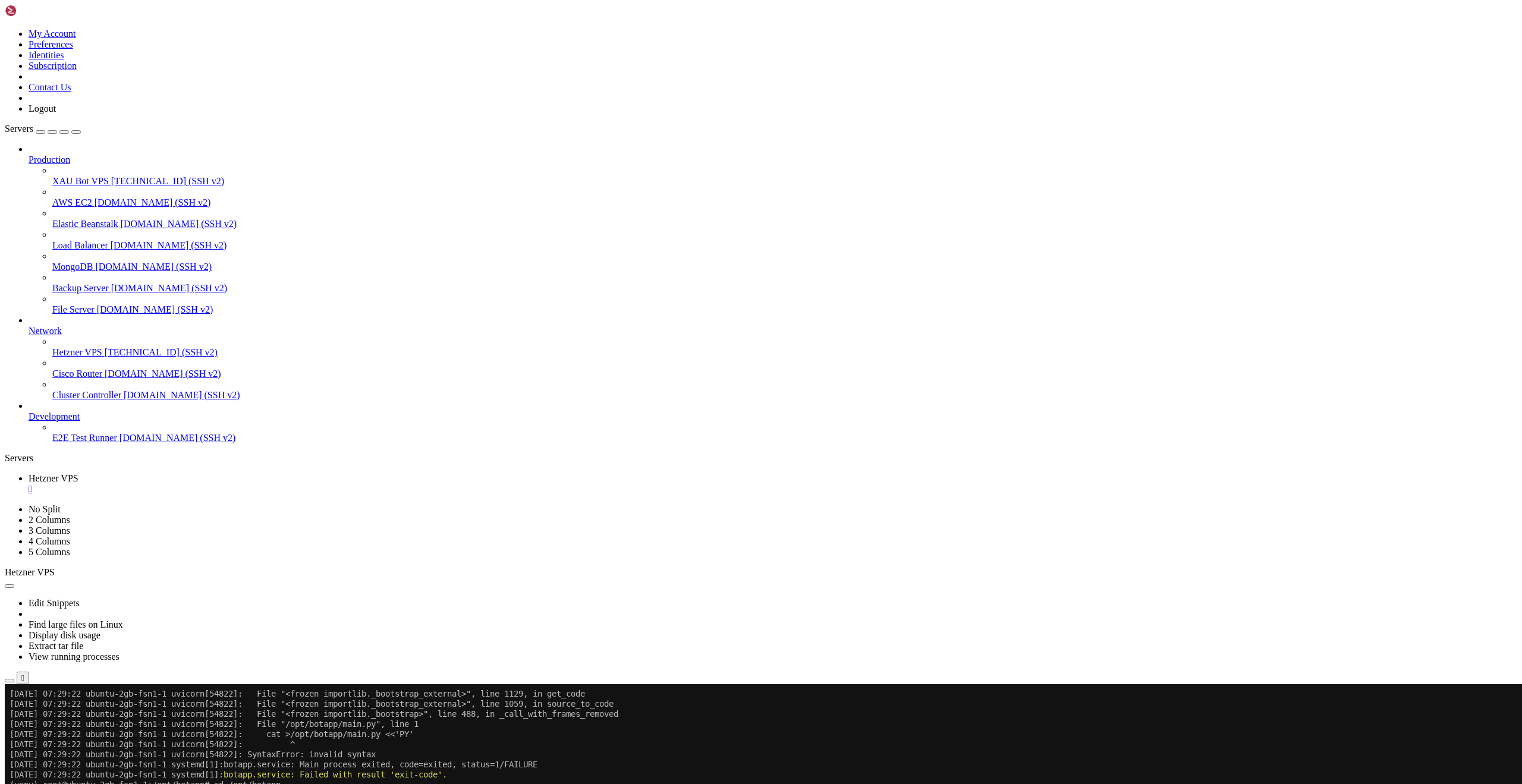
drag, startPoint x: 152, startPoint y: 1403, endPoint x: 11, endPoint y: 1399, distance: 141.1
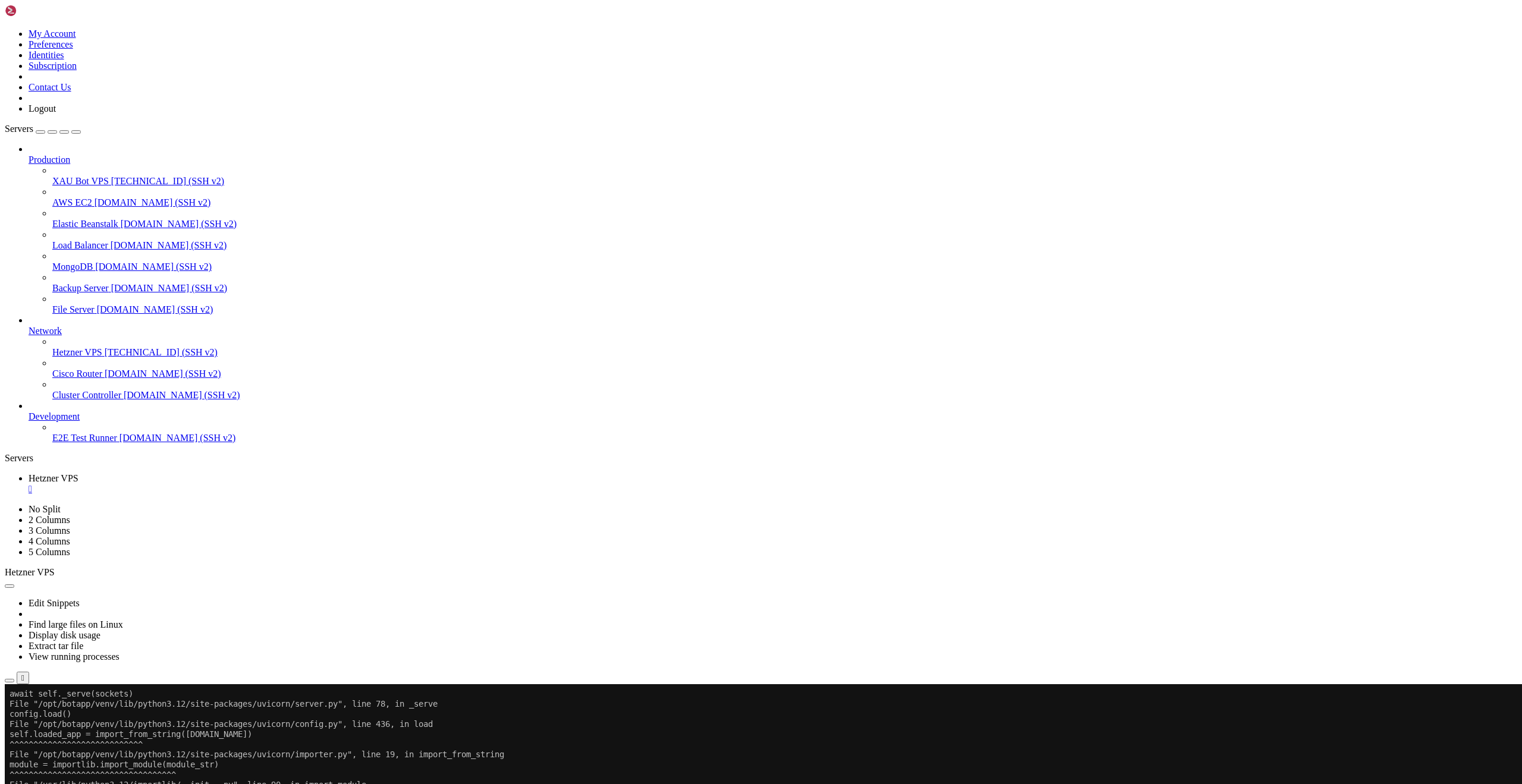
scroll to position [28128, 0]
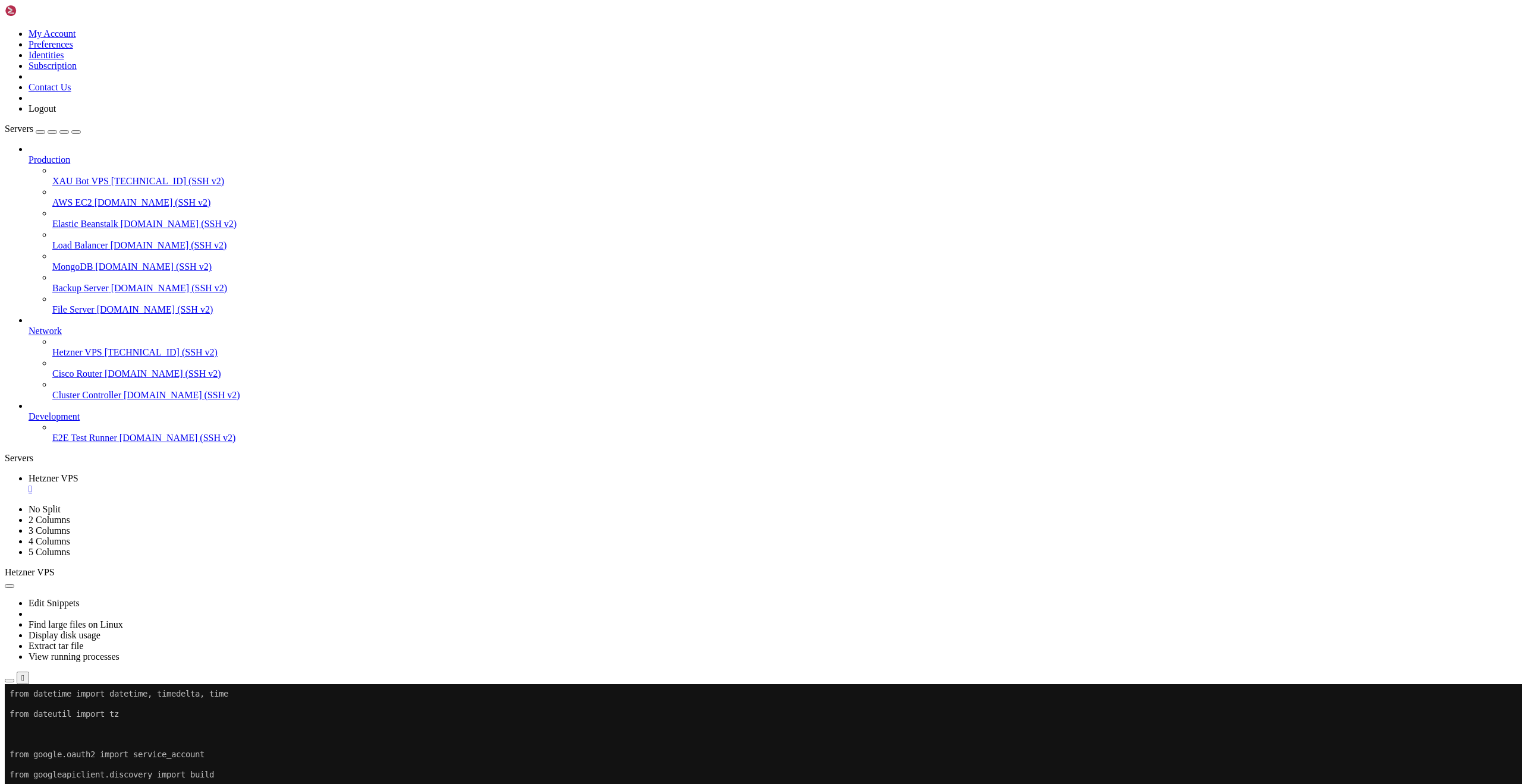
scroll to position [31695, 0]
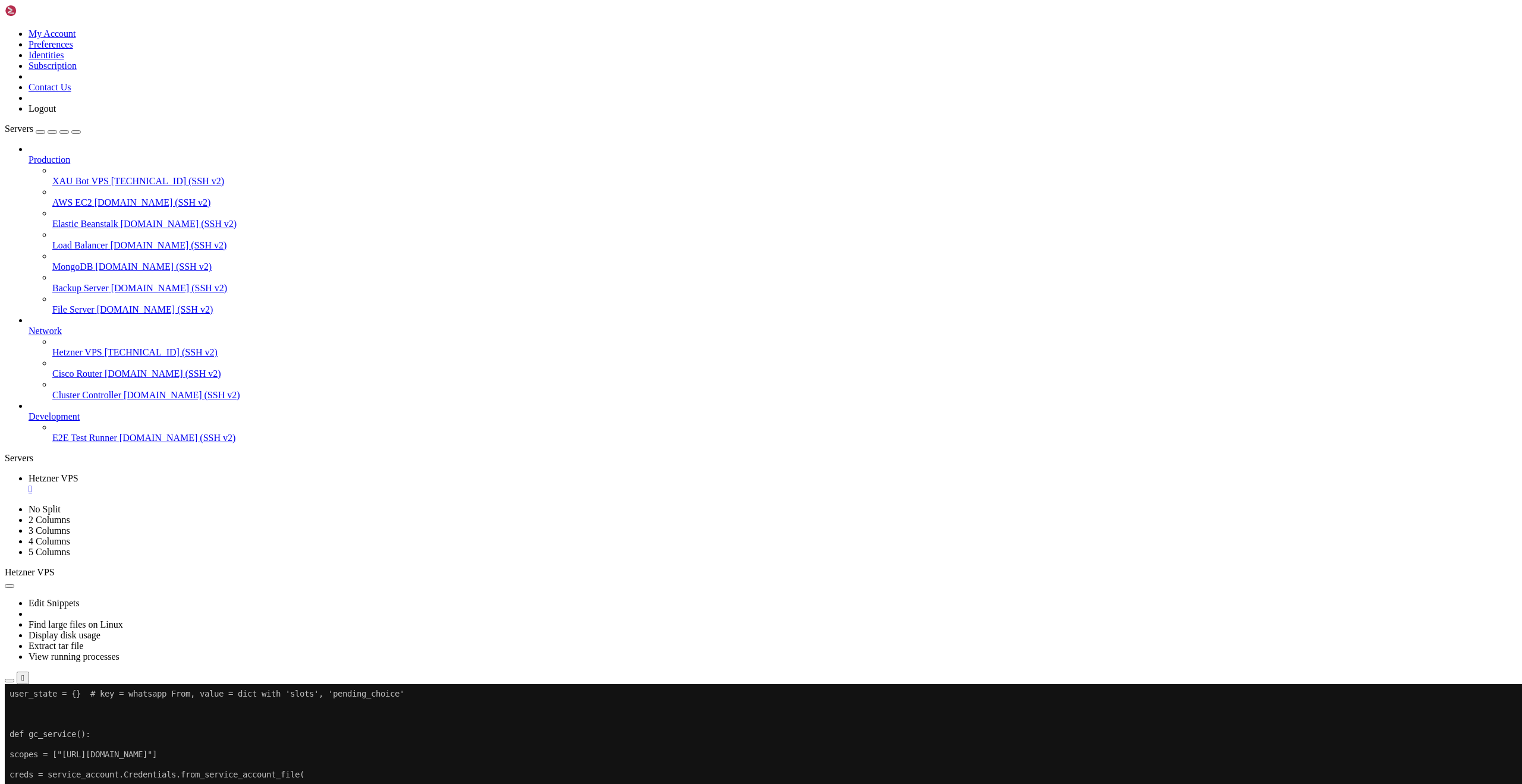
scroll to position [32038, 0]
